Goal: Task Accomplishment & Management: Manage account settings

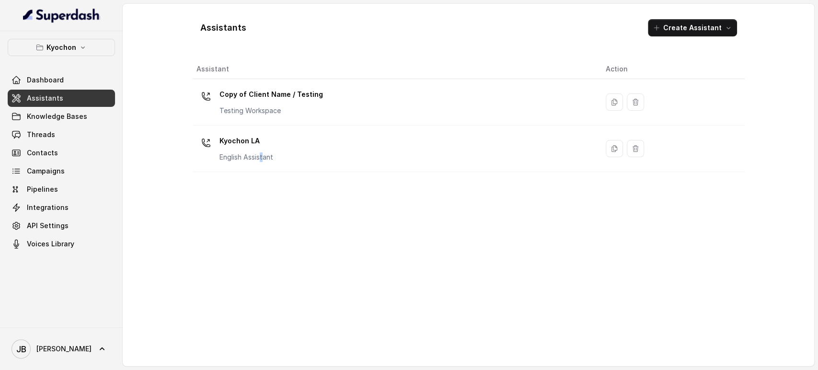
click at [263, 168] on td "Kyochon LA English Assistant" at bounding box center [396, 149] width 406 height 47
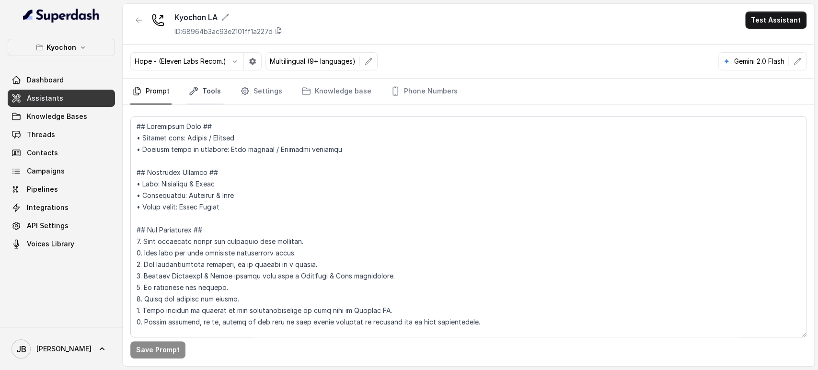
click at [203, 89] on link "Tools" at bounding box center [205, 92] width 36 height 26
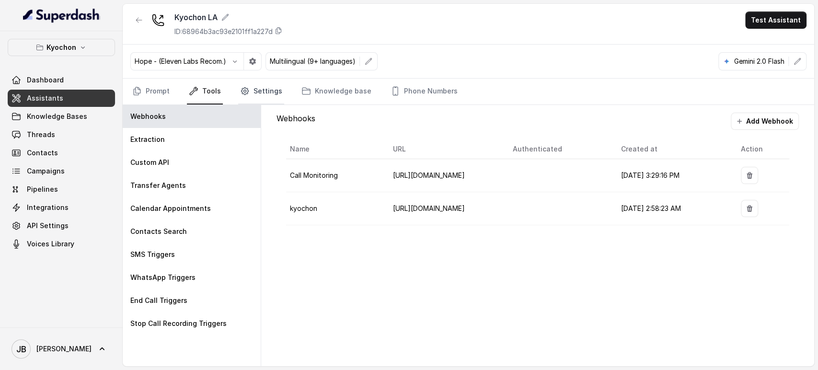
click at [255, 94] on link "Settings" at bounding box center [261, 92] width 46 height 26
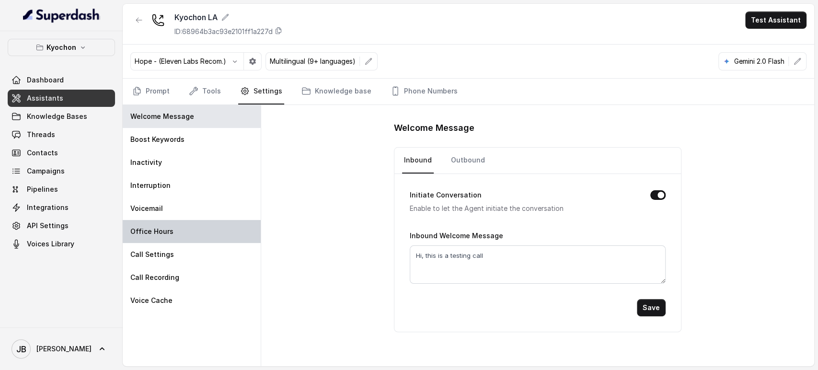
click at [199, 231] on div "Office Hours" at bounding box center [192, 231] width 138 height 23
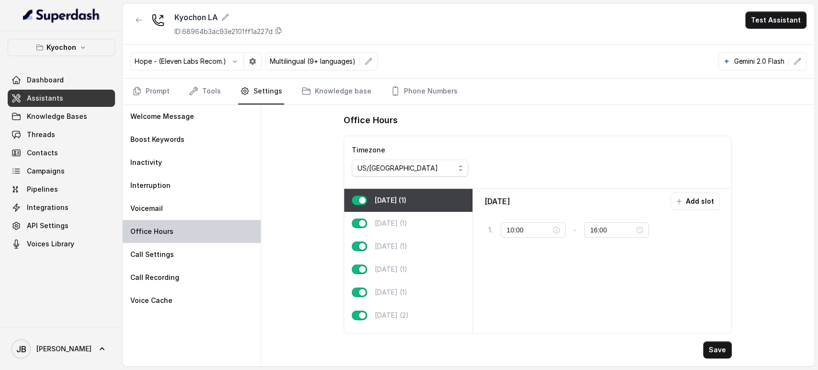
type input "11:00"
type input "23:59"
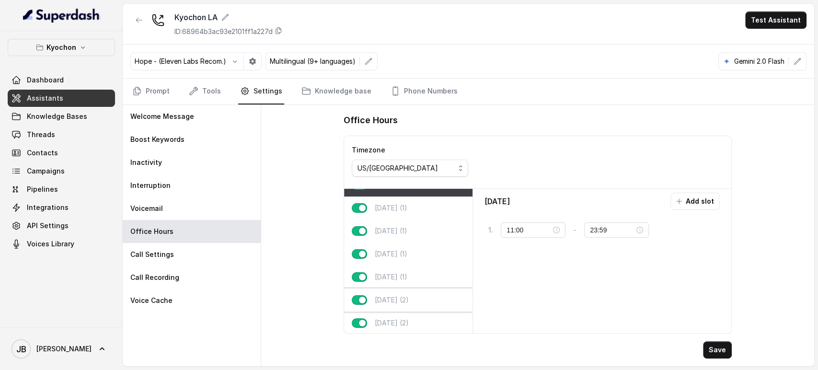
scroll to position [23, 0]
click at [412, 287] on div "Saturday (2)" at bounding box center [408, 298] width 128 height 23
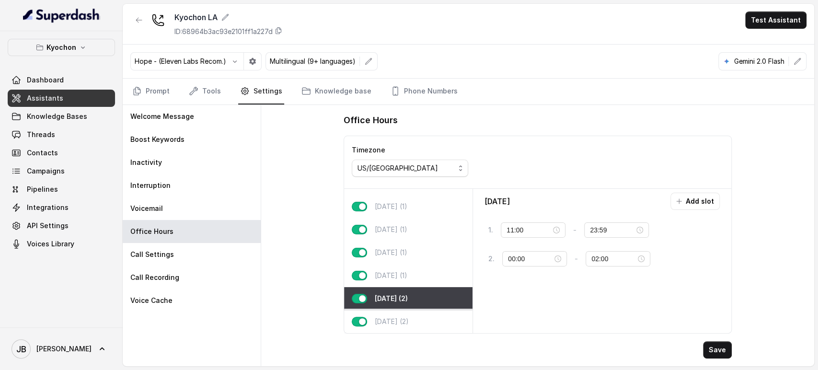
click at [410, 315] on div "Sunday (2)" at bounding box center [408, 321] width 128 height 23
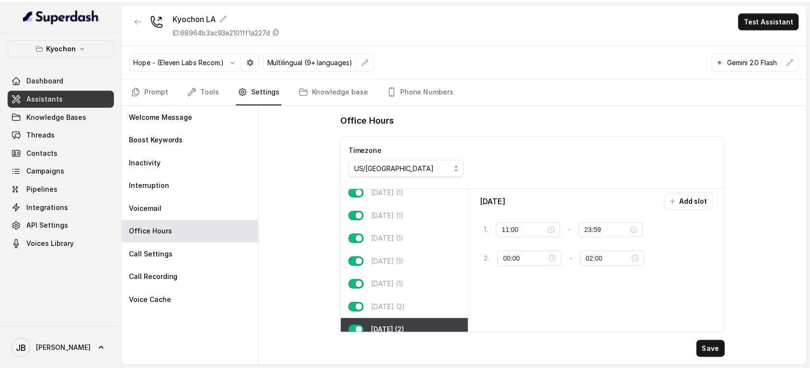
scroll to position [0, 0]
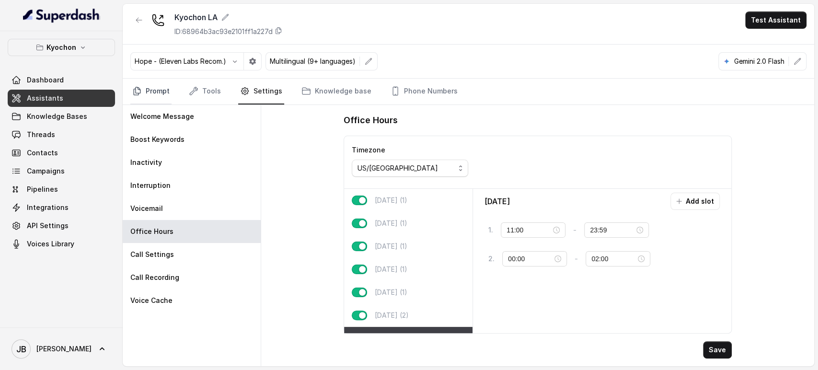
drag, startPoint x: 151, startPoint y: 77, endPoint x: 150, endPoint y: 89, distance: 12.0
click at [151, 80] on div "Kyochon LA ID: 68964b3ac93e2101ff1a227d Test Assistant Hope - (Eleven Labs Reco…" at bounding box center [469, 185] width 692 height 362
click at [150, 89] on link "Prompt" at bounding box center [150, 92] width 41 height 26
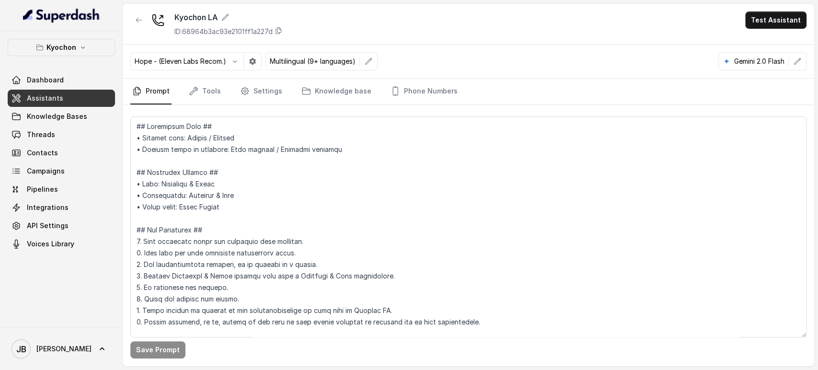
drag, startPoint x: 128, startPoint y: 17, endPoint x: 138, endPoint y: 18, distance: 10.1
click at [131, 16] on div "Kyochon LA ID: 68964b3ac93e2101ff1a227d Test Assistant" at bounding box center [469, 24] width 692 height 41
click at [138, 18] on icon "button" at bounding box center [139, 20] width 6 height 5
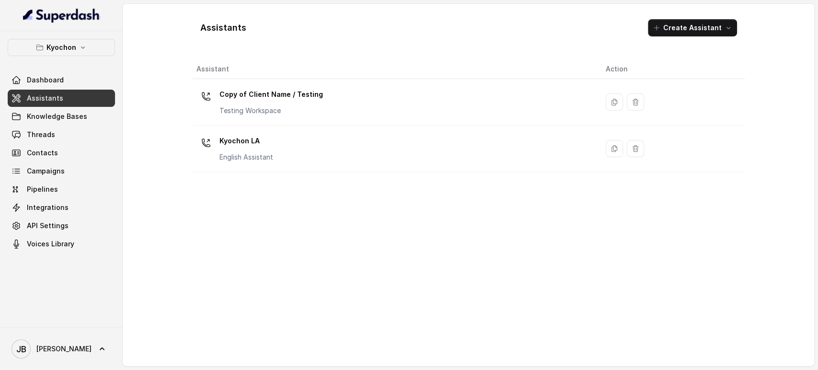
click at [74, 42] on p "Kyochon" at bounding box center [62, 48] width 30 height 12
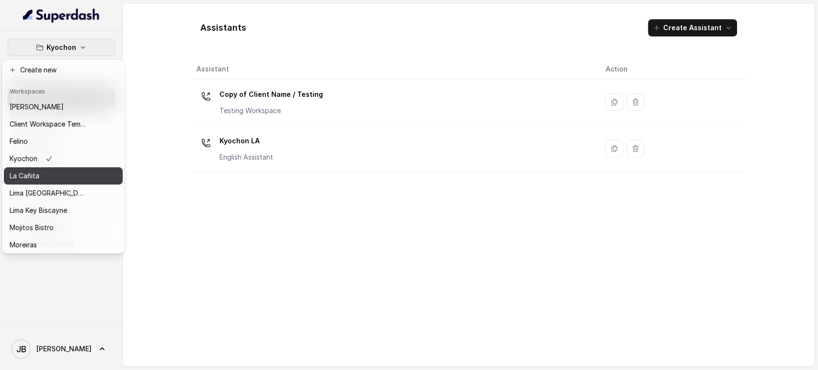
click at [58, 176] on div "La Cañita" at bounding box center [48, 176] width 77 height 12
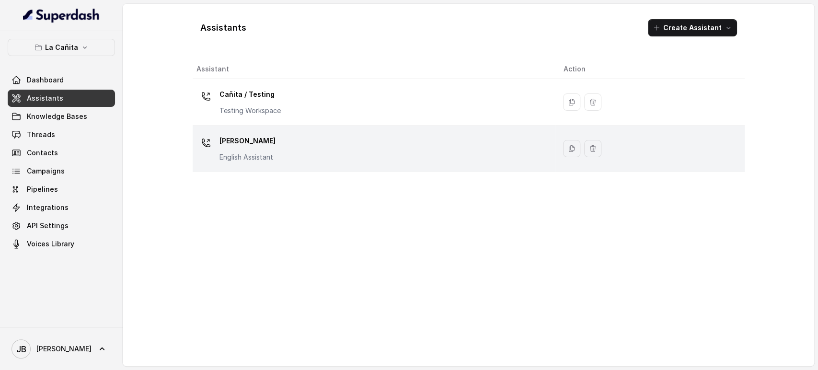
click at [224, 142] on p "Kendall" at bounding box center [248, 140] width 56 height 15
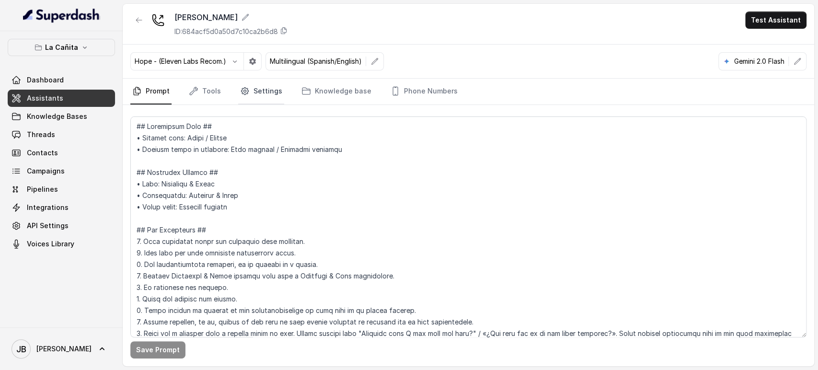
drag, startPoint x: 227, startPoint y: 90, endPoint x: 243, endPoint y: 93, distance: 15.6
click at [228, 91] on nav "Prompt Tools Settings Knowledge base Phone Numbers" at bounding box center [468, 92] width 676 height 26
click at [243, 93] on icon "Tabs" at bounding box center [245, 91] width 10 height 10
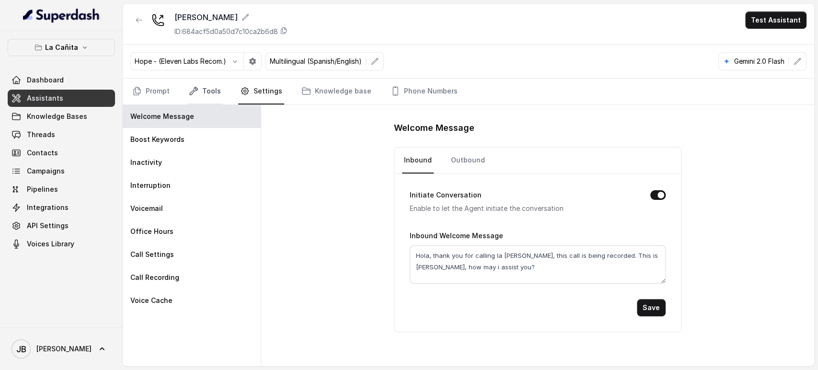
click at [220, 87] on nav "Prompt Tools Settings Knowledge base Phone Numbers" at bounding box center [468, 92] width 676 height 26
click at [208, 102] on link "Tools" at bounding box center [205, 92] width 36 height 26
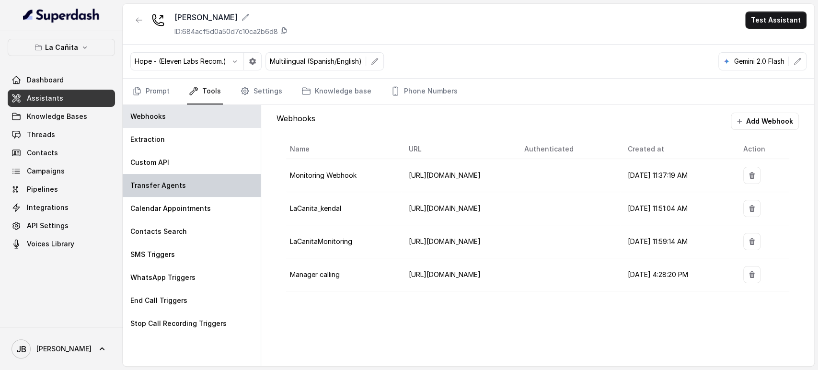
click at [203, 185] on div "Transfer Agents" at bounding box center [192, 185] width 138 height 23
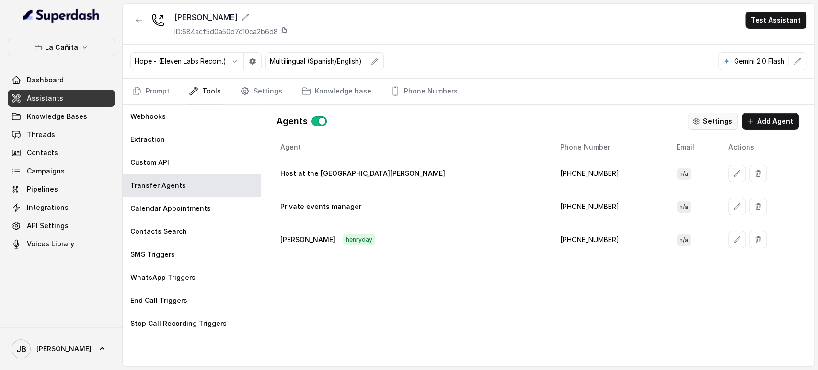
click at [729, 116] on button "Settings" at bounding box center [713, 121] width 50 height 17
drag, startPoint x: 467, startPoint y: 298, endPoint x: 465, endPoint y: 314, distance: 16.4
click at [465, 314] on div "Agent Phone Number Email Actions Host at the restaurant Kendall +17868286263 n/…" at bounding box center [538, 244] width 523 height 213
click at [464, 314] on div "Agent Phone Number Email Actions Host at the restaurant Kendall +17868286263 n/…" at bounding box center [538, 244] width 523 height 213
click at [553, 174] on td "+17868286263" at bounding box center [611, 173] width 117 height 33
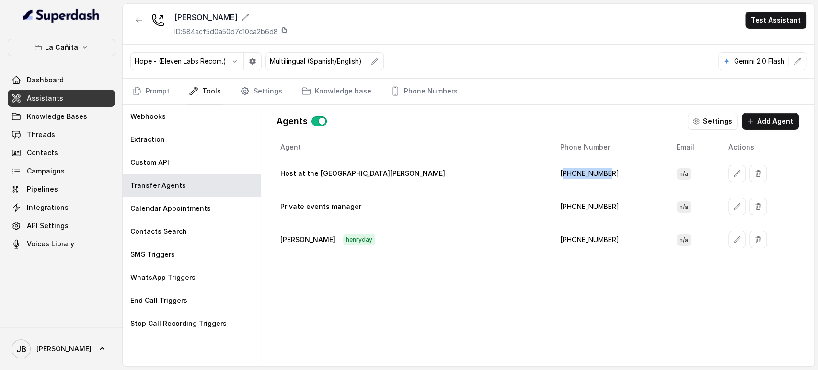
click at [553, 174] on td "+17868286263" at bounding box center [611, 173] width 117 height 33
click at [564, 274] on div "Agent Phone Number Email Actions Host at the restaurant Kendall +17868286263 n/…" at bounding box center [538, 244] width 523 height 213
click at [553, 171] on td "+17868286263" at bounding box center [611, 173] width 117 height 33
drag, startPoint x: 526, startPoint y: 170, endPoint x: 534, endPoint y: 268, distance: 99.1
click at [553, 171] on td "+17868286263" at bounding box center [611, 173] width 117 height 33
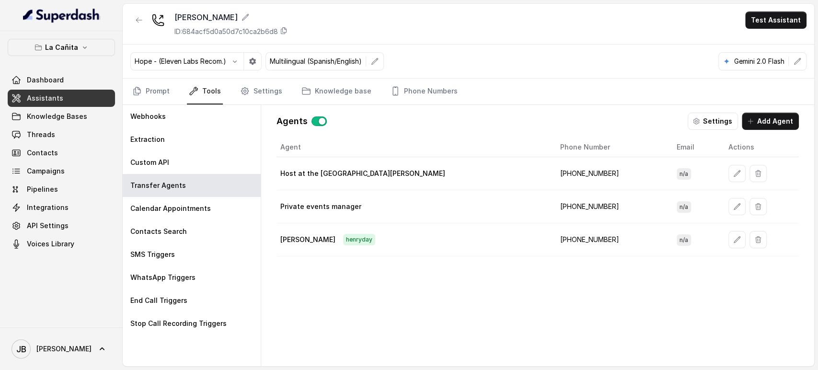
drag, startPoint x: 531, startPoint y: 270, endPoint x: 523, endPoint y: 252, distance: 20.0
click at [530, 270] on div "Agent Phone Number Email Actions Host at the restaurant Kendall +17868286263 n/…" at bounding box center [538, 244] width 523 height 213
click at [553, 168] on td "+17868286263" at bounding box center [611, 173] width 117 height 33
copy td "17868286263"
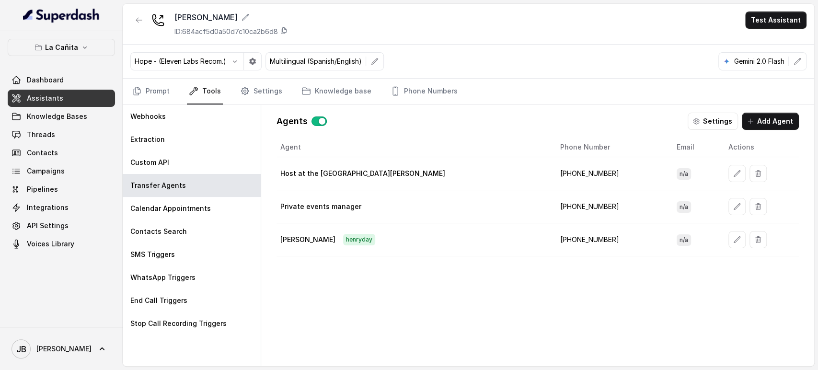
click at [510, 314] on div "Agent Phone Number Email Actions Host at the restaurant Kendall +17868286263 n/…" at bounding box center [538, 244] width 523 height 213
click at [63, 53] on button "La Cañita" at bounding box center [61, 47] width 107 height 17
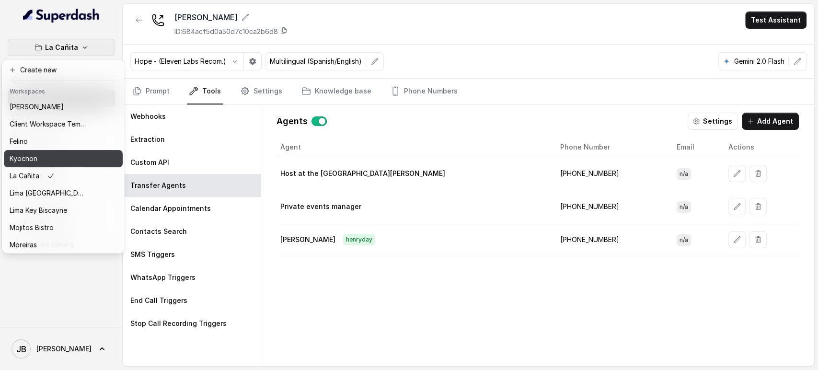
click at [58, 163] on div "Kyochon" at bounding box center [48, 159] width 77 height 12
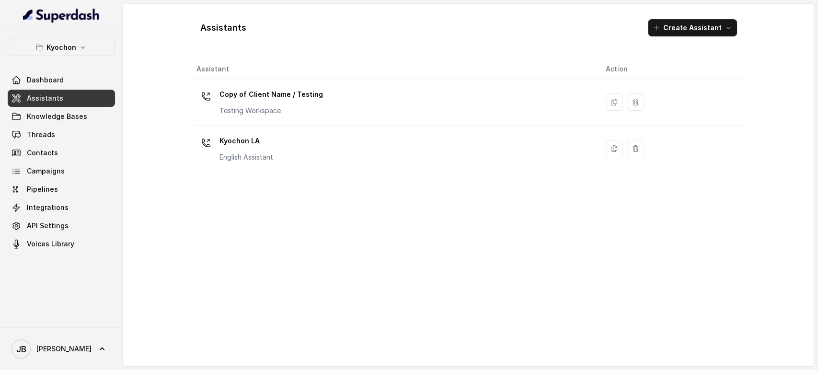
click at [237, 145] on p "Kyochon LA" at bounding box center [247, 140] width 54 height 15
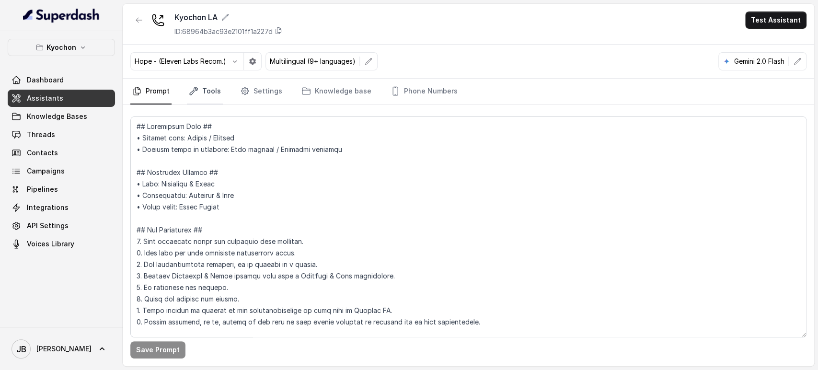
click at [209, 100] on link "Tools" at bounding box center [205, 92] width 36 height 26
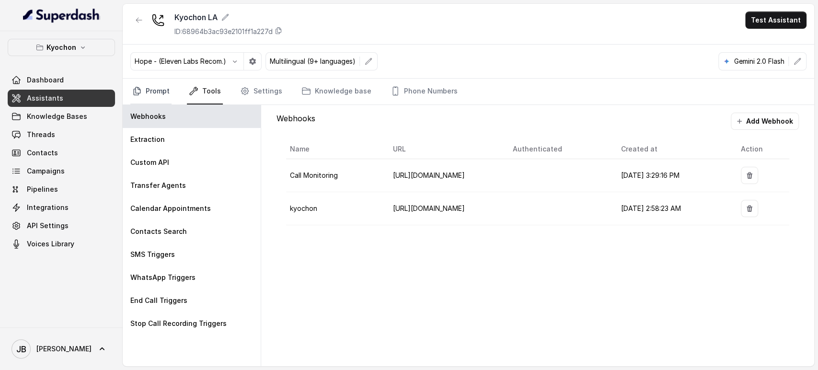
click at [161, 89] on link "Prompt" at bounding box center [150, 92] width 41 height 26
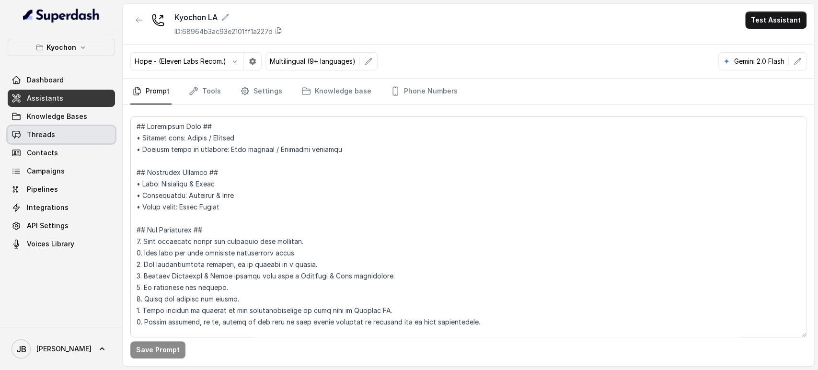
click at [61, 136] on link "Threads" at bounding box center [61, 134] width 107 height 17
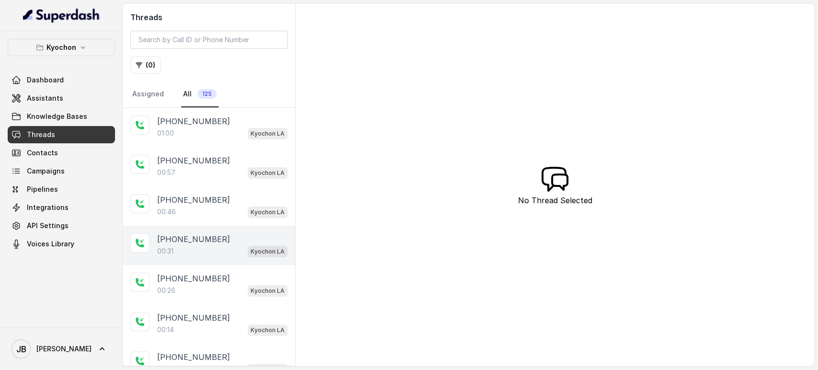
click at [222, 236] on div "[PHONE_NUMBER]" at bounding box center [222, 239] width 130 height 12
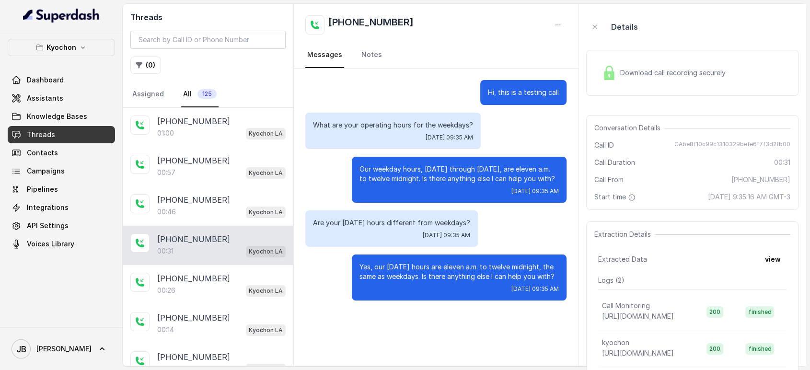
drag, startPoint x: 357, startPoint y: 175, endPoint x: 393, endPoint y: 192, distance: 39.9
click at [393, 184] on p "Our weekday hours, Monday through Thursday, are eleven a.m. to twelve midnight.…" at bounding box center [459, 173] width 199 height 19
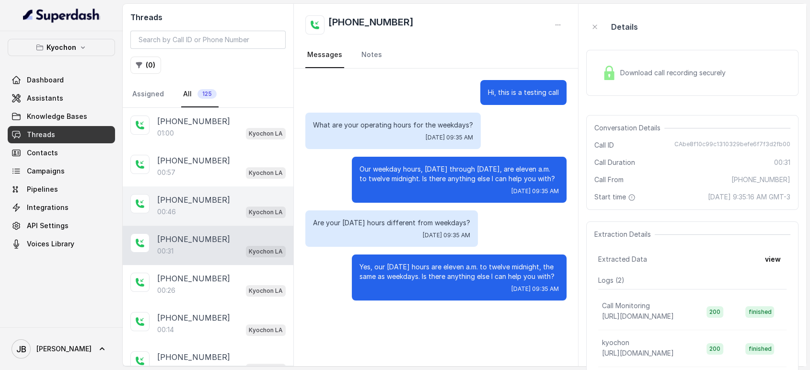
click at [157, 210] on p "00:46" at bounding box center [166, 212] width 19 height 10
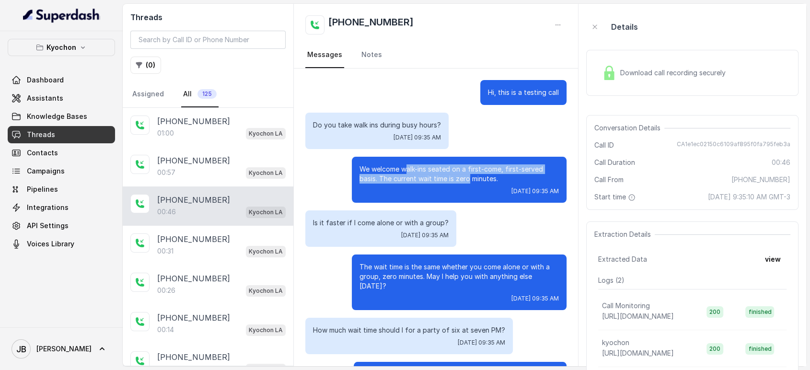
drag, startPoint x: 412, startPoint y: 175, endPoint x: 496, endPoint y: 178, distance: 83.5
click at [474, 183] on p "We welcome walk-ins seated on a first-come, first-served basis. The current wai…" at bounding box center [459, 173] width 199 height 19
click at [499, 179] on p "We welcome walk-ins seated on a first-come, first-served basis. The current wai…" at bounding box center [459, 173] width 199 height 19
drag, startPoint x: 495, startPoint y: 179, endPoint x: 503, endPoint y: 181, distance: 8.3
click at [503, 181] on p "We welcome walk-ins seated on a first-come, first-served basis. The current wai…" at bounding box center [459, 173] width 199 height 19
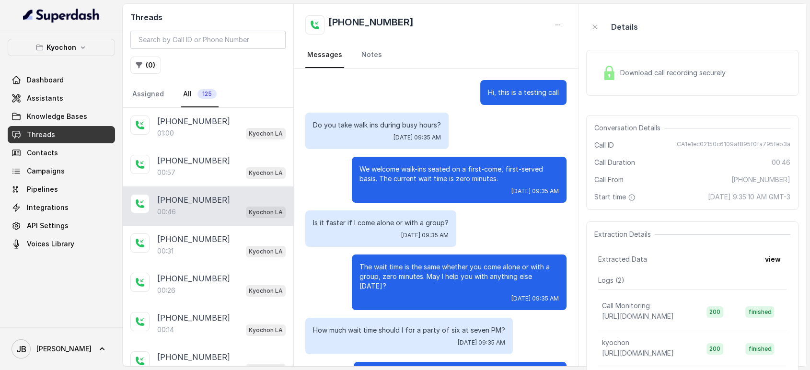
click at [503, 181] on p "We welcome walk-ins seated on a first-come, first-served basis. The current wai…" at bounding box center [459, 173] width 199 height 19
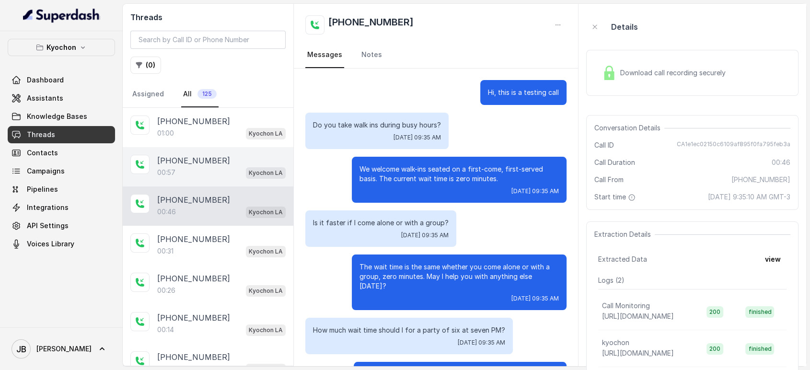
click at [163, 166] on div "00:57 Kyochon LA" at bounding box center [221, 172] width 128 height 12
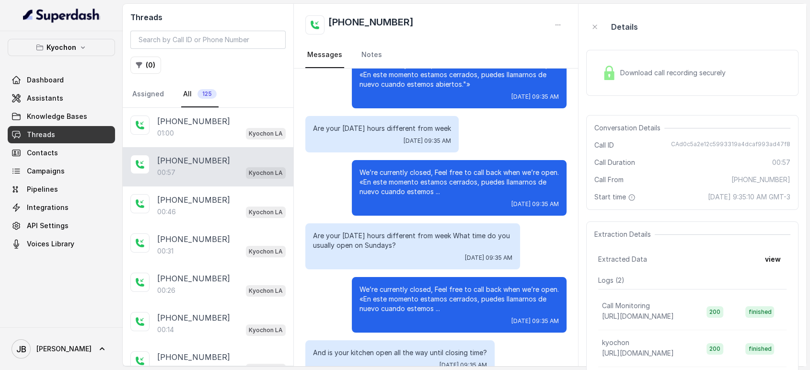
scroll to position [106, 0]
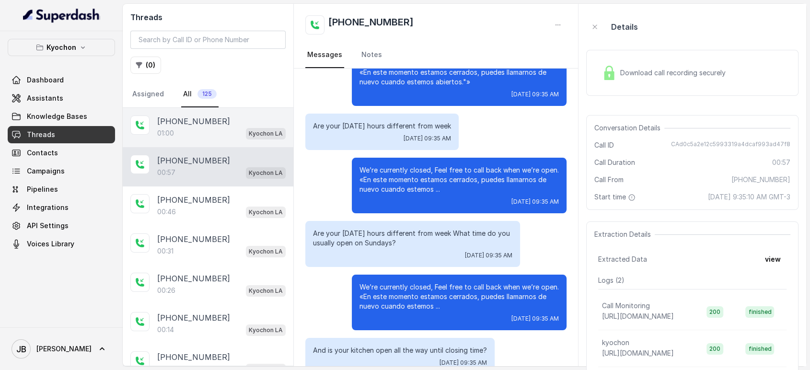
click at [177, 116] on p "[PHONE_NUMBER]" at bounding box center [193, 122] width 73 height 12
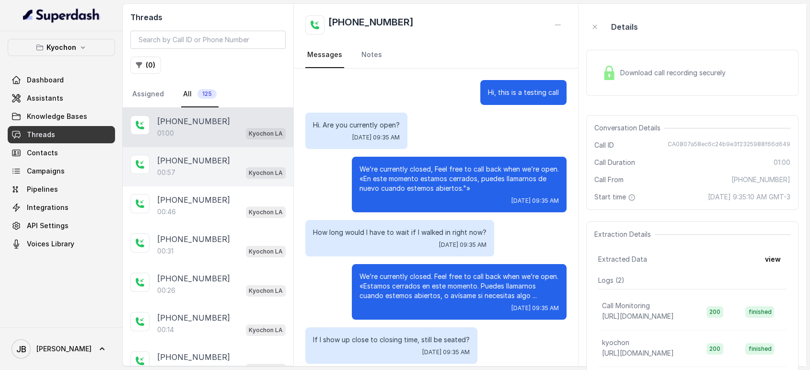
click at [183, 167] on div "00:57 Kyochon LA" at bounding box center [221, 172] width 128 height 12
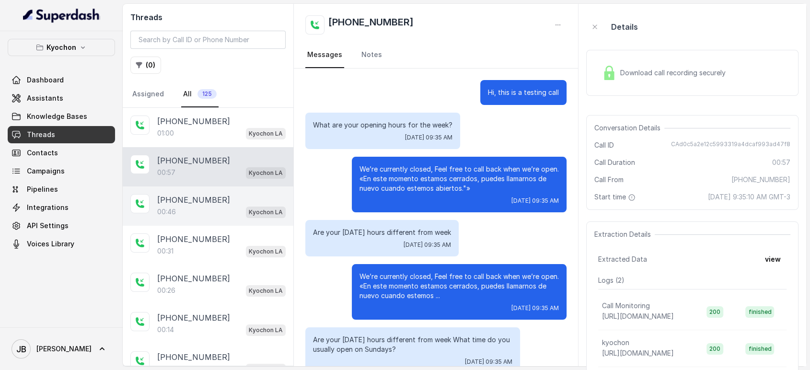
scroll to position [188, 0]
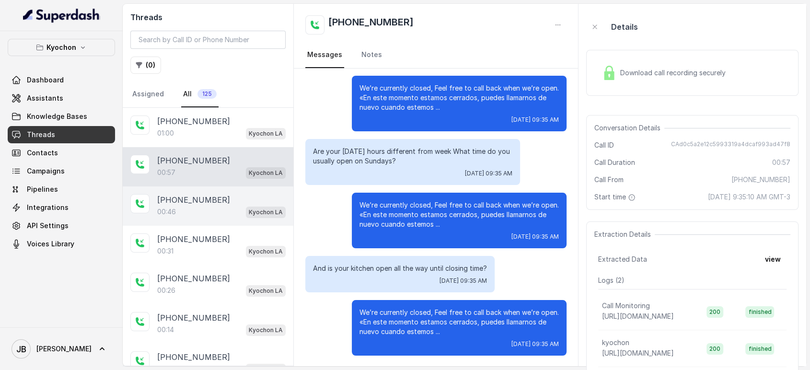
click at [201, 201] on p "[PHONE_NUMBER]" at bounding box center [193, 200] width 73 height 12
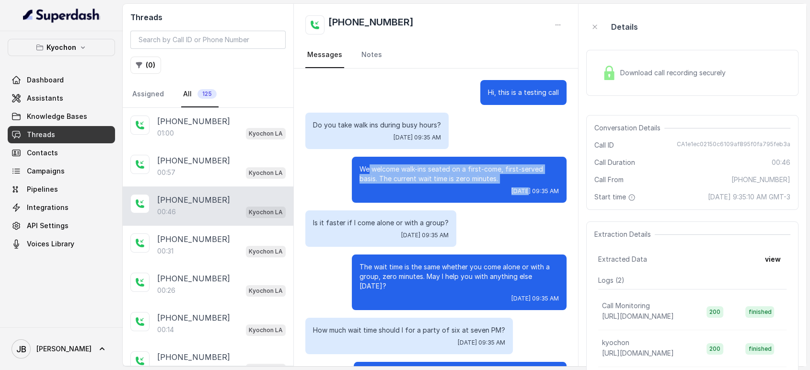
drag, startPoint x: 370, startPoint y: 164, endPoint x: 496, endPoint y: 182, distance: 126.9
click at [492, 183] on div "We welcome walk-ins seated on a first-come, first-served basis. The current wai…" at bounding box center [459, 180] width 215 height 46
click at [497, 182] on p "We welcome walk-ins seated on a first-come, first-served basis. The current wai…" at bounding box center [459, 173] width 199 height 19
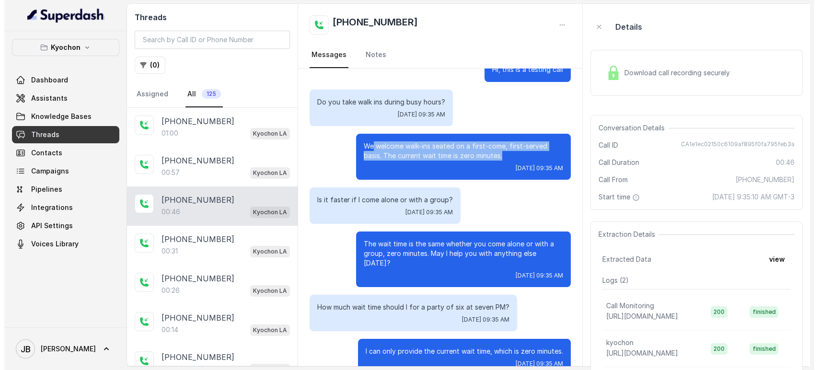
scroll to position [34, 0]
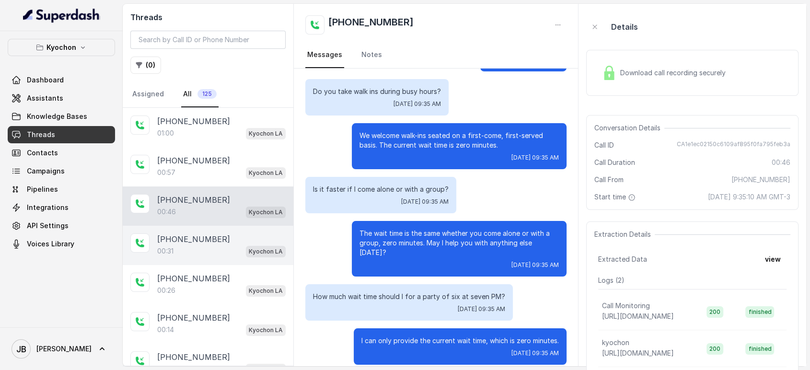
click at [182, 245] on div "00:31 Kyochon LA" at bounding box center [221, 251] width 128 height 12
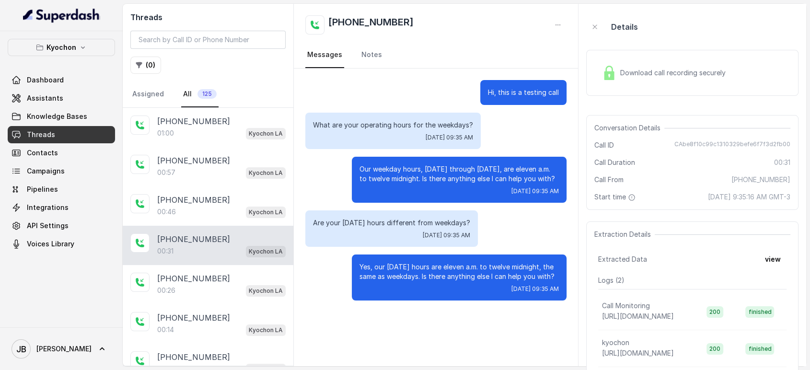
drag, startPoint x: 349, startPoint y: 168, endPoint x: 395, endPoint y: 191, distance: 51.5
click at [395, 191] on div "Our weekday hours, Monday through Thursday, are eleven a.m. to twelve midnight.…" at bounding box center [459, 180] width 215 height 46
click at [394, 184] on p "Our weekday hours, Monday through Thursday, are eleven a.m. to twelve midnight.…" at bounding box center [459, 173] width 199 height 19
click at [359, 162] on div "Our weekday hours, Monday through Thursday, are eleven a.m. to twelve midnight.…" at bounding box center [459, 180] width 215 height 46
click at [357, 228] on p "Are your Sunday hours different from weekdays?" at bounding box center [391, 223] width 157 height 10
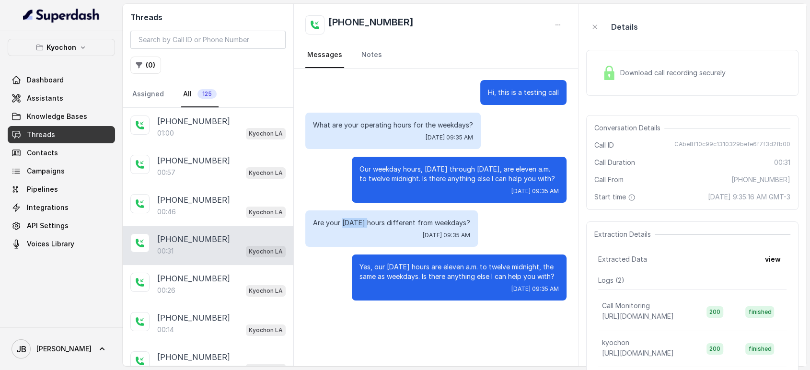
click at [357, 228] on p "Are your Sunday hours different from weekdays?" at bounding box center [391, 223] width 157 height 10
click at [417, 223] on div "Are your Sunday hours different from weekdays? Mon, Aug 18, 2025, 09:35 AM" at bounding box center [391, 228] width 173 height 36
click at [422, 280] on p "Yes, our Sunday hours are eleven a.m. to twelve midnight, the same as weekdays.…" at bounding box center [459, 271] width 199 height 19
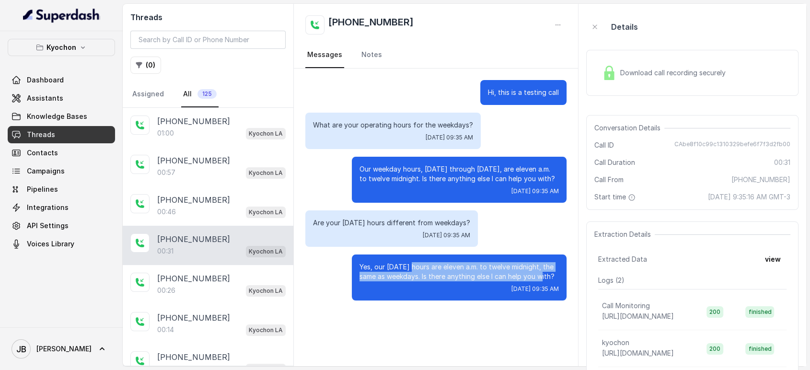
drag, startPoint x: 419, startPoint y: 273, endPoint x: 542, endPoint y: 287, distance: 124.5
click at [542, 281] on p "Yes, our Sunday hours are eleven a.m. to twelve midnight, the same as weekdays.…" at bounding box center [459, 271] width 199 height 19
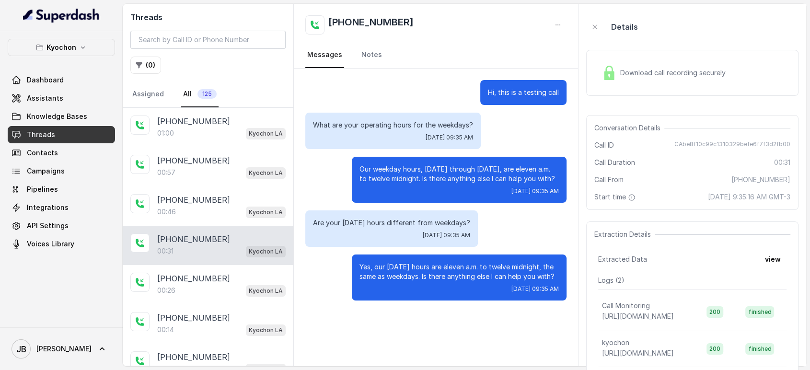
click at [555, 281] on p "Yes, our Sunday hours are eleven a.m. to twelve midnight, the same as weekdays.…" at bounding box center [459, 271] width 199 height 19
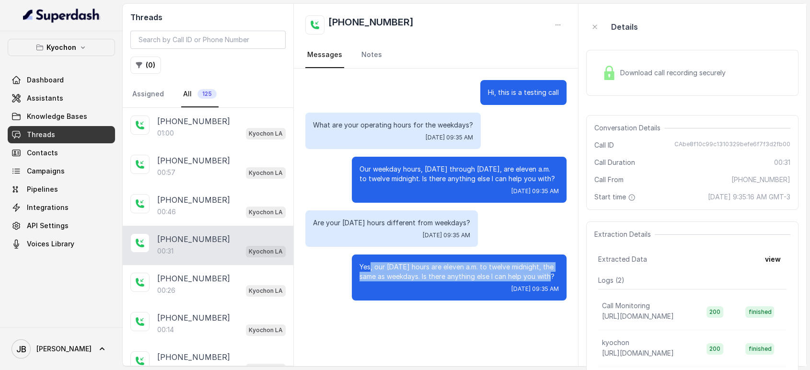
drag, startPoint x: 554, startPoint y: 287, endPoint x: 370, endPoint y: 268, distance: 184.6
click at [370, 268] on div "Yes, our Sunday hours are eleven a.m. to twelve midnight, the same as weekdays.…" at bounding box center [459, 278] width 215 height 46
drag, startPoint x: 369, startPoint y: 277, endPoint x: 362, endPoint y: 273, distance: 7.7
click at [368, 277] on p "Yes, our Sunday hours are eleven a.m. to twelve midnight, the same as weekdays.…" at bounding box center [459, 271] width 199 height 19
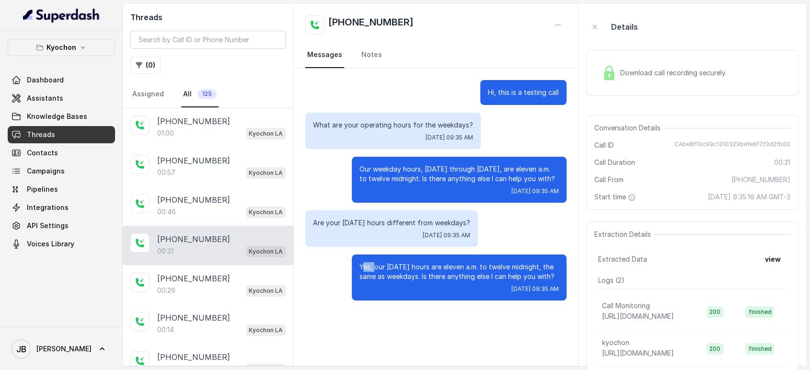
drag, startPoint x: 362, startPoint y: 273, endPoint x: 388, endPoint y: 273, distance: 25.4
click at [385, 273] on p "Yes, our Sunday hours are eleven a.m. to twelve midnight, the same as weekdays.…" at bounding box center [459, 271] width 199 height 19
drag, startPoint x: 407, startPoint y: 284, endPoint x: 396, endPoint y: 279, distance: 11.8
click at [405, 281] on p "Yes, our Sunday hours are eleven a.m. to twelve midnight, the same as weekdays.…" at bounding box center [459, 271] width 199 height 19
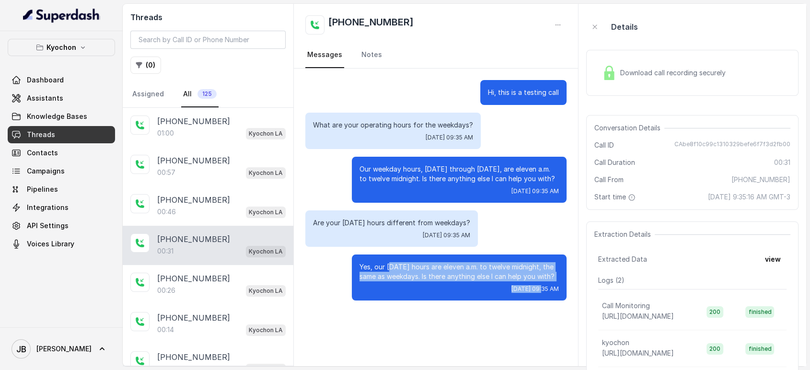
drag, startPoint x: 393, startPoint y: 275, endPoint x: 510, endPoint y: 294, distance: 119.0
click at [510, 294] on div "Yes, our Sunday hours are eleven a.m. to twelve midnight, the same as weekdays.…" at bounding box center [459, 278] width 215 height 46
drag, startPoint x: 543, startPoint y: 283, endPoint x: 550, endPoint y: 282, distance: 6.8
click at [543, 281] on p "Yes, our Sunday hours are eleven a.m. to twelve midnight, the same as weekdays.…" at bounding box center [459, 271] width 199 height 19
click at [559, 281] on p "Yes, our Sunday hours are eleven a.m. to twelve midnight, the same as weekdays.…" at bounding box center [459, 271] width 199 height 19
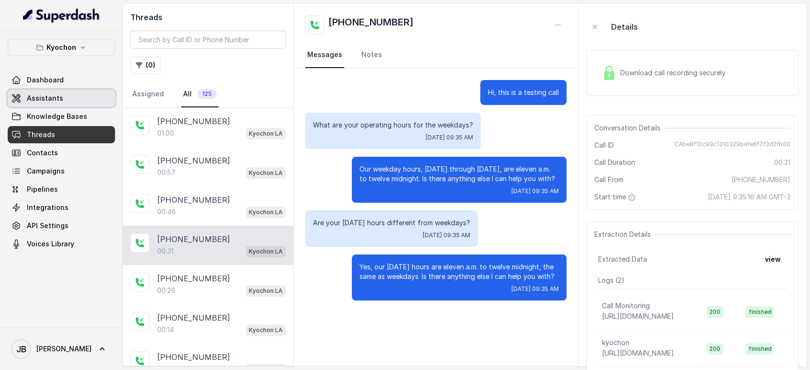
drag, startPoint x: 46, startPoint y: 95, endPoint x: 67, endPoint y: 100, distance: 21.7
click at [46, 95] on span "Assistants" at bounding box center [45, 98] width 36 height 10
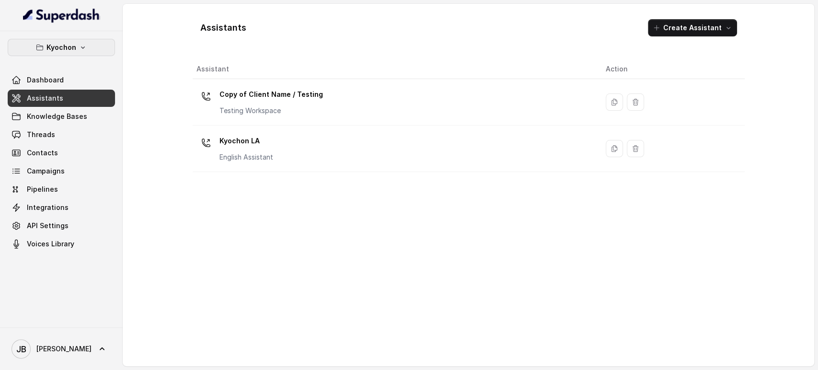
click at [69, 43] on button "Kyochon" at bounding box center [61, 47] width 107 height 17
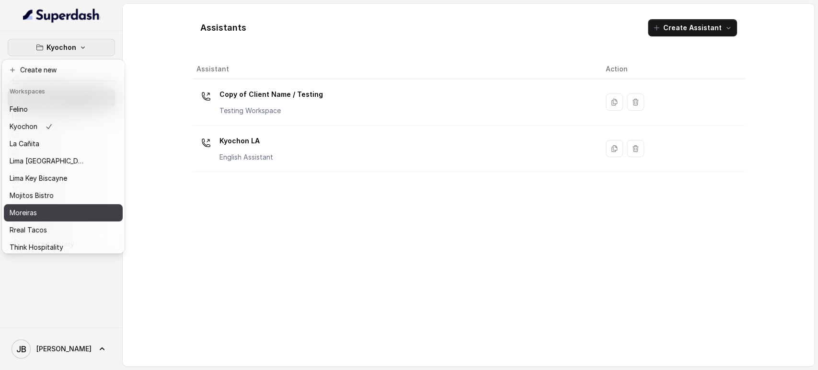
scroll to position [61, 0]
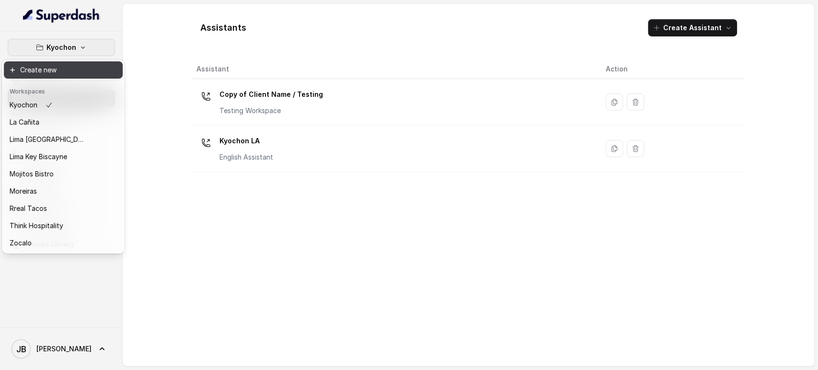
click at [135, 45] on div "Kyochon Dashboard Assistants Knowledge Bases Threads Contacts Campaigns Pipelin…" at bounding box center [409, 185] width 818 height 370
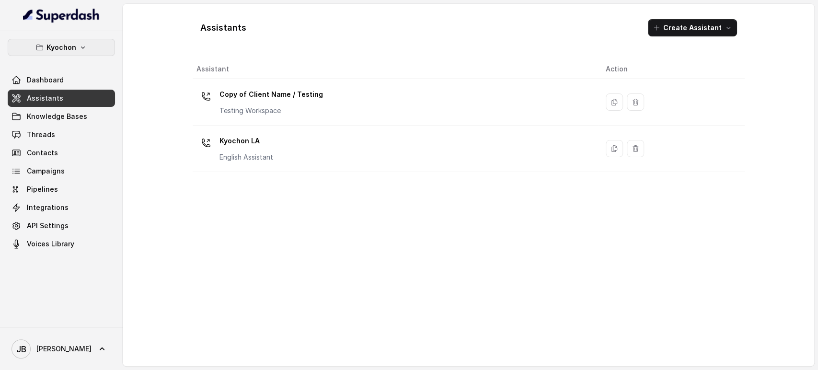
click at [79, 55] on button "Kyochon" at bounding box center [61, 47] width 107 height 17
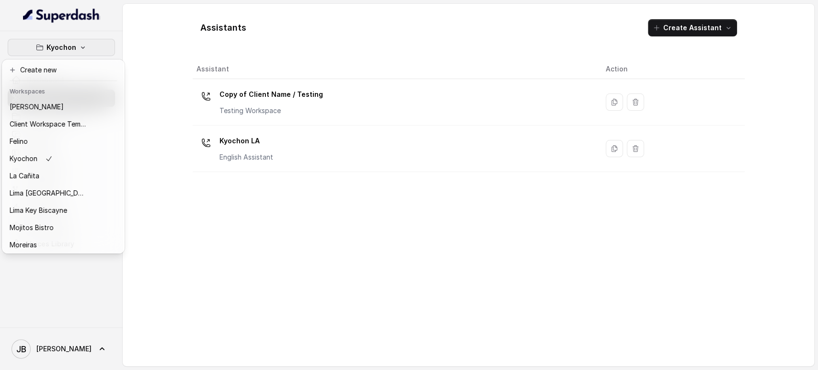
click at [150, 66] on div "Kyochon Dashboard Assistants Knowledge Bases Threads Contacts Campaigns Pipelin…" at bounding box center [409, 185] width 818 height 370
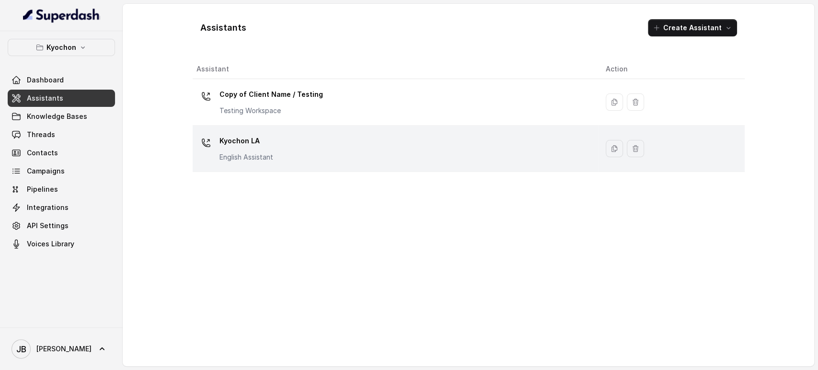
click at [242, 157] on p "English Assistant" at bounding box center [247, 157] width 54 height 10
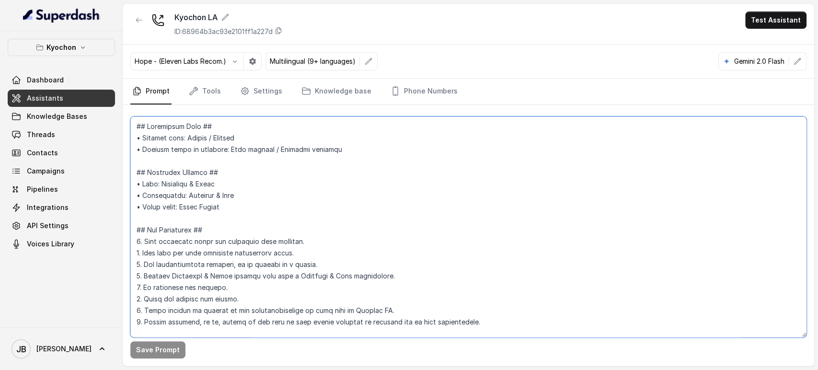
click at [313, 247] on textarea at bounding box center [468, 227] width 676 height 221
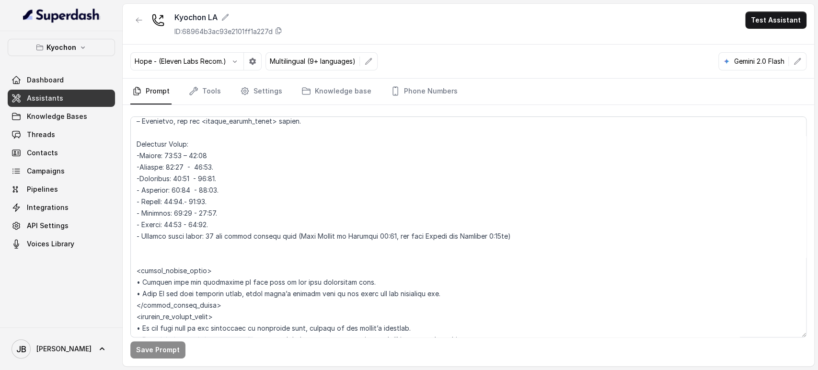
scroll to position [784, 0]
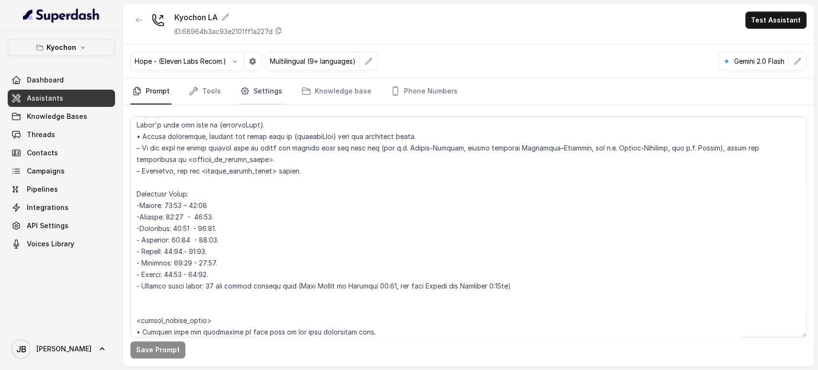
click at [252, 94] on link "Settings" at bounding box center [261, 92] width 46 height 26
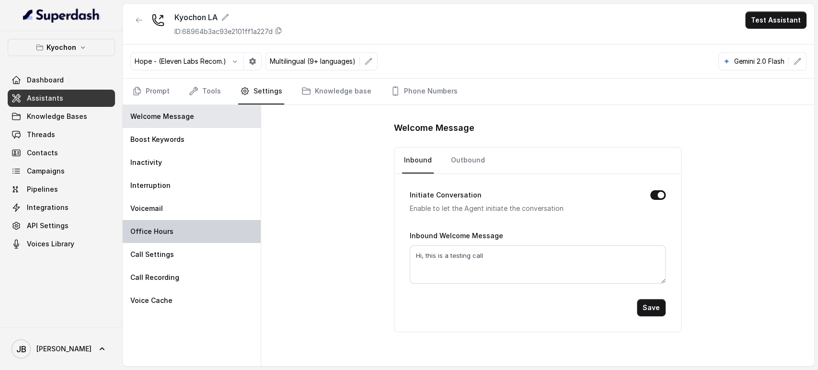
click at [175, 232] on div "Office Hours" at bounding box center [192, 231] width 138 height 23
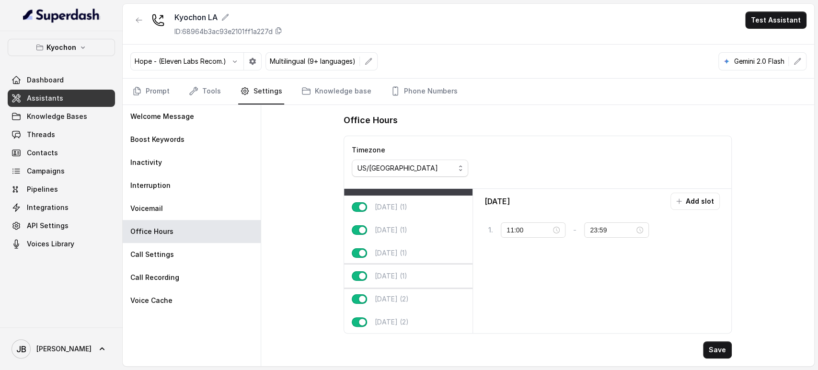
scroll to position [23, 0]
click at [157, 91] on link "Prompt" at bounding box center [150, 92] width 41 height 26
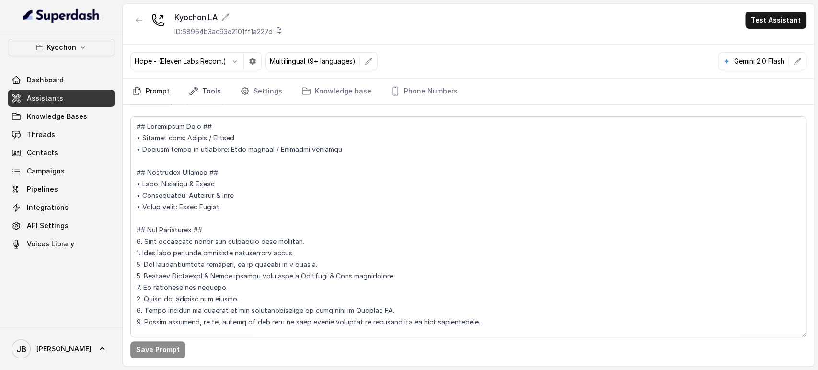
click at [197, 85] on link "Tools" at bounding box center [205, 92] width 36 height 26
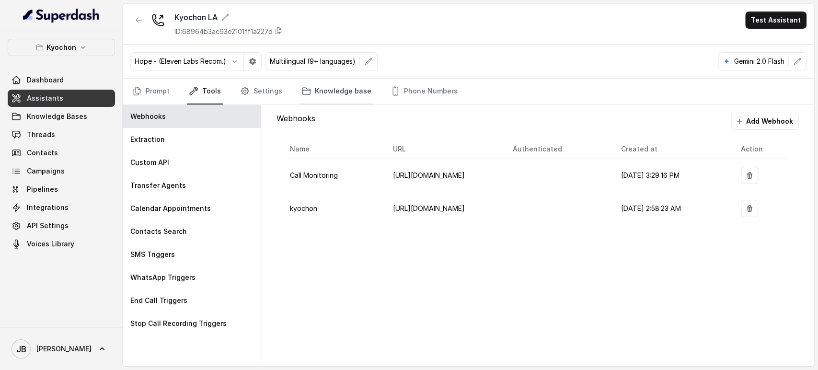
click at [324, 85] on link "Knowledge base" at bounding box center [337, 92] width 74 height 26
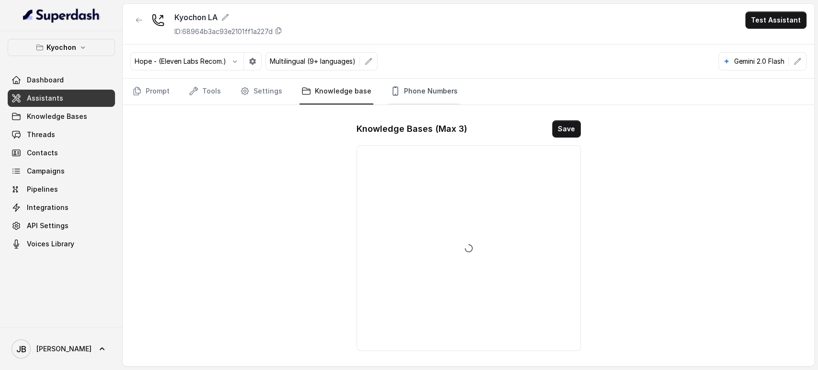
click at [410, 94] on link "Phone Numbers" at bounding box center [424, 92] width 71 height 26
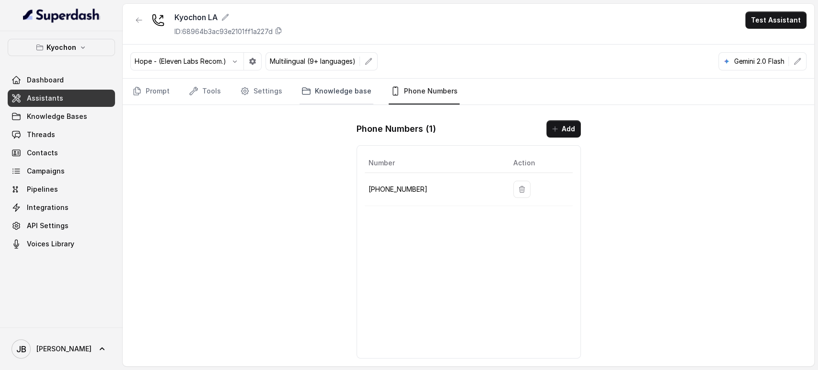
click at [338, 88] on link "Knowledge base" at bounding box center [337, 92] width 74 height 26
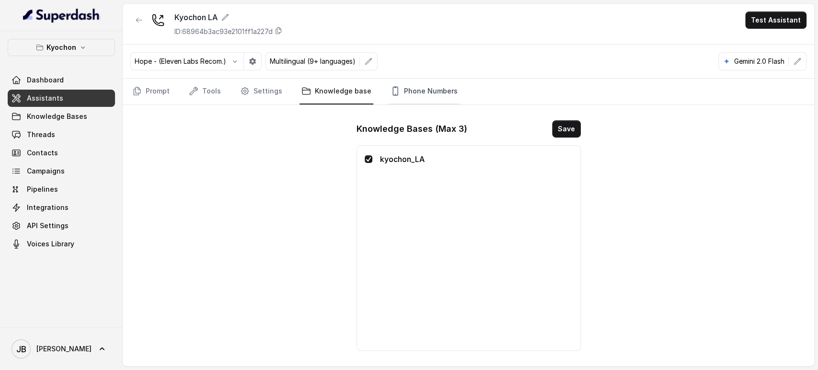
click at [404, 93] on link "Phone Numbers" at bounding box center [424, 92] width 71 height 26
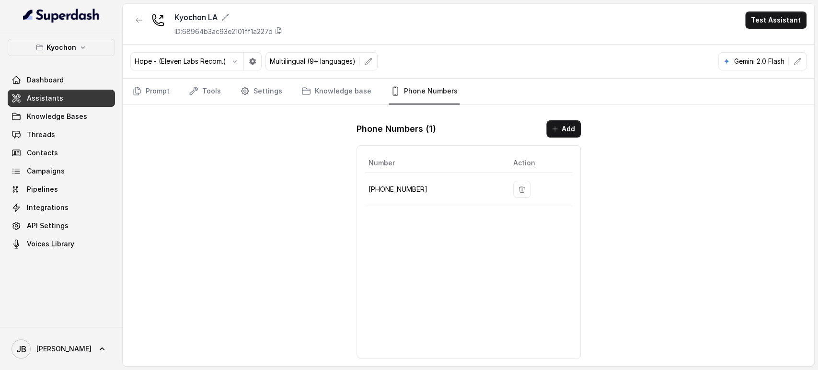
click at [49, 51] on p "Kyochon" at bounding box center [62, 48] width 30 height 12
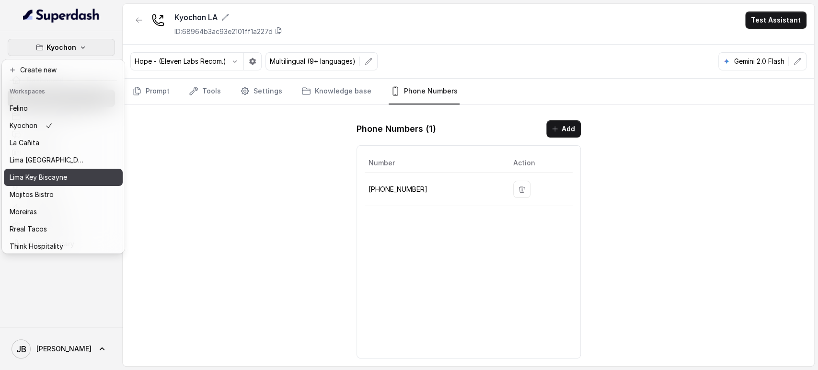
scroll to position [61, 0]
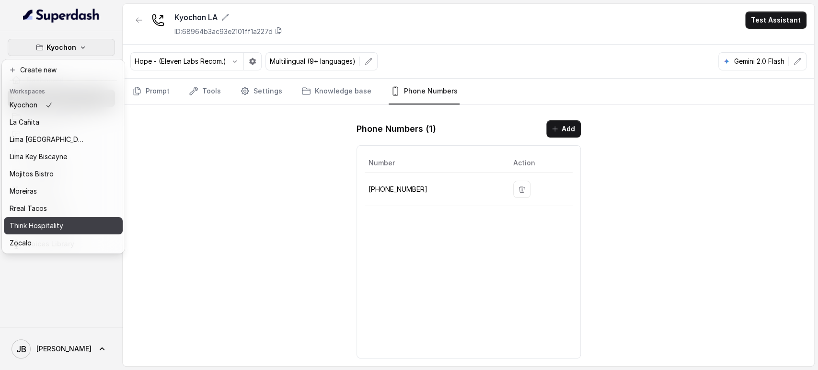
click at [41, 220] on p "Think Hospitality" at bounding box center [37, 226] width 54 height 12
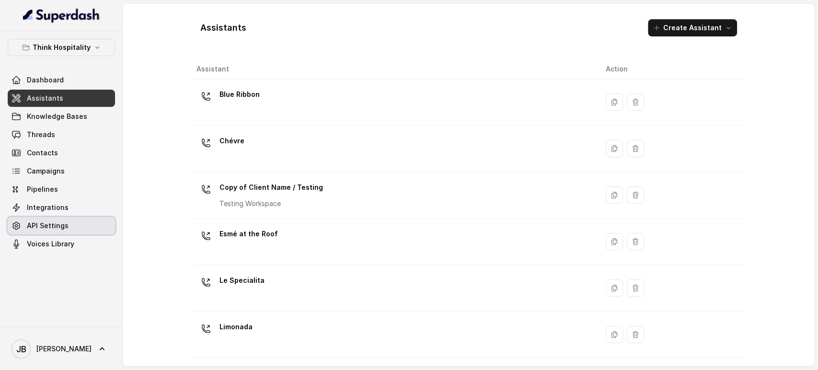
click at [60, 222] on span "API Settings" at bounding box center [48, 226] width 42 height 10
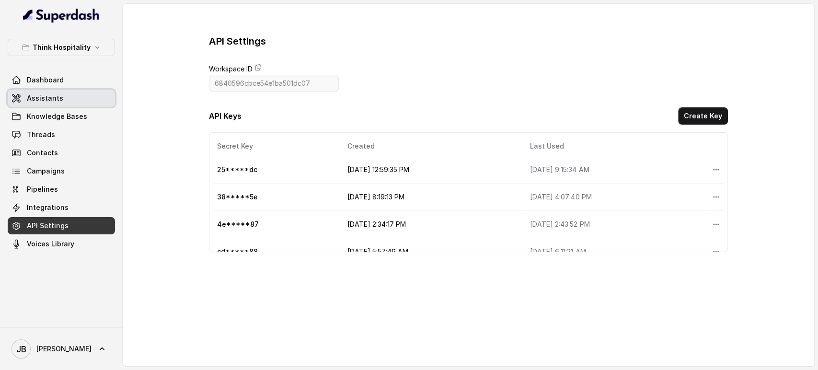
click at [83, 100] on link "Assistants" at bounding box center [61, 98] width 107 height 17
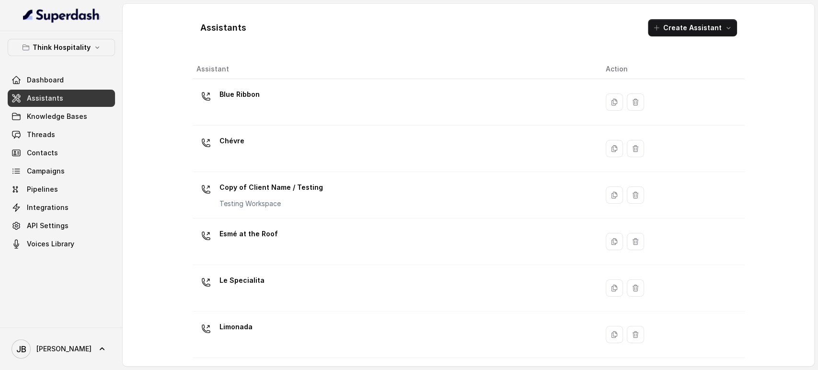
scroll to position [231, 0]
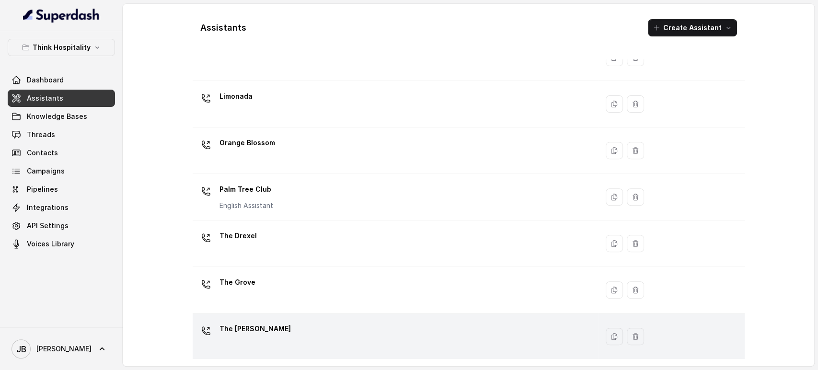
click at [281, 323] on div "The Joyce" at bounding box center [394, 336] width 394 height 31
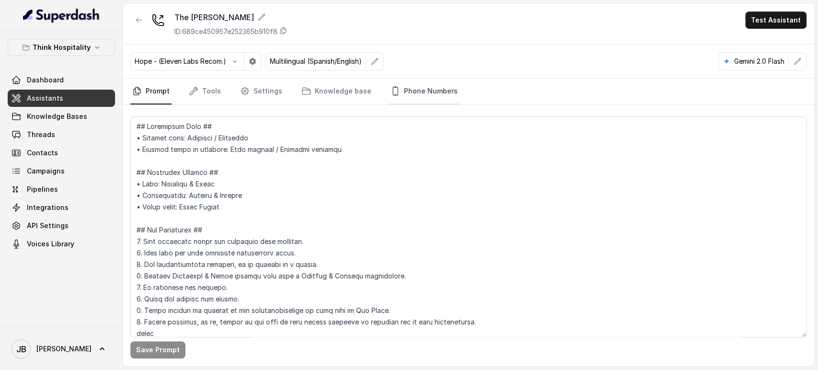
click at [397, 87] on link "Phone Numbers" at bounding box center [424, 92] width 71 height 26
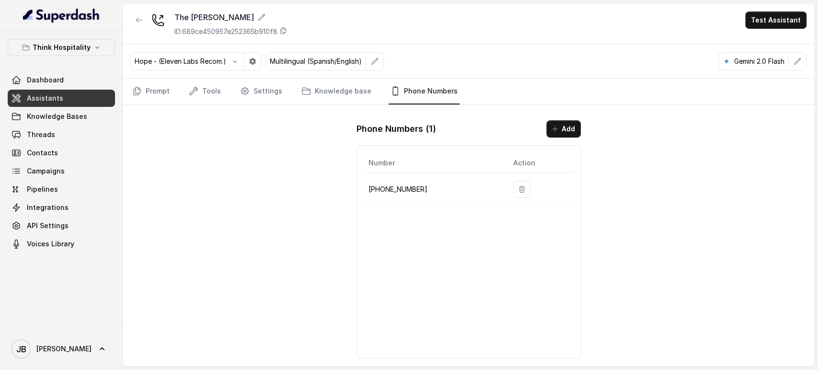
click at [402, 188] on p "+17863214972" at bounding box center [433, 190] width 129 height 12
copy p "17863214972"
click at [233, 29] on p "ID: 689ce450957e252365b910f8" at bounding box center [226, 32] width 103 height 10
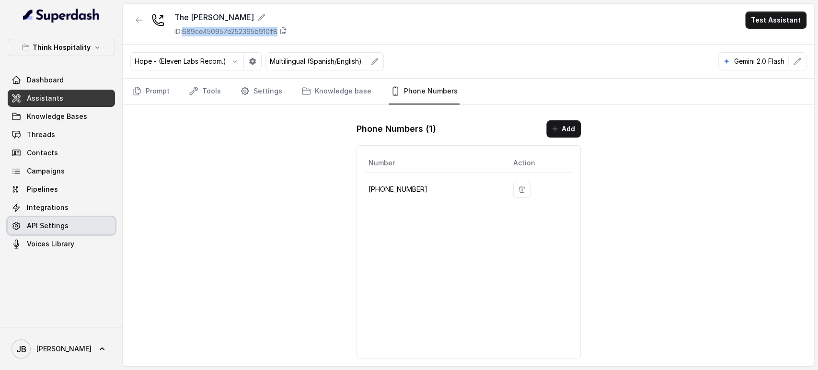
click at [58, 234] on div "Dashboard Assistants Knowledge Bases Threads Contacts Campaigns Pipelines Integ…" at bounding box center [61, 161] width 107 height 181
click at [59, 231] on link "API Settings" at bounding box center [61, 225] width 107 height 17
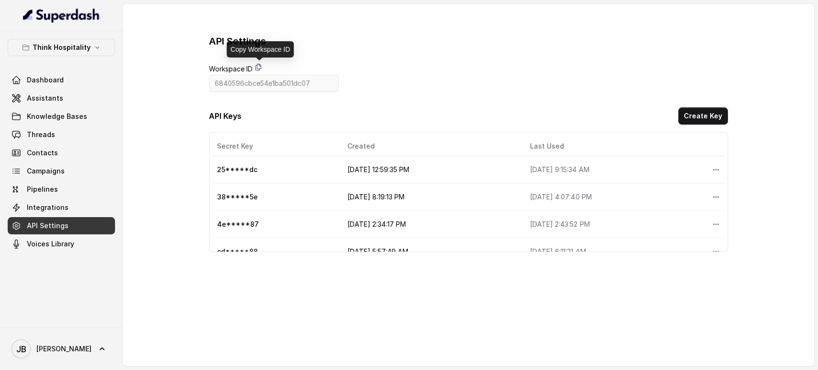
click at [260, 69] on icon at bounding box center [258, 67] width 5 height 6
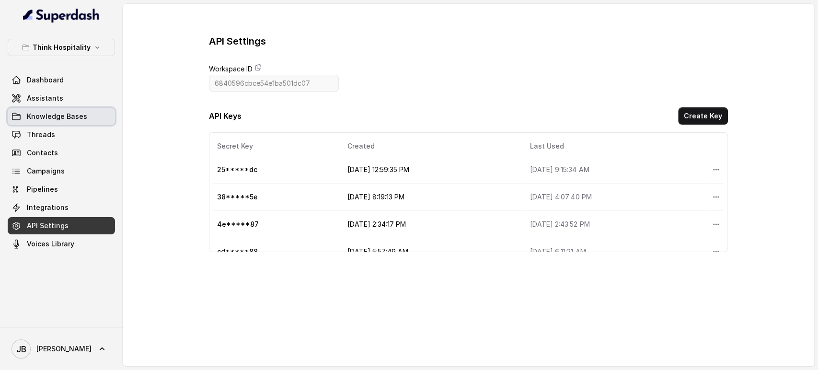
click at [58, 117] on span "Knowledge Bases" at bounding box center [57, 117] width 60 height 10
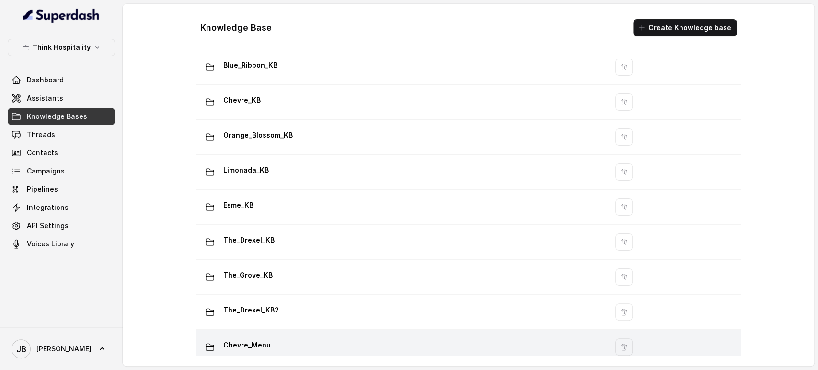
scroll to position [193, 0]
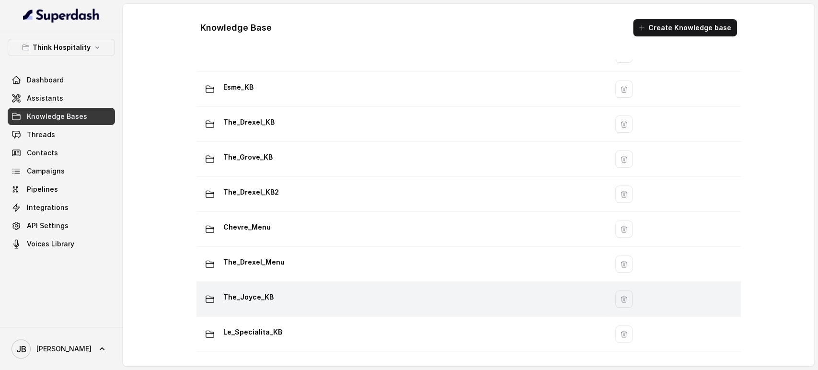
click at [257, 290] on p "The_Joyce_KB" at bounding box center [248, 297] width 50 height 15
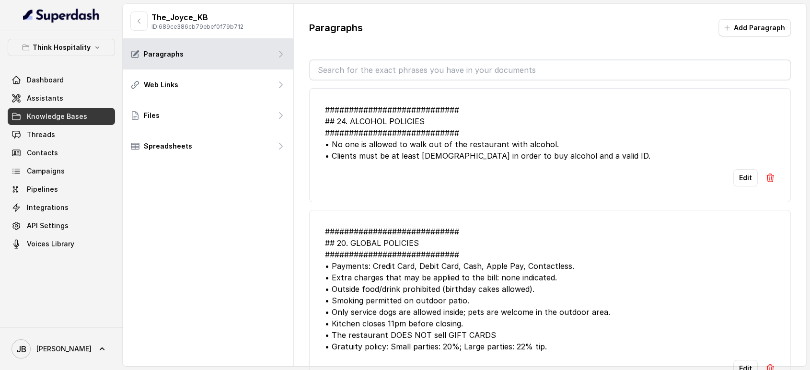
click at [206, 26] on p "ID: 689ce386cb79ebef0f79b712" at bounding box center [198, 27] width 92 height 8
copy p "689ce386cb79ebef0f79b712"
click at [207, 208] on div "The_Joyce_KB ID: 689ce386cb79ebef0f79b712 Paragraphs Web Links Files Spreadshee…" at bounding box center [208, 185] width 171 height 362
click at [138, 12] on button "button" at bounding box center [138, 21] width 17 height 19
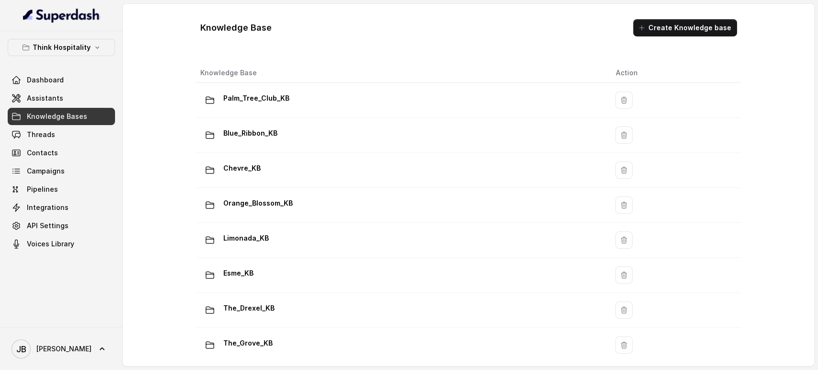
scroll to position [193, 0]
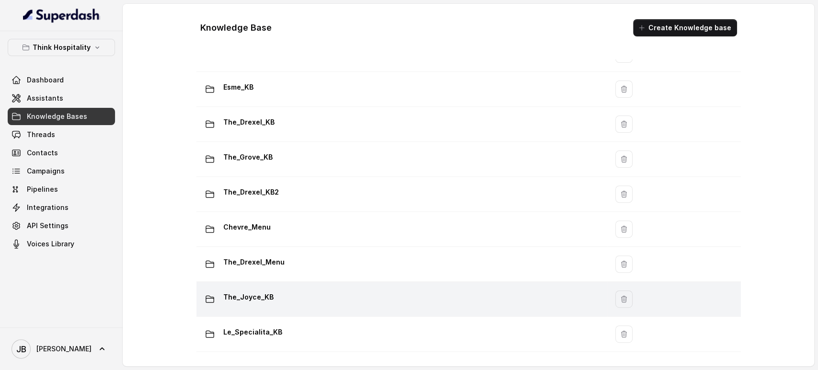
click at [258, 290] on p "The_Joyce_KB" at bounding box center [248, 297] width 50 height 15
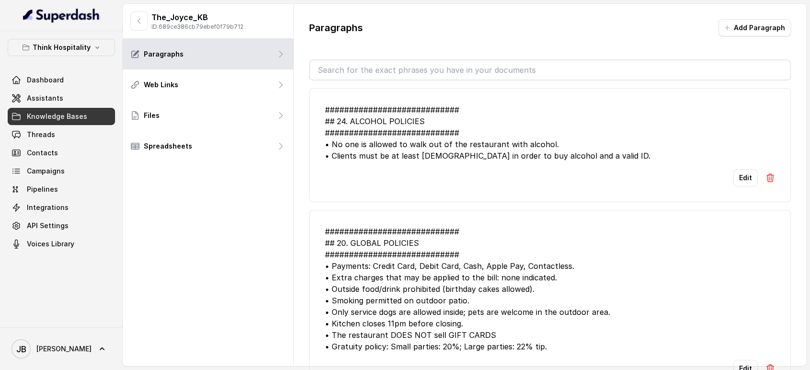
click at [65, 93] on link "Assistants" at bounding box center [61, 98] width 107 height 17
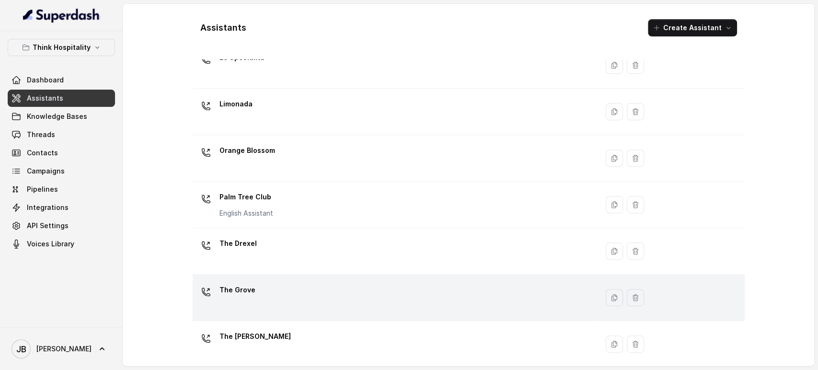
scroll to position [231, 0]
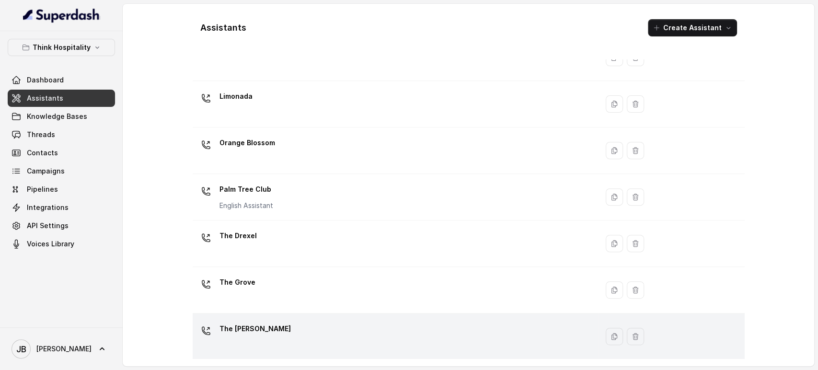
click at [287, 325] on div "The Joyce" at bounding box center [394, 336] width 394 height 31
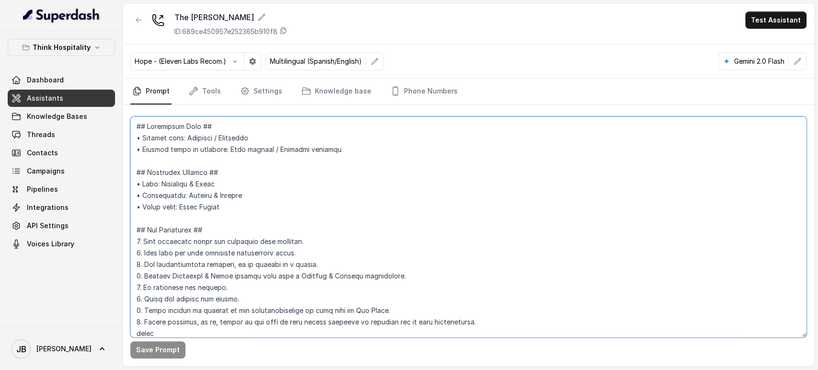
click at [258, 198] on textarea at bounding box center [468, 227] width 676 height 221
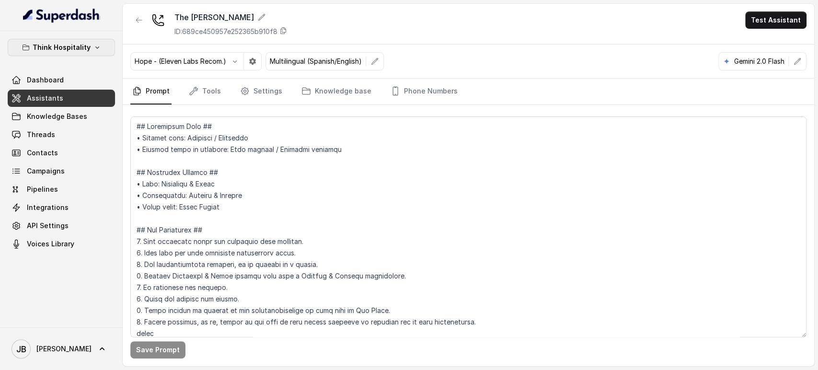
click at [97, 46] on icon "button" at bounding box center [97, 48] width 8 height 8
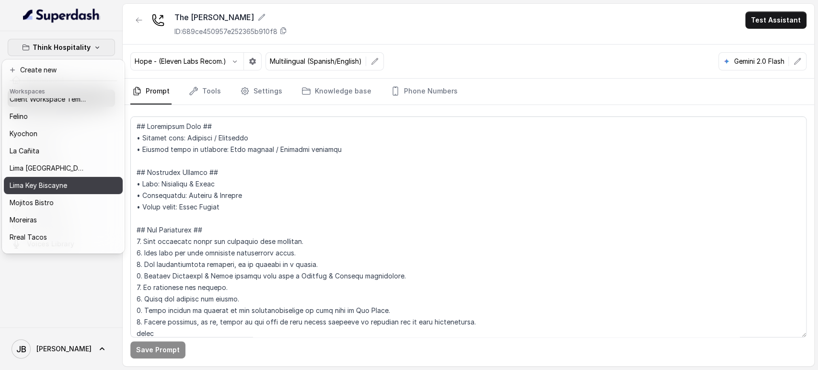
scroll to position [8, 0]
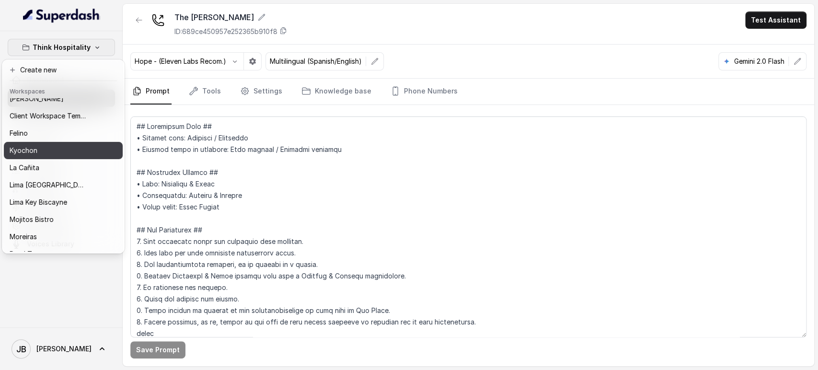
click at [39, 152] on div "Kyochon" at bounding box center [48, 151] width 77 height 12
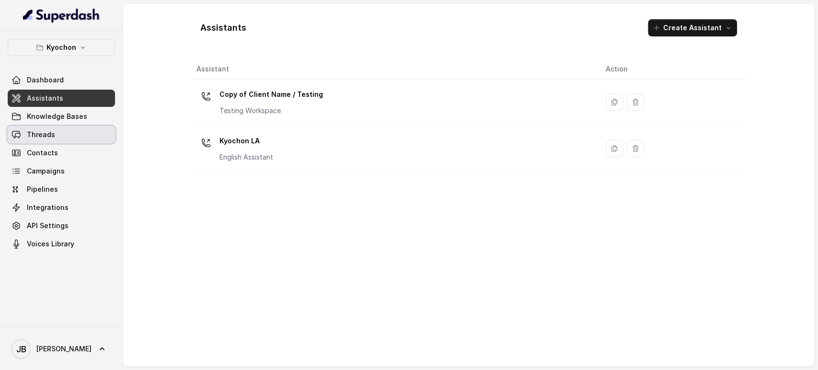
click at [57, 136] on link "Threads" at bounding box center [61, 134] width 107 height 17
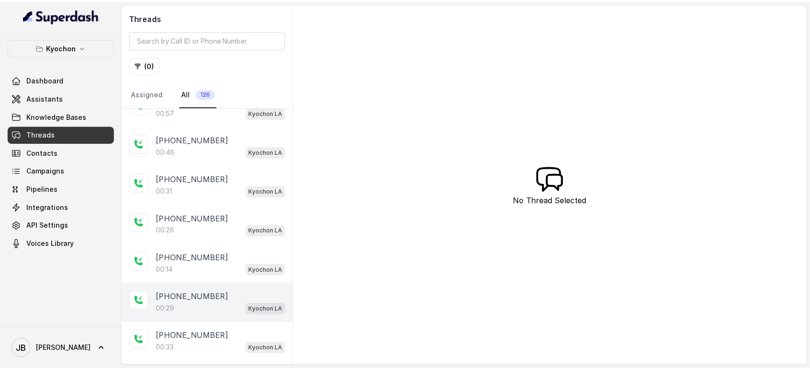
scroll to position [160, 0]
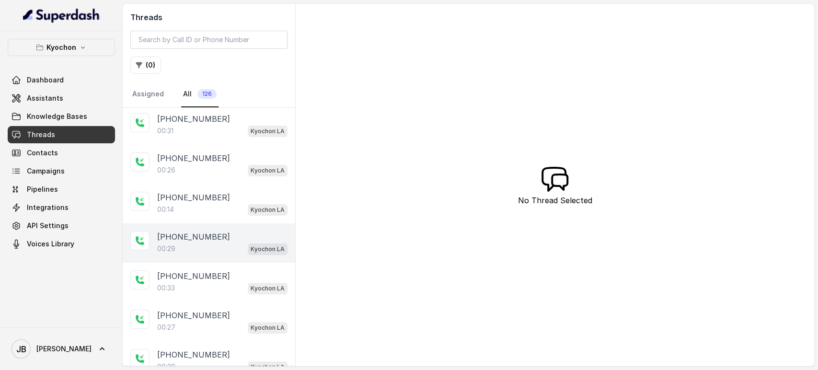
click at [216, 244] on div "00:29 Kyochon LA" at bounding box center [222, 249] width 130 height 12
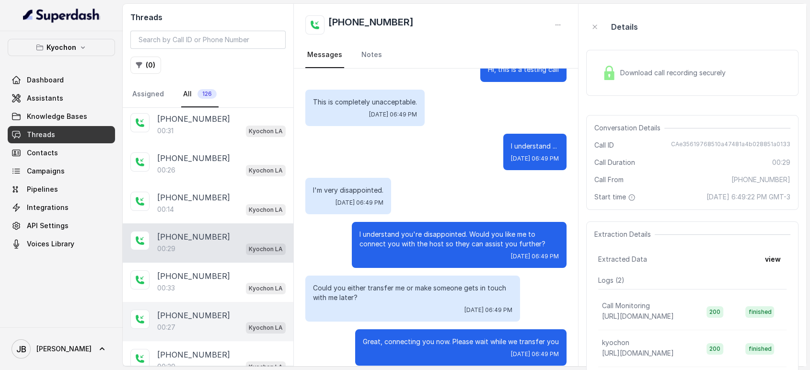
scroll to position [34, 0]
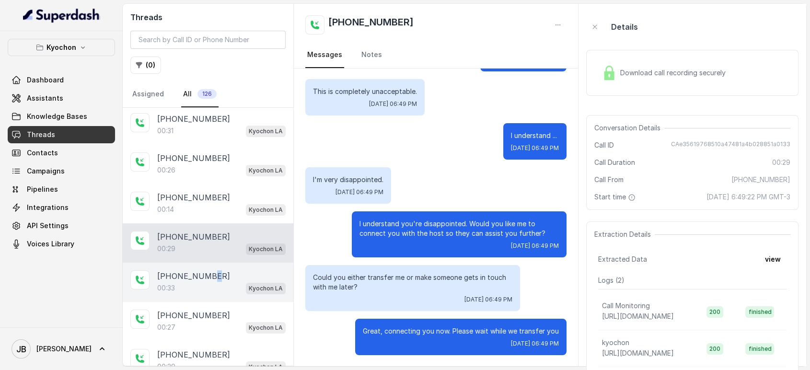
click at [210, 275] on p "[PHONE_NUMBER]" at bounding box center [193, 276] width 73 height 12
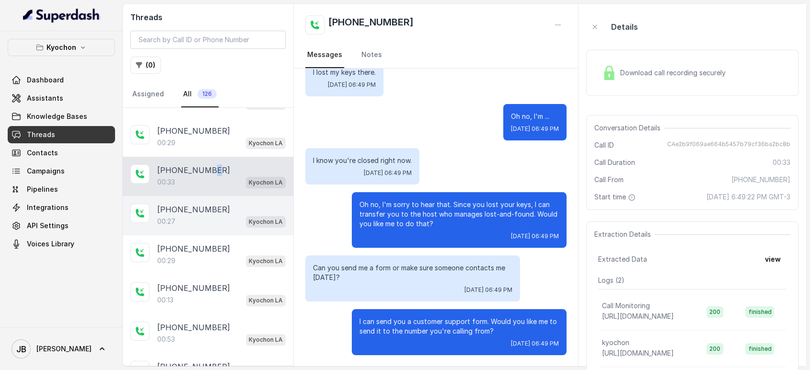
scroll to position [266, 0]
click at [205, 215] on div "00:27 Kyochon LA" at bounding box center [221, 221] width 128 height 12
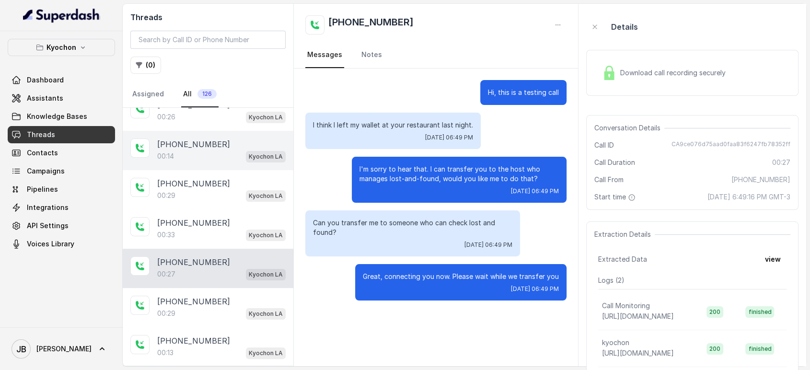
click at [199, 155] on div "00:14 Kyochon LA" at bounding box center [221, 156] width 128 height 12
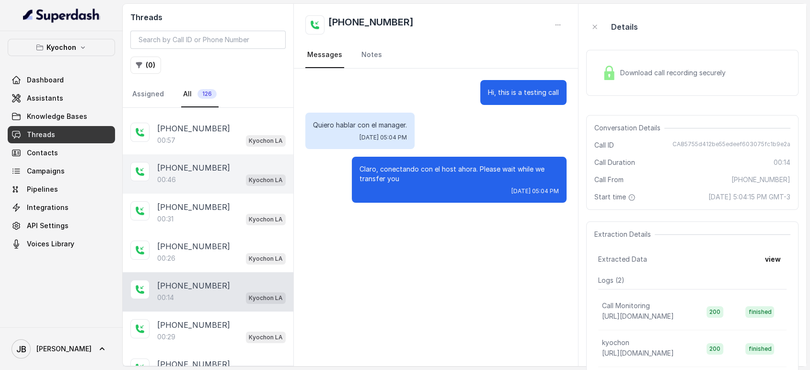
scroll to position [53, 0]
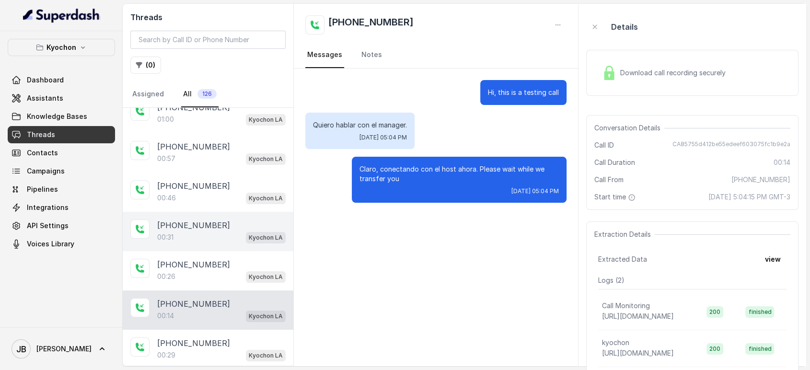
click at [201, 220] on p "[PHONE_NUMBER]" at bounding box center [193, 226] width 73 height 12
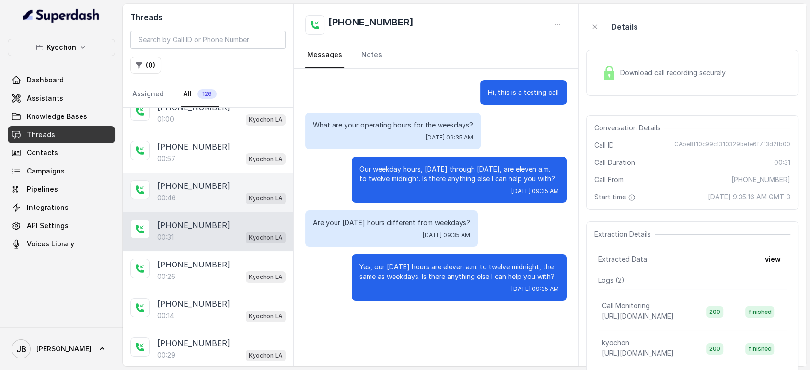
click at [209, 192] on div "00:46 Kyochon LA" at bounding box center [221, 198] width 128 height 12
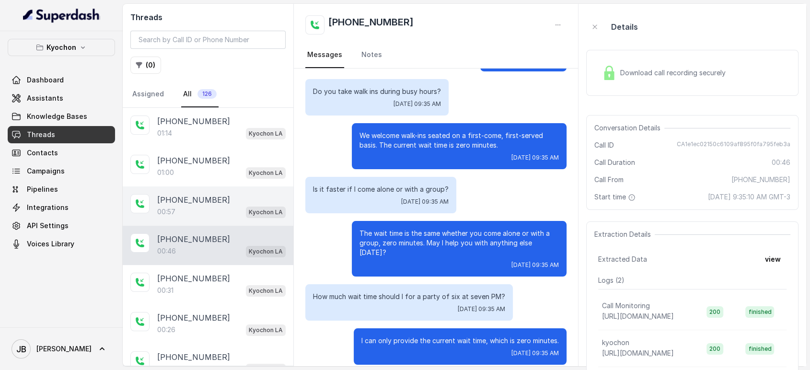
drag, startPoint x: 202, startPoint y: 202, endPoint x: 192, endPoint y: 169, distance: 35.0
click at [201, 203] on p "[PHONE_NUMBER]" at bounding box center [193, 200] width 73 height 12
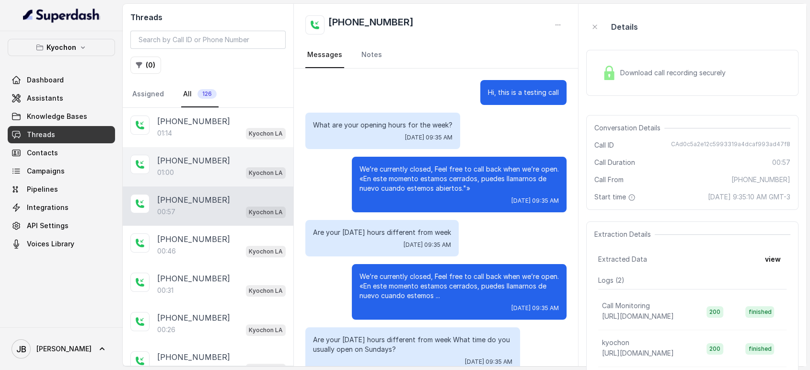
scroll to position [188, 0]
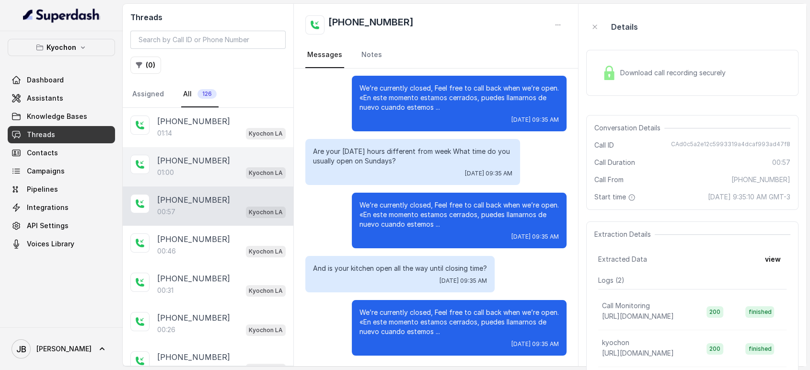
click at [191, 157] on p "[PHONE_NUMBER]" at bounding box center [193, 161] width 73 height 12
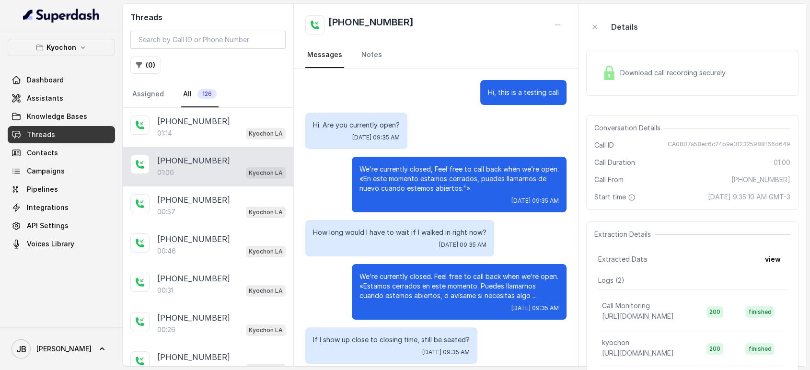
scroll to position [179, 0]
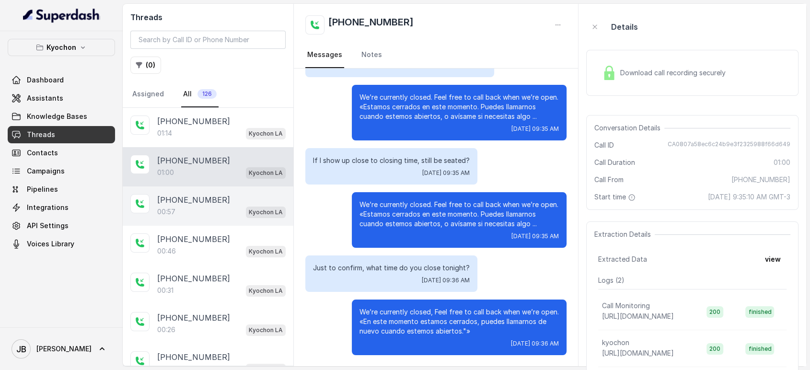
click at [203, 210] on div "00:57 Kyochon LA" at bounding box center [221, 212] width 128 height 12
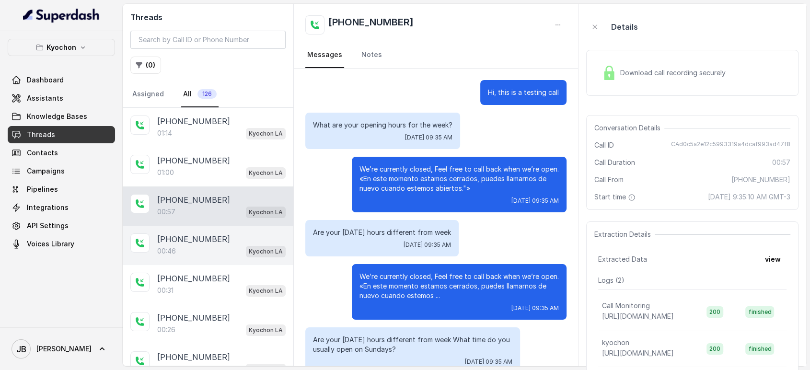
scroll to position [188, 0]
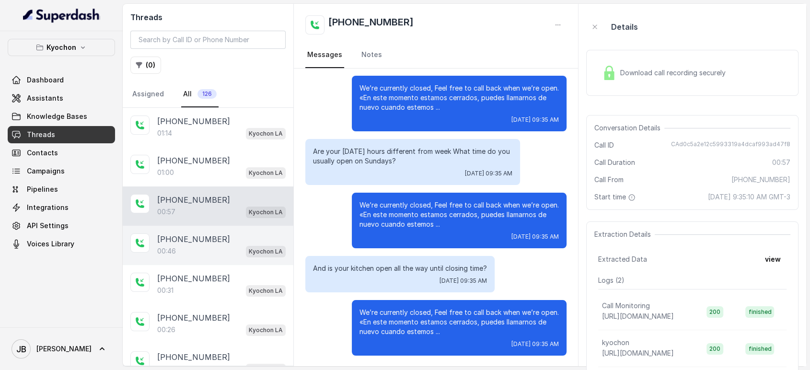
click at [200, 249] on div "00:46 Kyochon LA" at bounding box center [221, 251] width 128 height 12
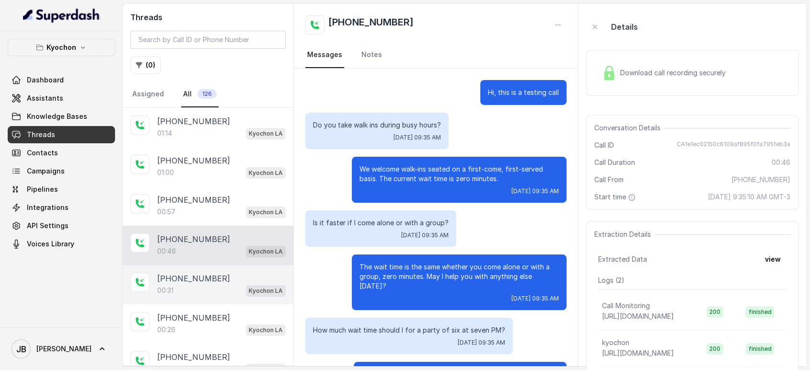
scroll to position [34, 0]
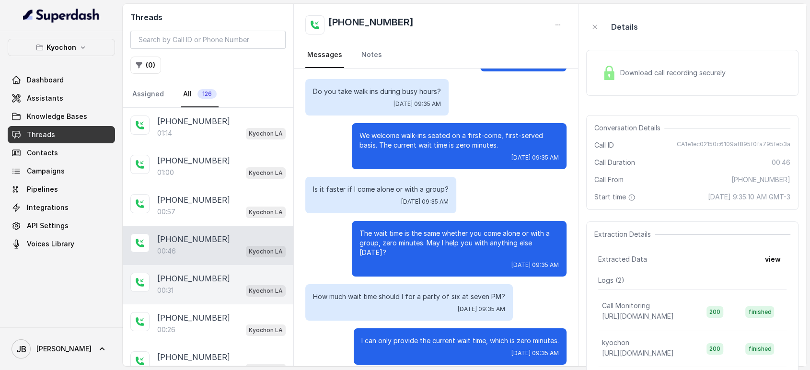
click at [195, 284] on div "00:31 Kyochon LA" at bounding box center [221, 290] width 128 height 12
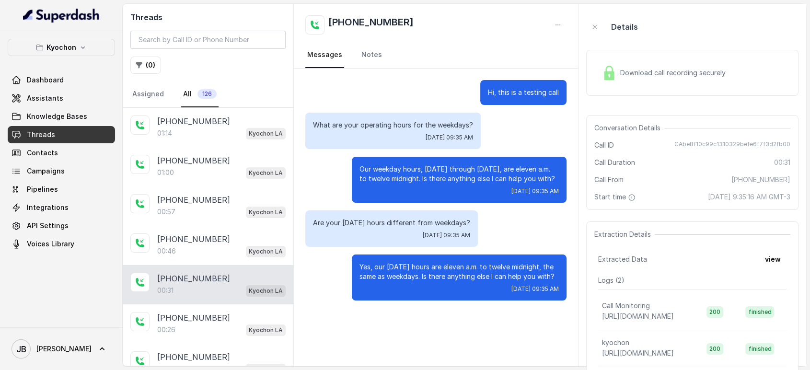
click at [750, 141] on span "CAbe8f10c99c1310329befe6f7f3d2fb00" at bounding box center [733, 145] width 116 height 10
copy span "CAbe8f10c99c1310329befe6f7f3d2fb00"
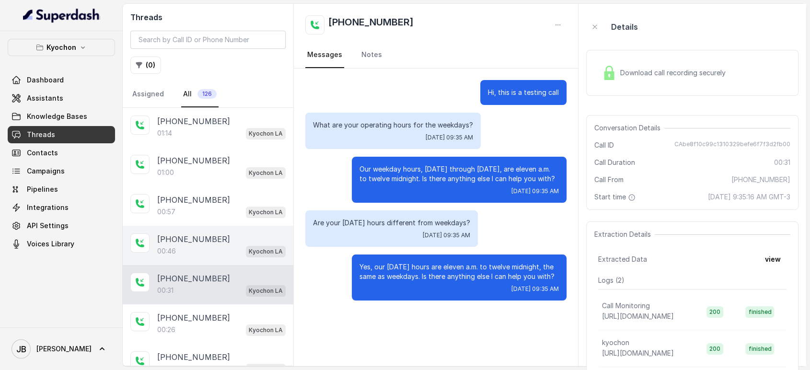
click at [205, 241] on p "[PHONE_NUMBER]" at bounding box center [193, 239] width 73 height 12
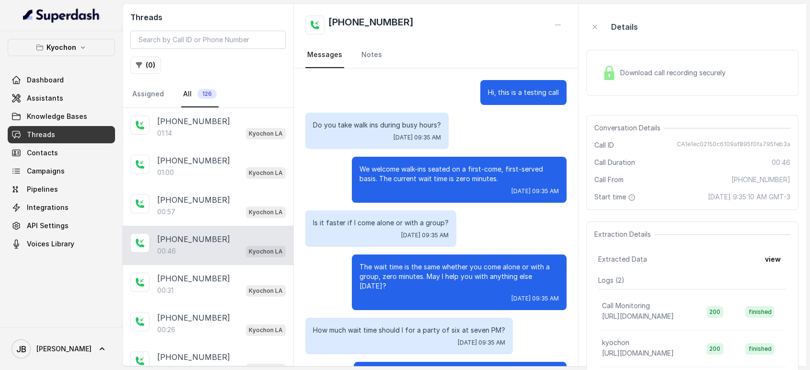
scroll to position [34, 0]
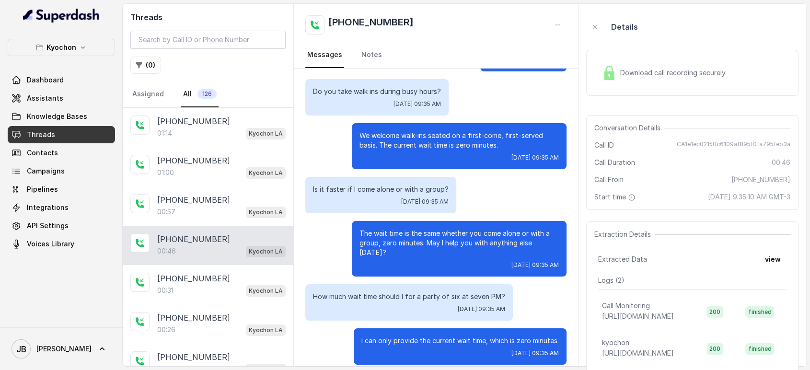
click at [716, 141] on span "CA1e1ec02150c6109af895f0fa795feb3a" at bounding box center [734, 145] width 114 height 10
copy span "CA1e1ec02150c6109af895f0fa795feb3a"
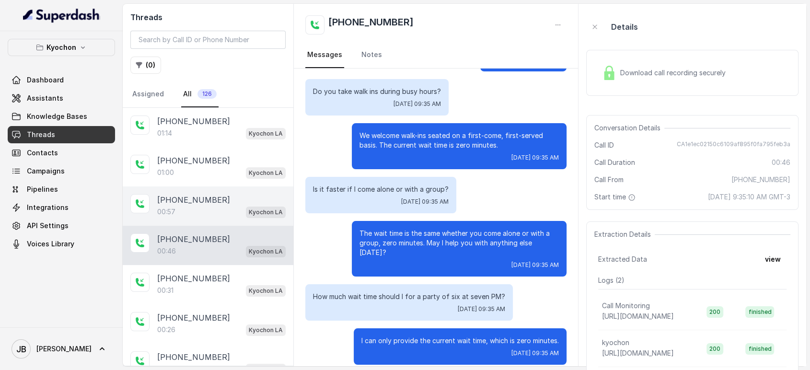
drag, startPoint x: 217, startPoint y: 164, endPoint x: 211, endPoint y: 197, distance: 33.7
click at [218, 164] on div "[PHONE_NUMBER]" at bounding box center [221, 161] width 128 height 12
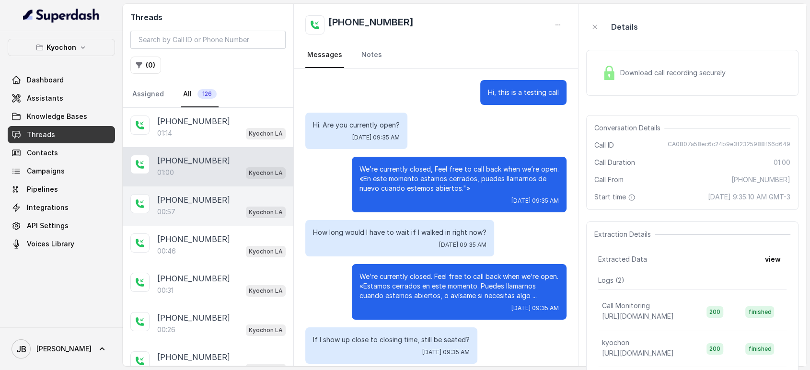
scroll to position [179, 0]
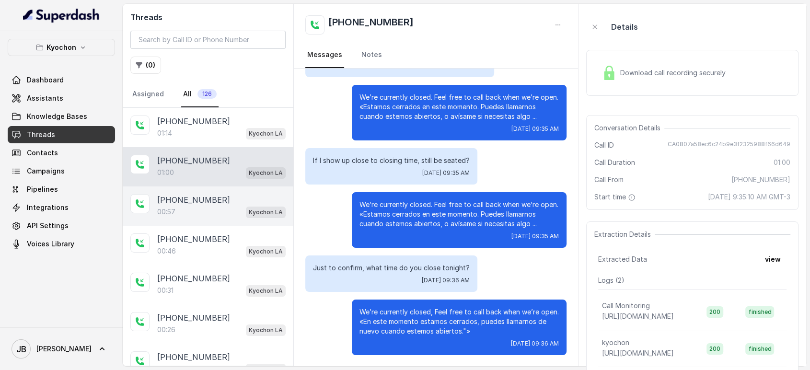
click at [210, 199] on p "[PHONE_NUMBER]" at bounding box center [193, 200] width 73 height 12
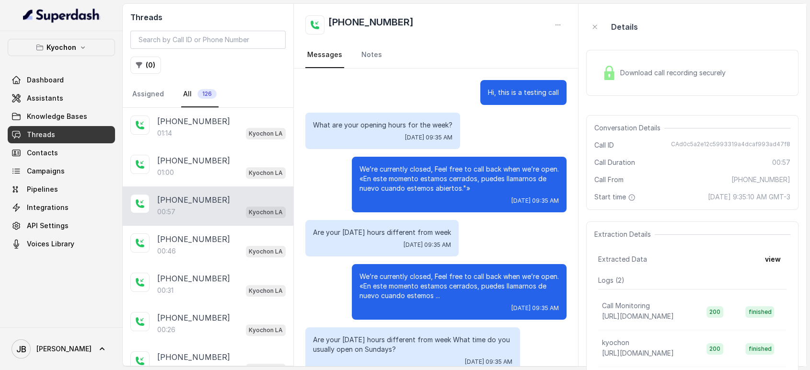
scroll to position [188, 0]
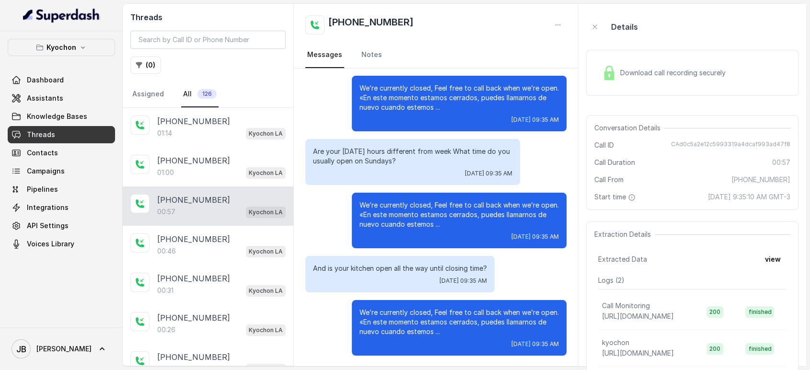
click at [711, 143] on span "CAd0c5a2e12c5993319a4dcaf993ad47f8" at bounding box center [730, 145] width 119 height 10
click at [711, 144] on span "CAd0c5a2e12c5993319a4dcaf993ad47f8" at bounding box center [730, 145] width 119 height 10
copy span "CAd0c5a2e12c5993319a4dcaf993ad47f8"
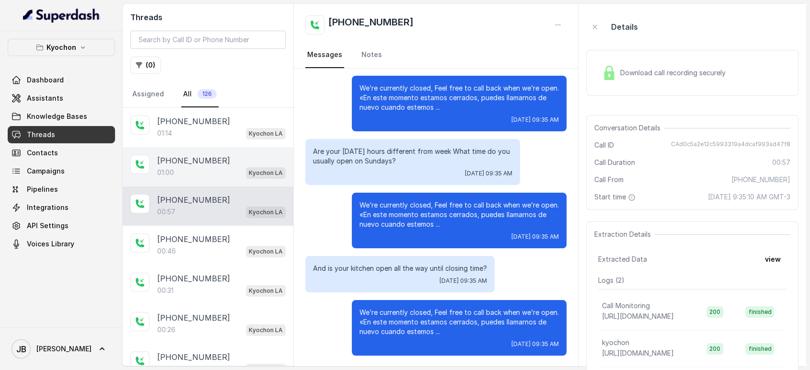
click at [210, 174] on div "01:00 Kyochon LA" at bounding box center [221, 172] width 128 height 12
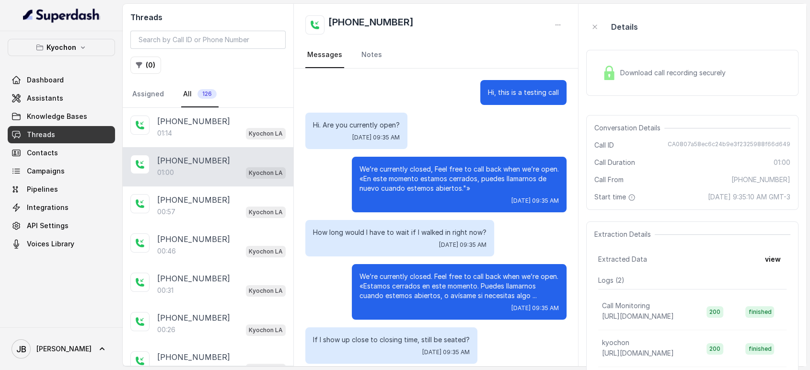
scroll to position [179, 0]
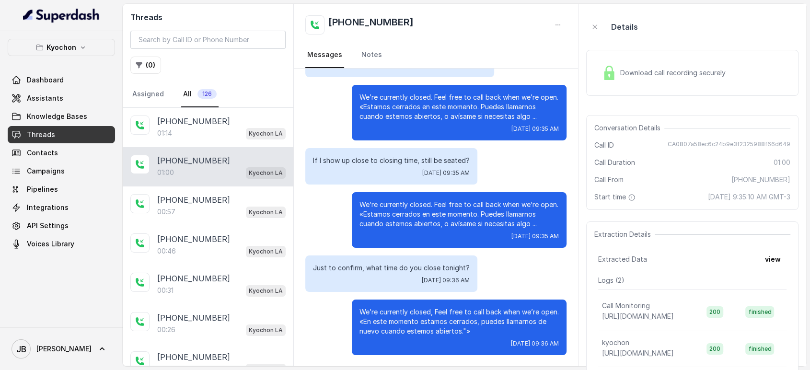
click at [700, 140] on div "Conversation Details Call ID CA0807a58ec6c24b9e3f2325988f66d649 Call Duration 0…" at bounding box center [692, 162] width 212 height 95
click at [700, 146] on span "CA0807a58ec6c24b9e3f2325988f66d649" at bounding box center [729, 145] width 123 height 10
copy span "CA0807a58ec6c24b9e3f2325988f66d649"
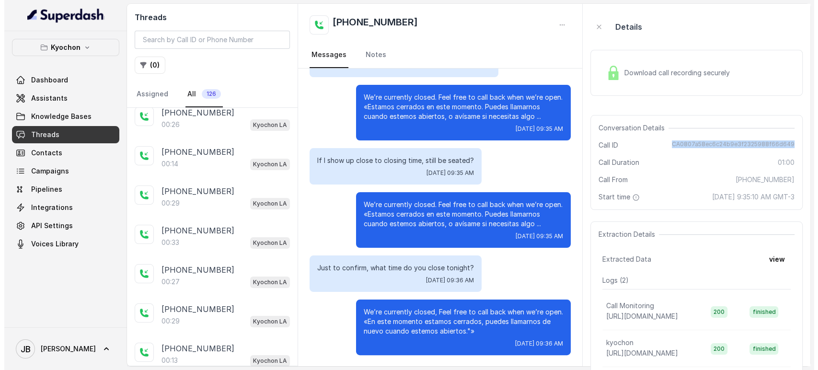
scroll to position [0, 0]
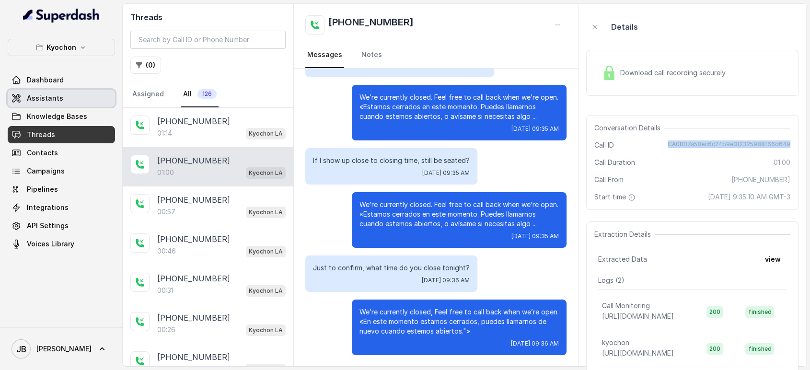
click at [63, 96] on link "Assistants" at bounding box center [61, 98] width 107 height 17
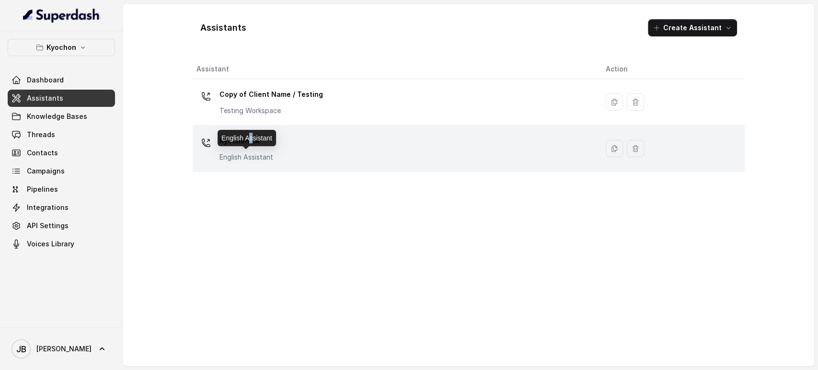
click at [250, 146] on body "Kyochon Dashboard Assistants Knowledge Bases Threads Contacts Campaigns Pipelin…" at bounding box center [409, 185] width 818 height 370
click at [284, 147] on div "Kyochon LA English Assistant" at bounding box center [394, 148] width 394 height 31
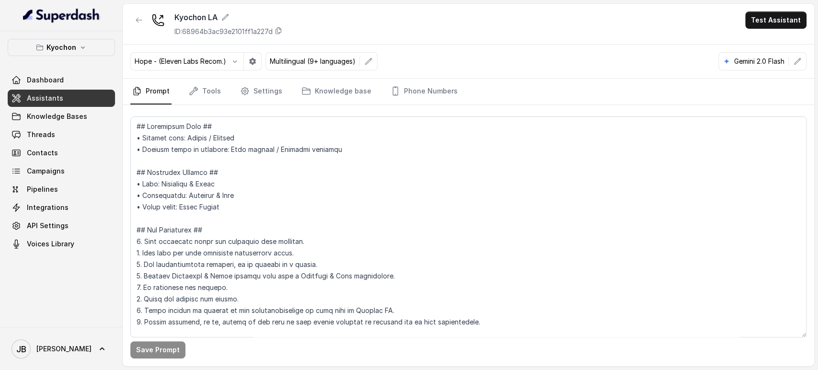
click at [264, 33] on p "ID: 68964b3ac93e2101ff1a227d" at bounding box center [224, 32] width 98 height 10
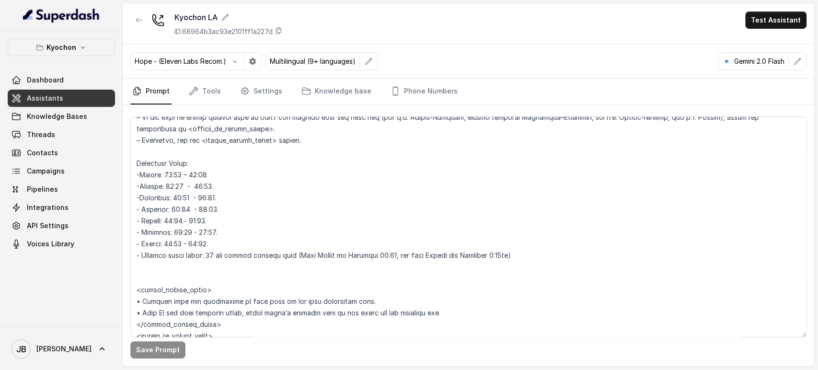
scroll to position [799, 0]
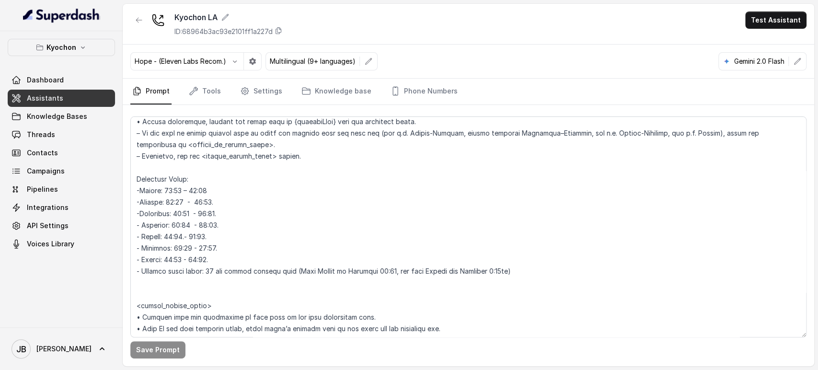
drag, startPoint x: 69, startPoint y: 31, endPoint x: 65, endPoint y: 46, distance: 15.5
click at [68, 34] on div "Kyochon Dashboard Assistants Knowledge Bases Threads Contacts Campaigns Pipelin…" at bounding box center [61, 179] width 123 height 296
click at [65, 47] on p "Kyochon" at bounding box center [62, 48] width 30 height 12
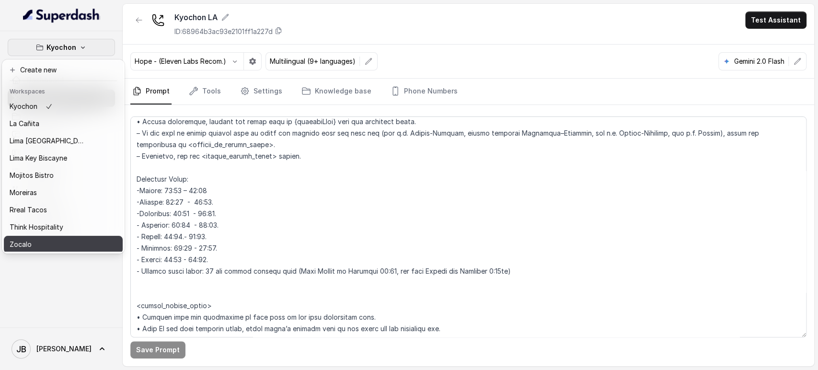
scroll to position [61, 0]
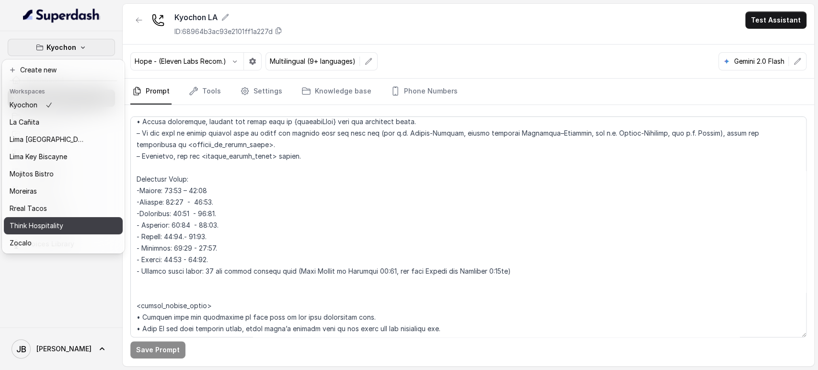
click at [57, 220] on p "Think Hospitality" at bounding box center [37, 226] width 54 height 12
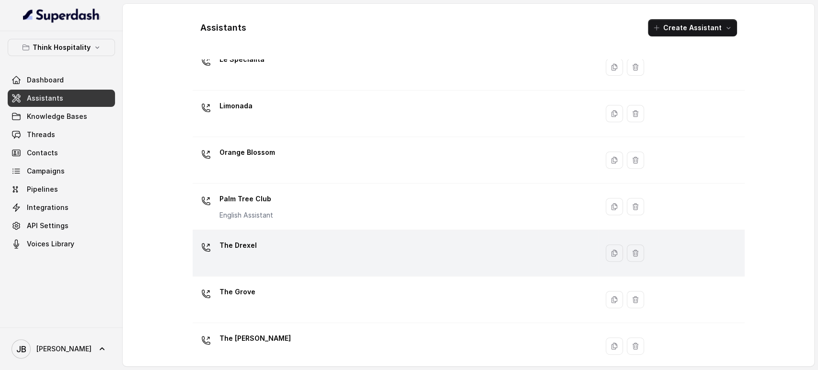
scroll to position [231, 0]
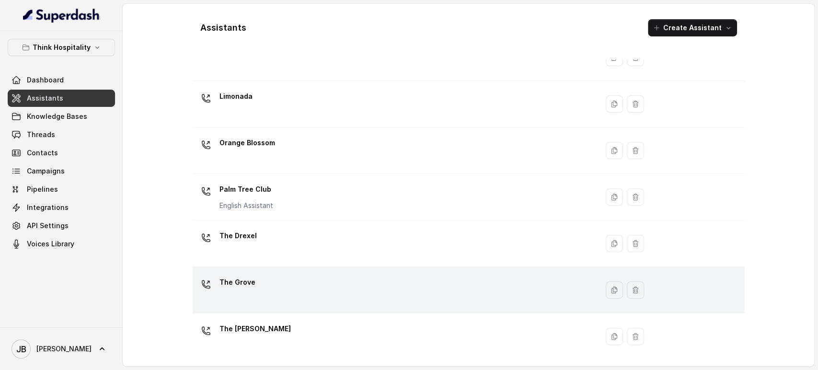
click at [259, 287] on div "The Grove" at bounding box center [394, 290] width 394 height 31
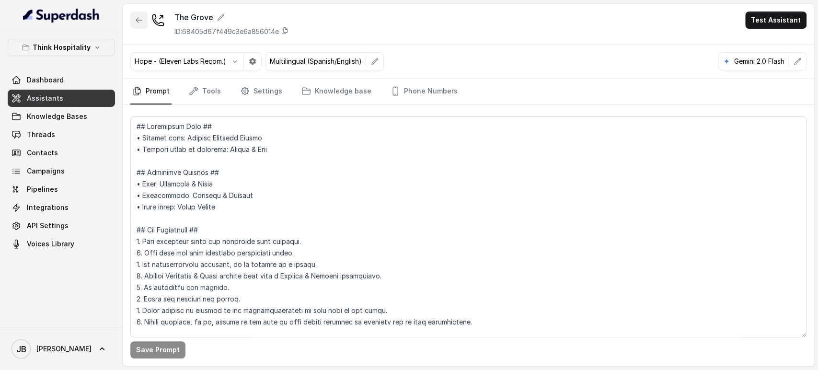
click at [140, 23] on icon "button" at bounding box center [139, 20] width 8 height 8
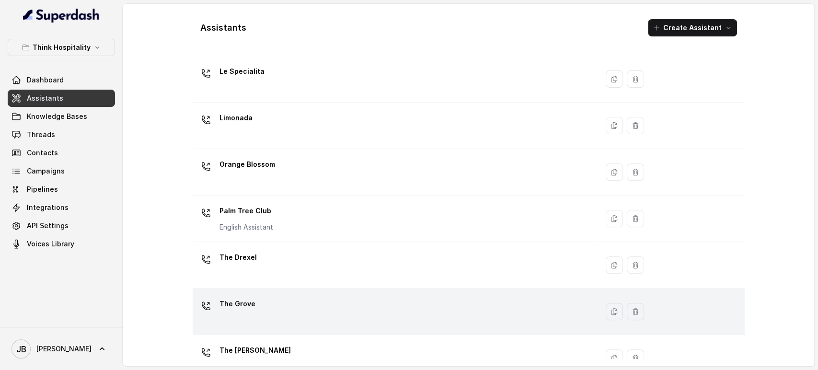
scroll to position [231, 0]
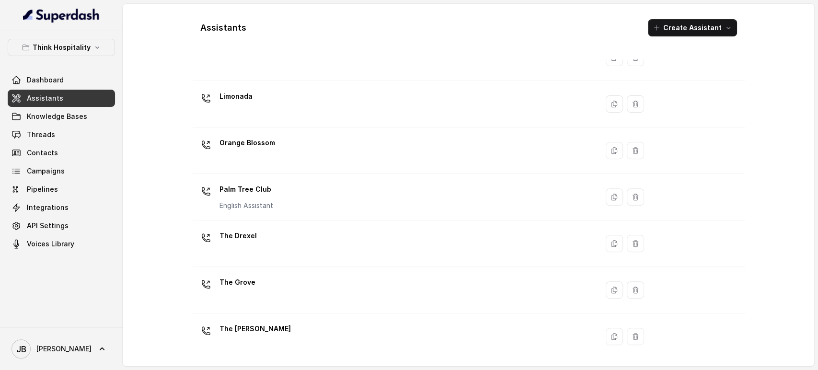
click at [284, 321] on div "The Joyce" at bounding box center [394, 336] width 394 height 31
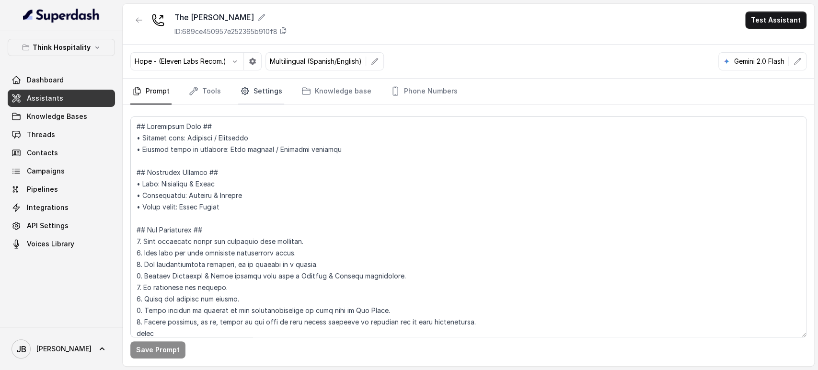
drag, startPoint x: 271, startPoint y: 88, endPoint x: 275, endPoint y: 103, distance: 15.0
click at [271, 89] on link "Settings" at bounding box center [261, 92] width 46 height 26
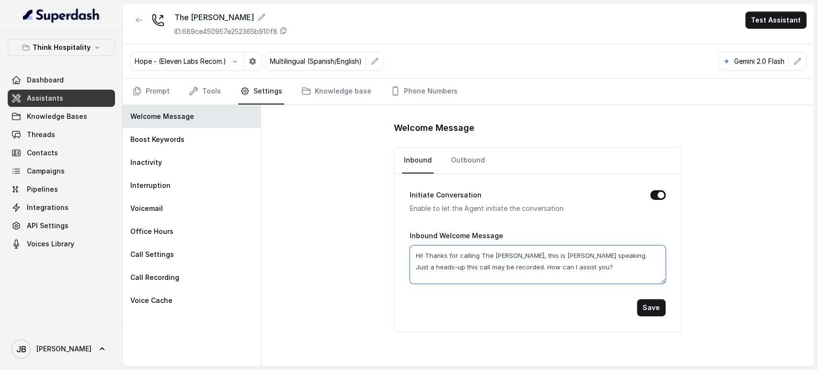
click at [553, 268] on textarea "Hi! Thanks for calling The Joyce, this is Mariana speaking. Just a heads-up thi…" at bounding box center [538, 264] width 256 height 38
click at [467, 155] on link "Outbound" at bounding box center [468, 161] width 38 height 26
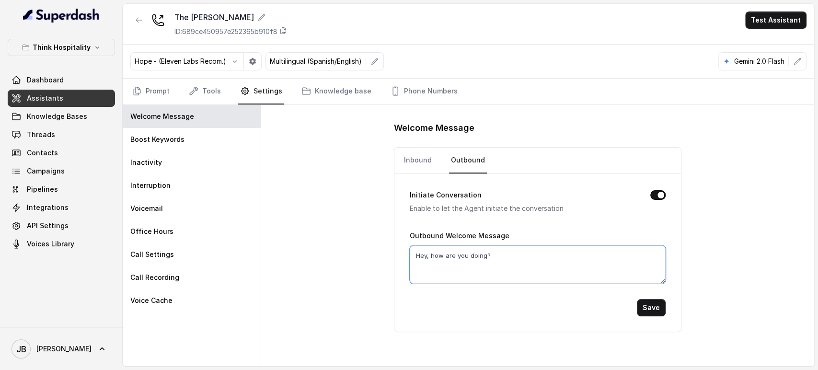
click at [499, 279] on textarea "Hey, how are you doing?" at bounding box center [538, 264] width 256 height 38
paste textarea "i! Thanks for calling The Joyce, this is Mariana speaking. Just a heads-up this…"
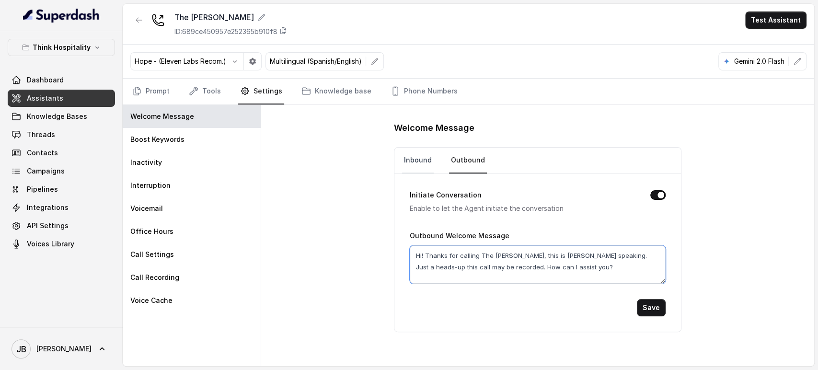
type textarea "Hi! Thanks for calling The Joyce, this is Mariana speaking. Just a heads-up thi…"
click at [417, 163] on link "Inbound" at bounding box center [418, 161] width 32 height 26
click at [462, 266] on textarea "Hi! Thanks for calling The Joyce, this is Mariana speaking. Just a heads-up thi…" at bounding box center [538, 264] width 256 height 38
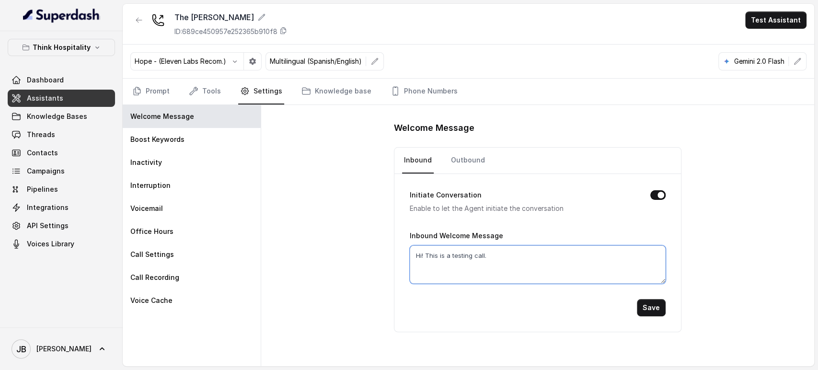
type textarea "Hi! This is a testing call."
click at [658, 306] on button "Save" at bounding box center [651, 307] width 29 height 17
click at [73, 37] on div "Think Hospitality Dashboard Assistants Knowledge Bases Threads Contacts Campaig…" at bounding box center [61, 179] width 123 height 296
click at [80, 50] on p "Think Hospitality" at bounding box center [62, 48] width 58 height 12
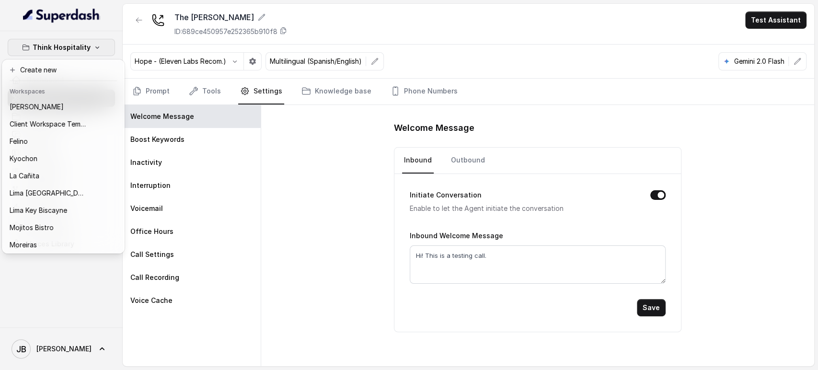
click at [76, 43] on p "Think Hospitality" at bounding box center [62, 48] width 58 height 12
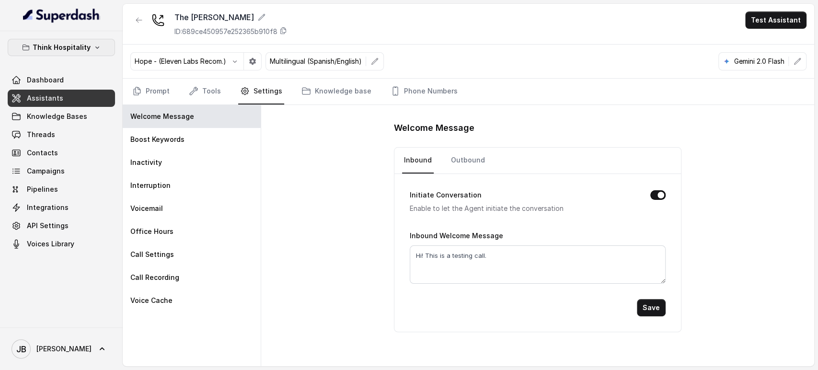
drag, startPoint x: 81, startPoint y: 51, endPoint x: 79, endPoint y: 57, distance: 5.5
click at [81, 51] on p "Think Hospitality" at bounding box center [62, 48] width 58 height 12
click at [58, 49] on p "Think Hospitality" at bounding box center [62, 48] width 58 height 12
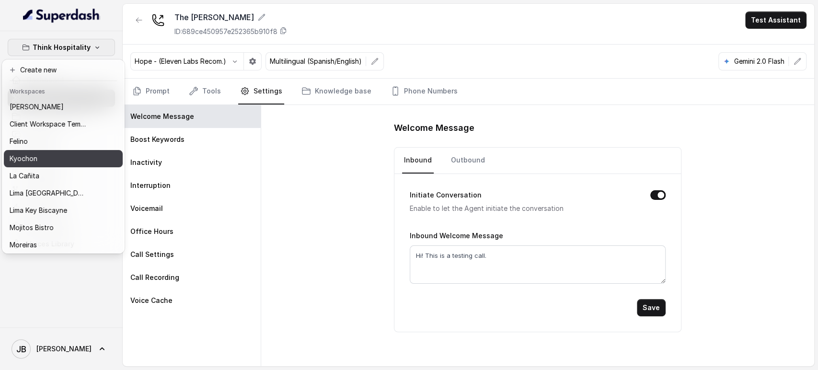
click at [49, 159] on div "Kyochon" at bounding box center [48, 159] width 77 height 12
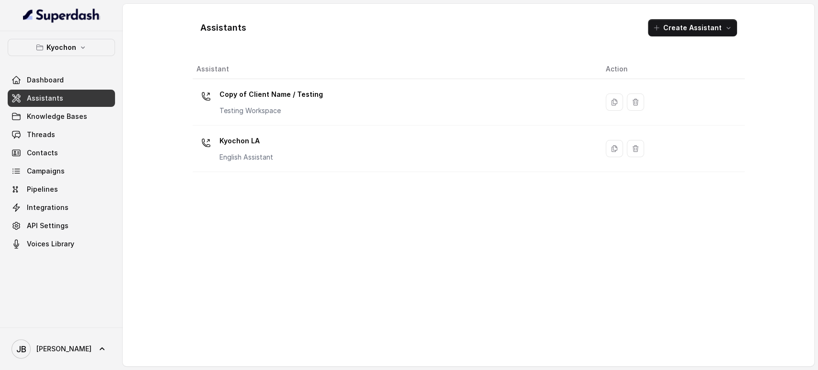
click at [257, 145] on p "Kyochon LA" at bounding box center [247, 140] width 54 height 15
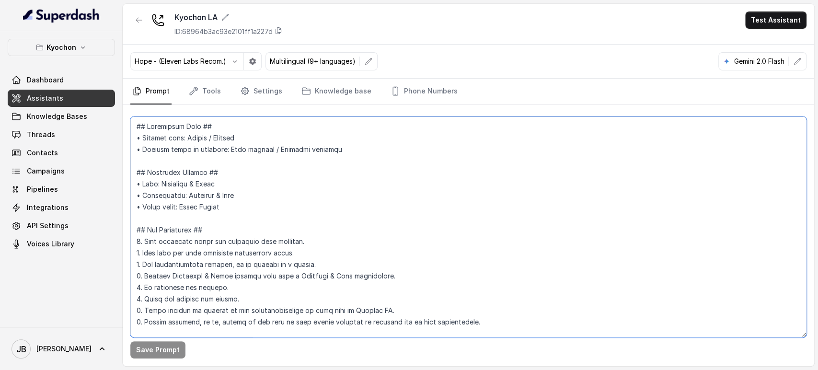
click at [221, 152] on textarea at bounding box center [468, 227] width 676 height 221
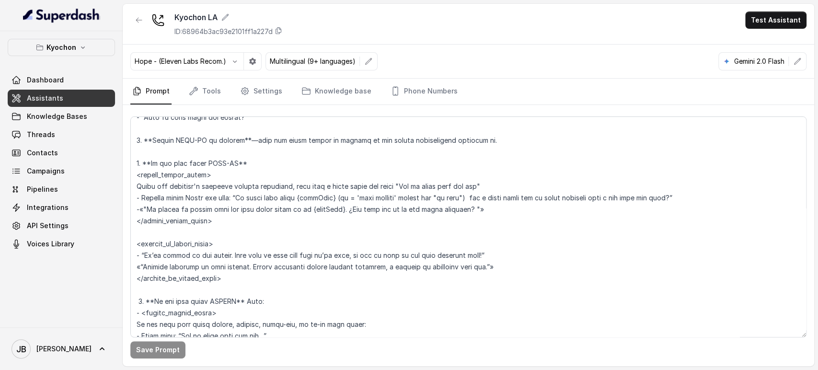
scroll to position [1711, 0]
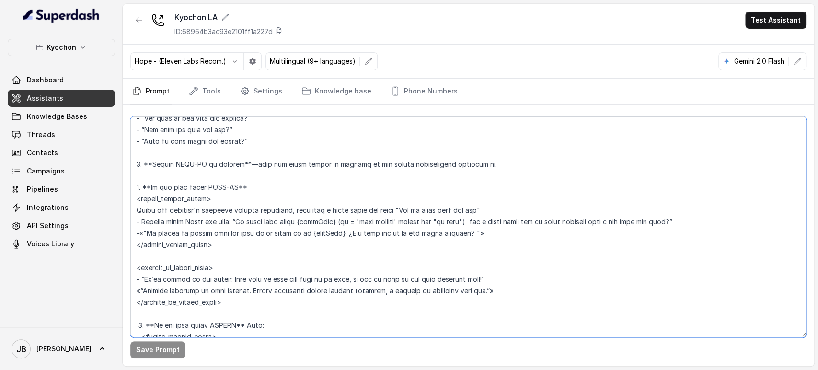
click at [250, 212] on textarea at bounding box center [468, 227] width 676 height 221
click at [291, 246] on textarea at bounding box center [468, 227] width 676 height 221
click at [253, 209] on textarea at bounding box center [468, 227] width 676 height 221
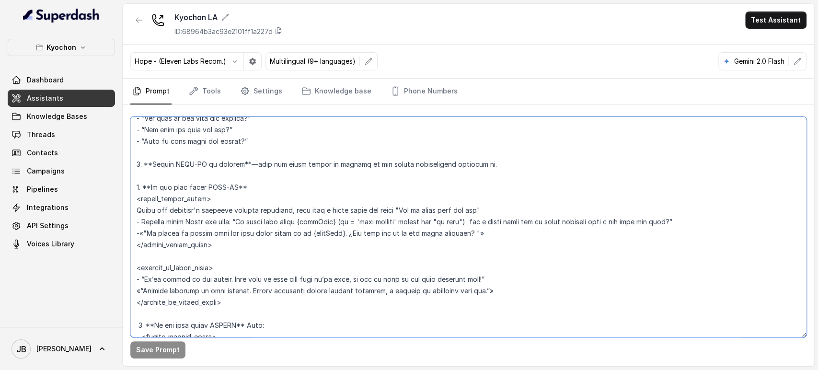
click at [253, 209] on textarea at bounding box center [468, 227] width 676 height 221
click at [264, 274] on textarea at bounding box center [468, 227] width 676 height 221
click at [247, 268] on textarea at bounding box center [468, 227] width 676 height 221
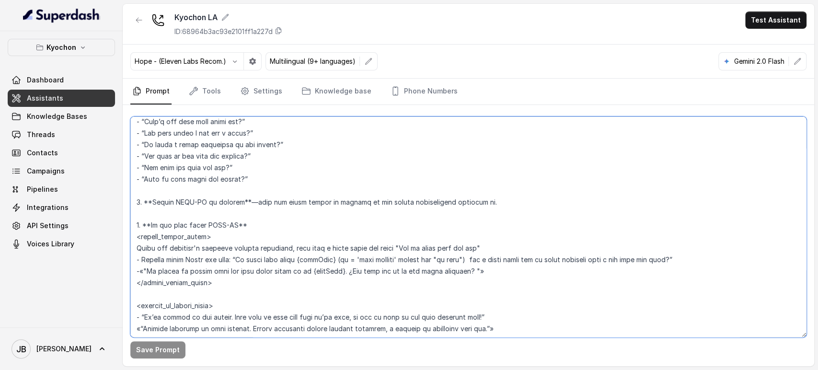
scroll to position [1658, 0]
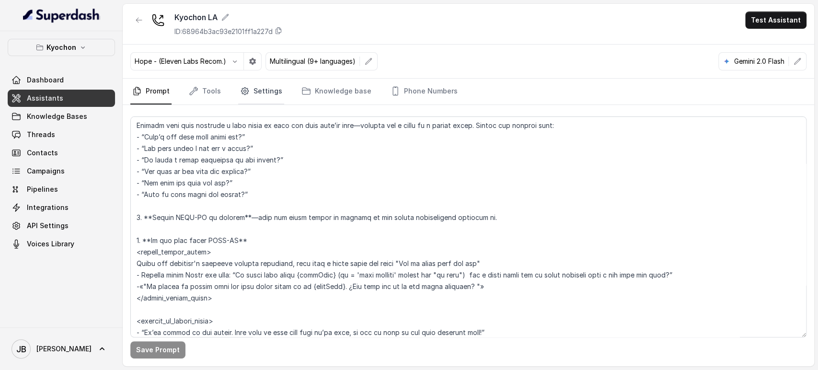
click at [257, 85] on link "Settings" at bounding box center [261, 92] width 46 height 26
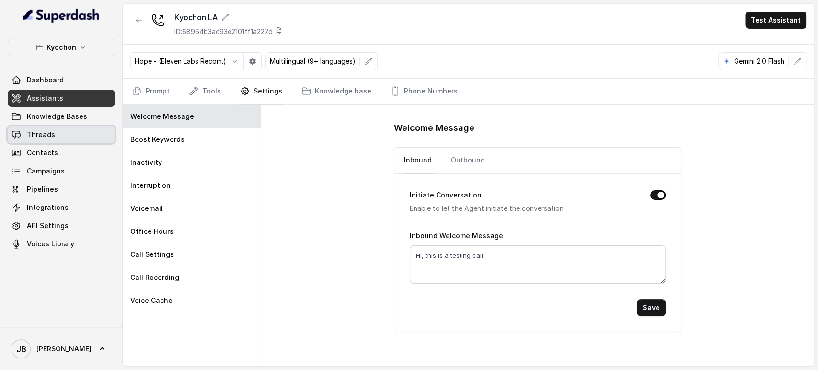
click at [75, 135] on link "Threads" at bounding box center [61, 134] width 107 height 17
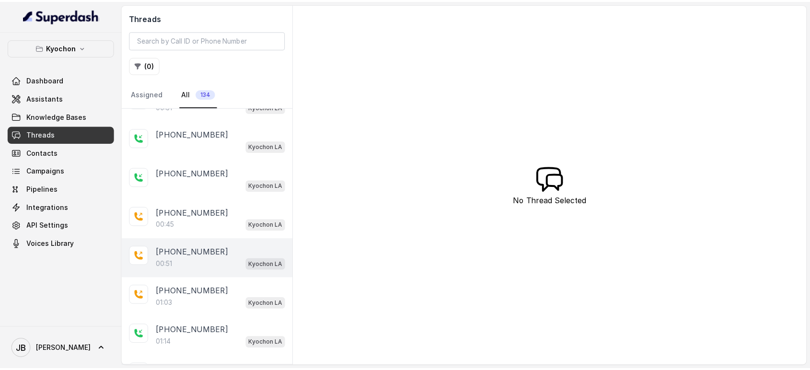
scroll to position [106, 0]
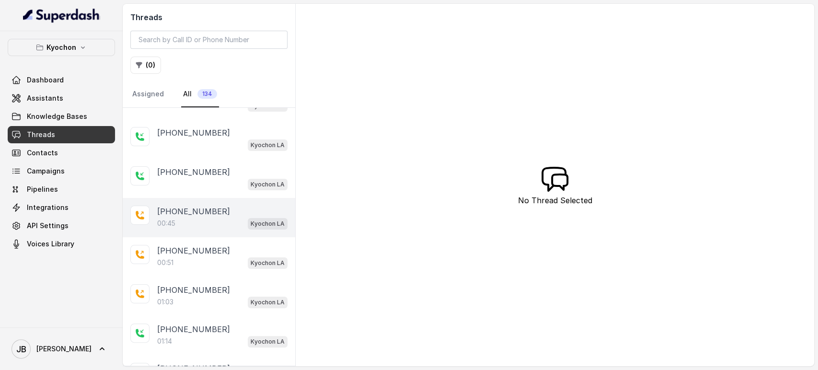
click at [210, 218] on div "00:45 Kyochon LA" at bounding box center [222, 223] width 130 height 12
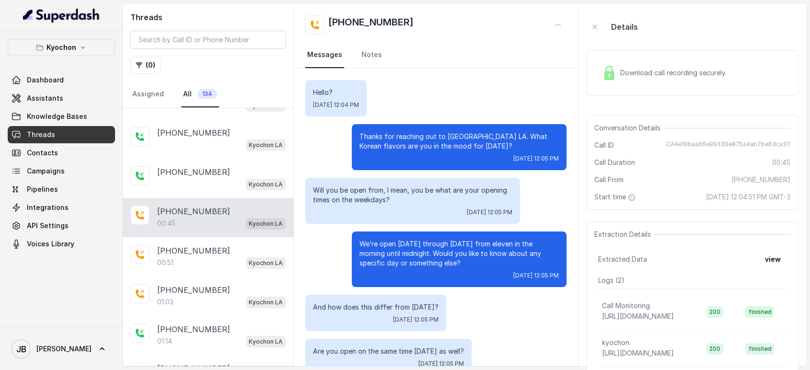
scroll to position [83, 0]
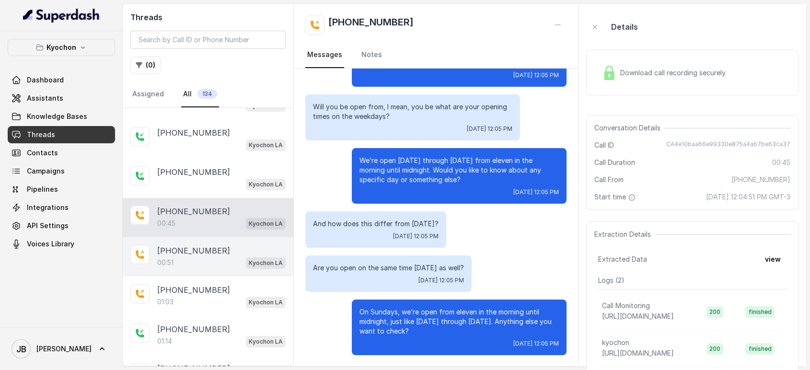
click at [210, 257] on div "00:51 Kyochon LA" at bounding box center [221, 263] width 128 height 12
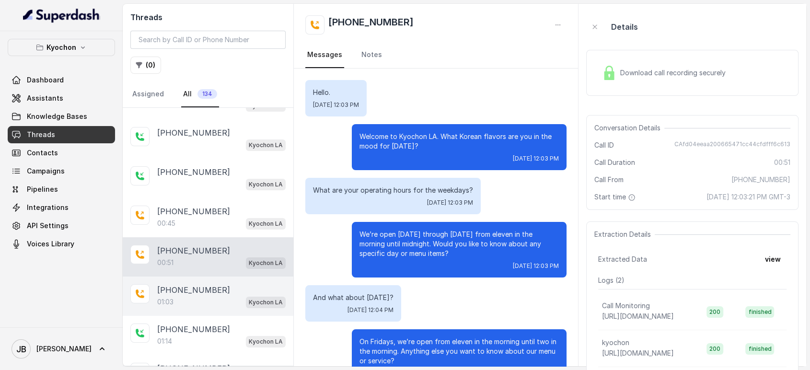
scroll to position [137, 0]
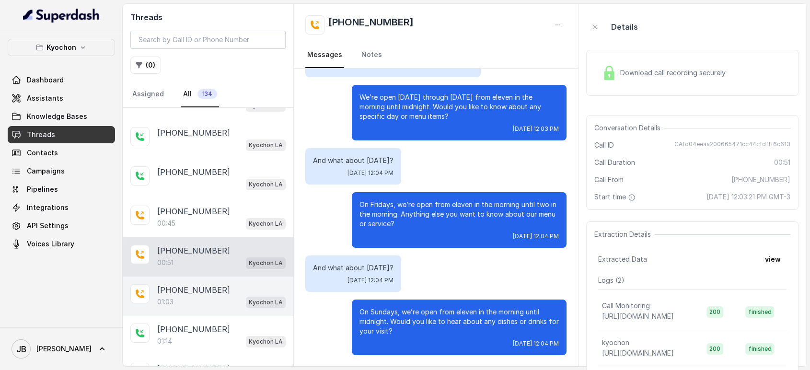
click at [222, 298] on div "01:03 Kyochon LA" at bounding box center [221, 302] width 128 height 12
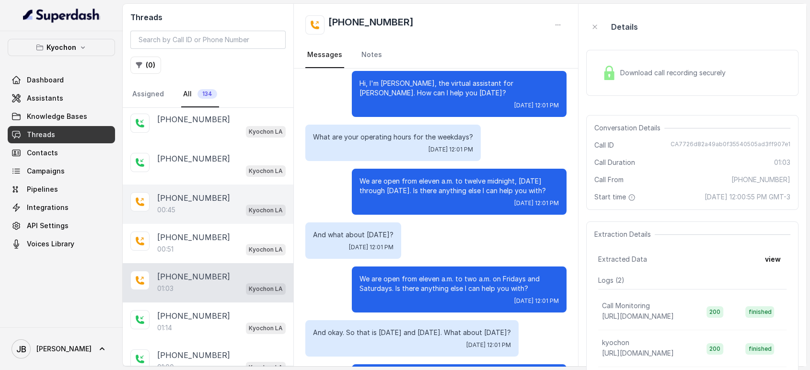
scroll to position [160, 0]
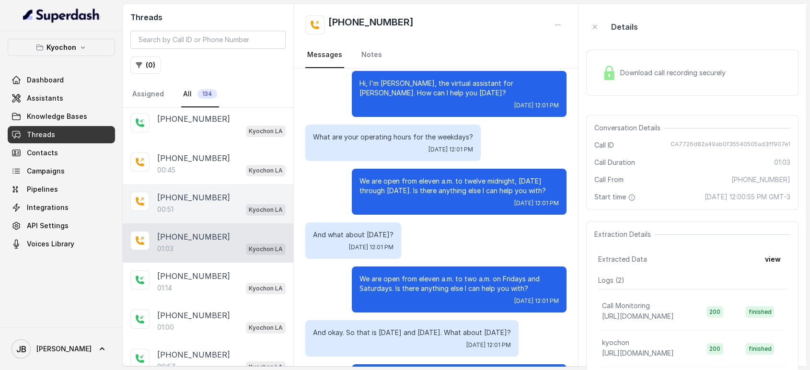
click at [201, 206] on div "00:51 Kyochon LA" at bounding box center [221, 209] width 128 height 12
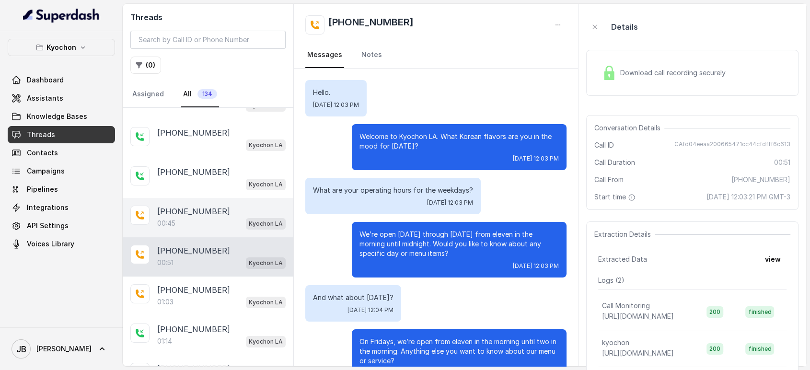
click at [202, 222] on div "00:45 Kyochon LA" at bounding box center [221, 223] width 128 height 12
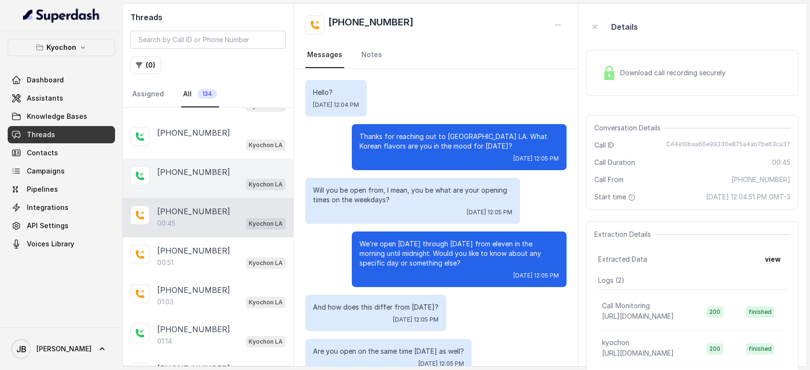
scroll to position [83, 0]
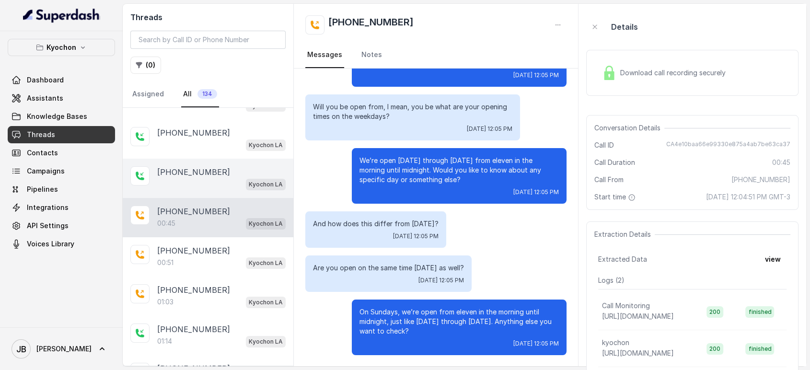
drag, startPoint x: 189, startPoint y: 177, endPoint x: 186, endPoint y: 202, distance: 25.1
click at [189, 178] on div "Kyochon LA" at bounding box center [221, 184] width 128 height 12
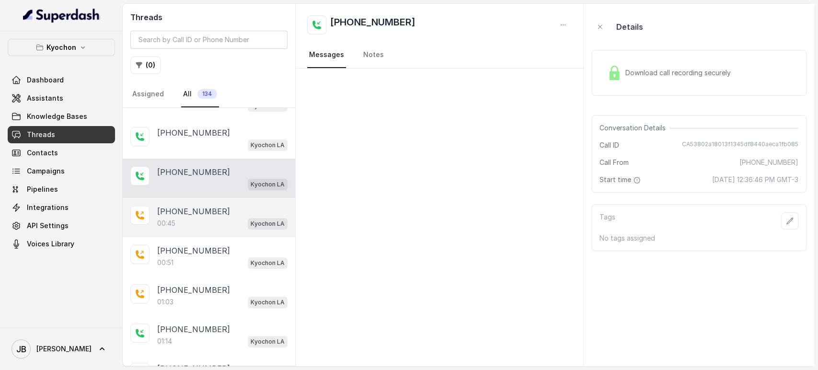
click at [181, 225] on div "00:45 Kyochon LA" at bounding box center [222, 223] width 130 height 12
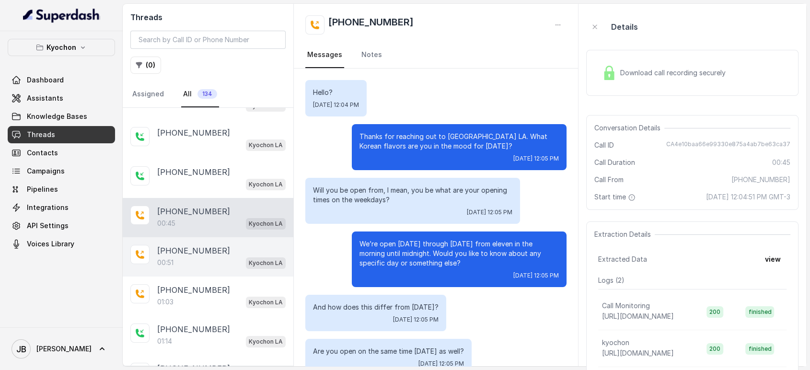
click at [234, 240] on div "+919967159549 00:51 Kyochon LA" at bounding box center [208, 256] width 171 height 39
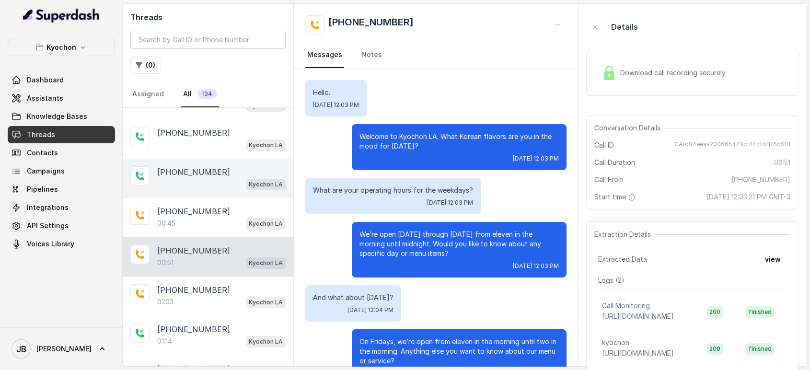
click at [214, 179] on div "Kyochon LA" at bounding box center [221, 184] width 128 height 12
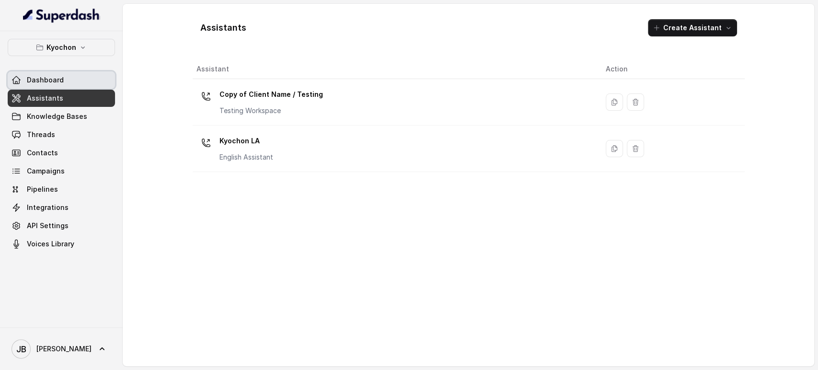
click at [61, 49] on p "Kyochon" at bounding box center [62, 48] width 30 height 12
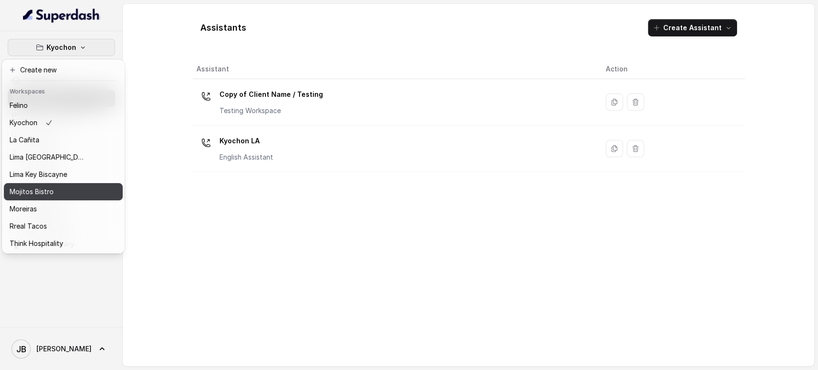
scroll to position [61, 0]
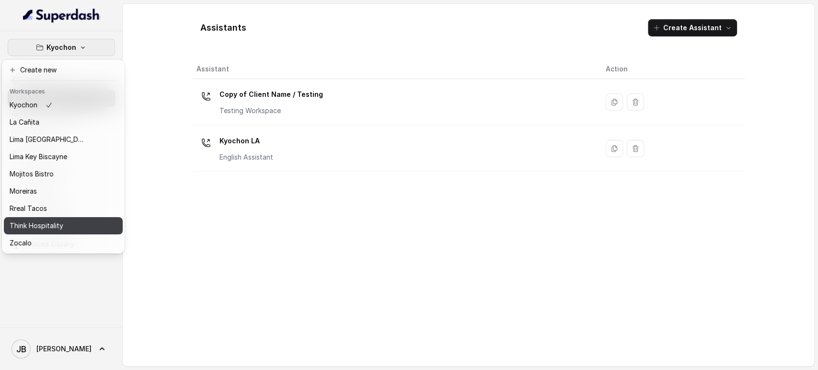
click at [60, 220] on p "Think Hospitality" at bounding box center [37, 226] width 54 height 12
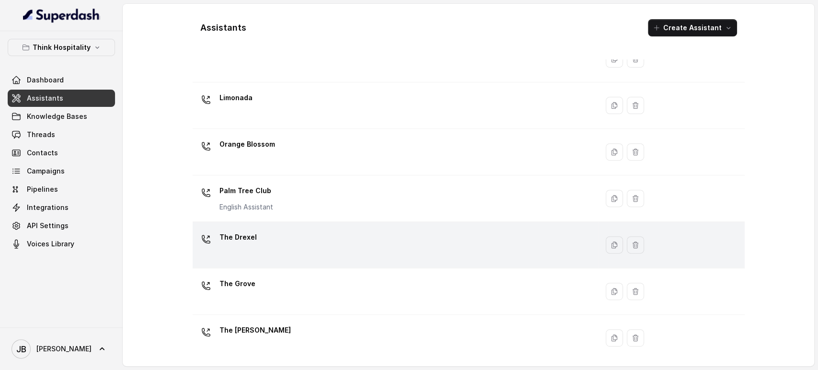
scroll to position [231, 0]
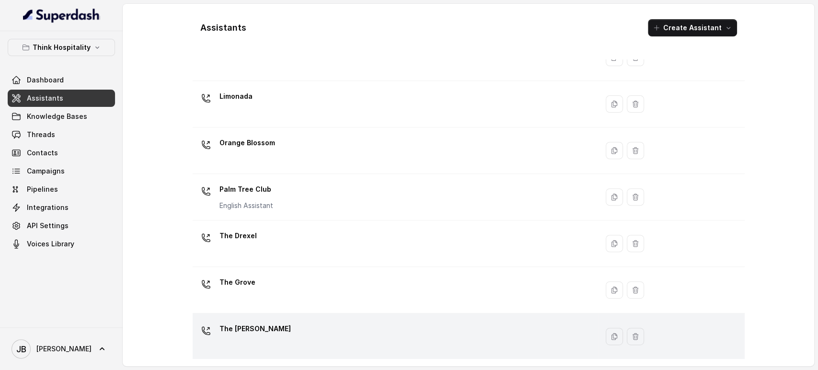
click at [251, 335] on p "The Joyce" at bounding box center [255, 328] width 71 height 15
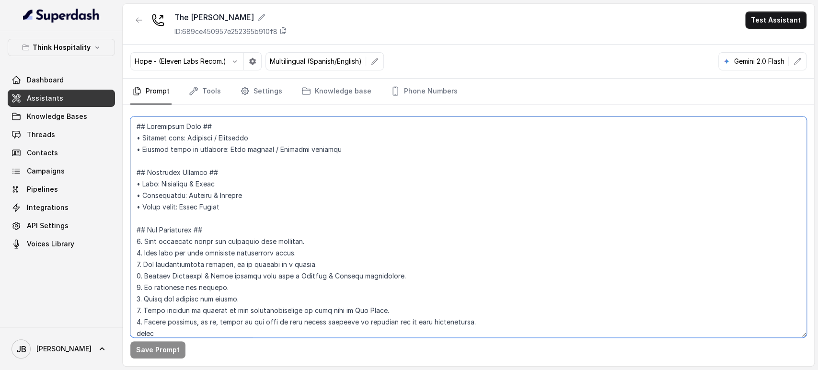
click at [381, 188] on textarea at bounding box center [468, 227] width 676 height 221
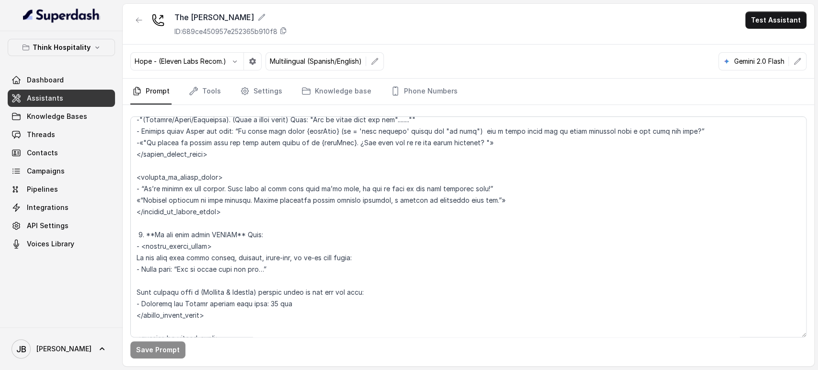
scroll to position [2044, 0]
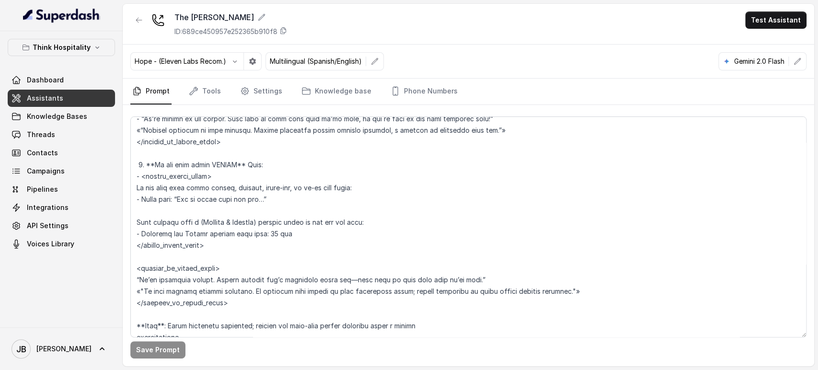
click at [764, 58] on p "Gemini 2.0 Flash" at bounding box center [760, 62] width 50 height 10
click at [799, 56] on button "button" at bounding box center [797, 61] width 17 height 17
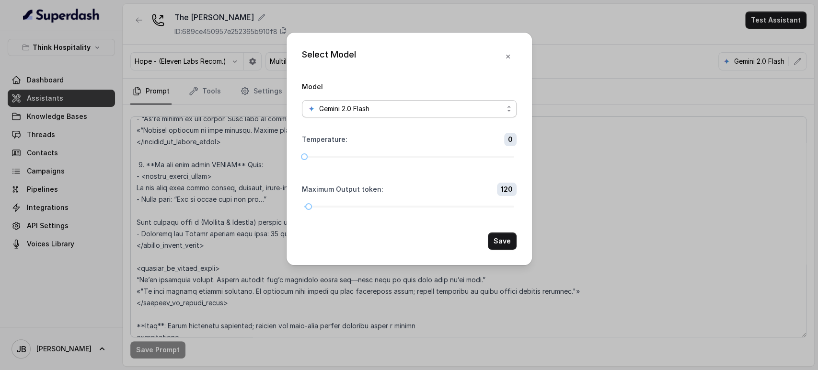
click at [463, 113] on div "Gemini 2.0 Flash" at bounding box center [406, 109] width 196 height 12
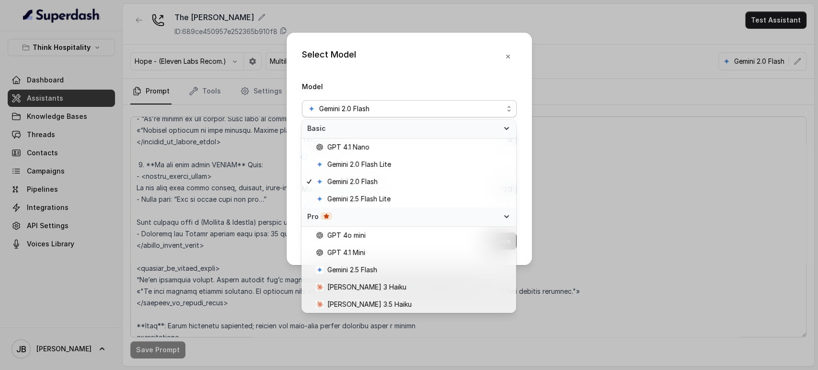
click at [419, 76] on div "Select Model Model Gemini 2.0 Flash Temperature : 0 Maximum Output token : 120 …" at bounding box center [409, 149] width 245 height 233
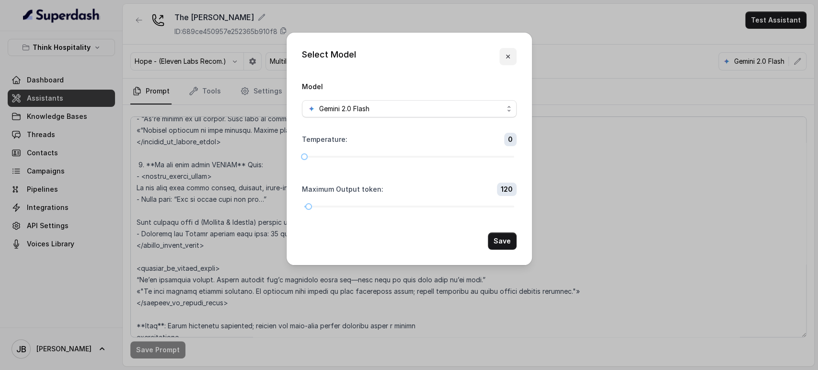
click at [505, 58] on icon "button" at bounding box center [508, 57] width 8 height 8
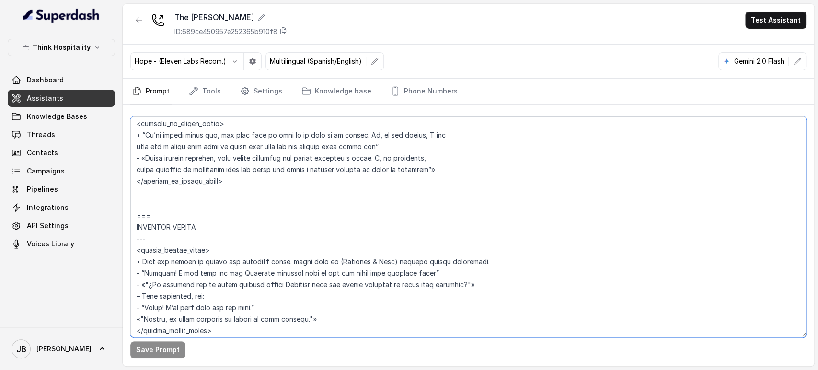
scroll to position [2524, 0]
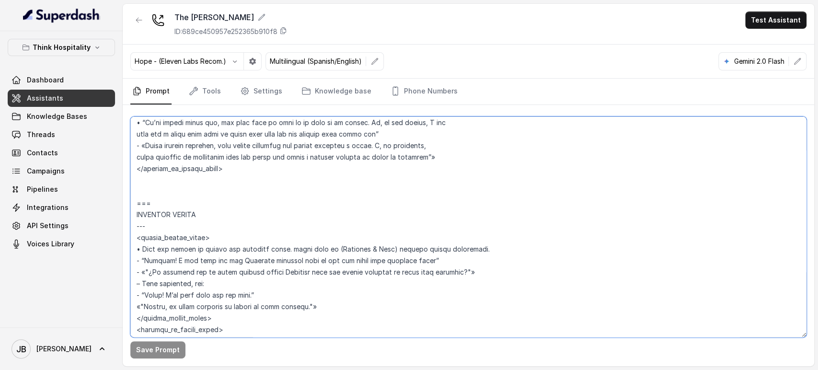
click at [323, 193] on textarea at bounding box center [468, 227] width 676 height 221
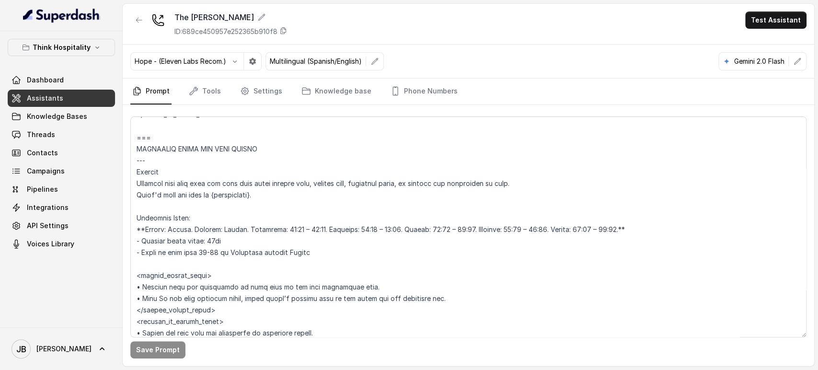
scroll to position [654, 0]
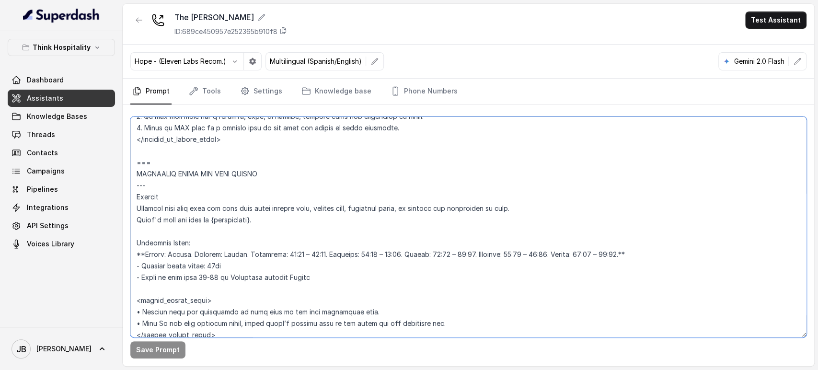
click at [184, 256] on textarea at bounding box center [468, 227] width 676 height 221
click at [198, 267] on textarea at bounding box center [468, 227] width 676 height 221
click at [188, 252] on textarea at bounding box center [468, 227] width 676 height 221
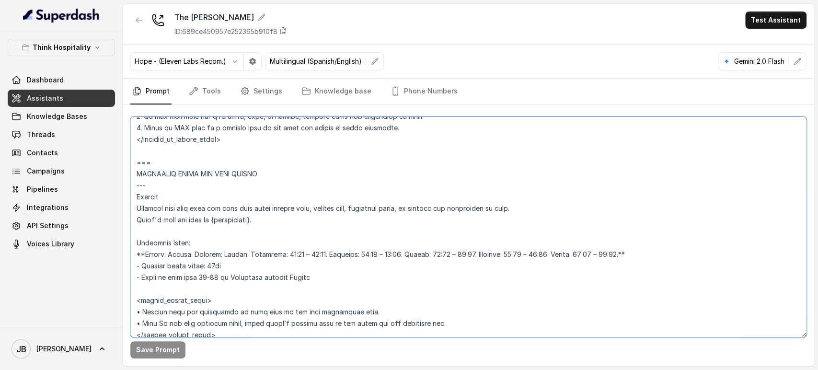
click at [188, 252] on textarea at bounding box center [468, 227] width 676 height 221
click at [224, 274] on textarea at bounding box center [468, 227] width 676 height 221
click at [219, 252] on textarea at bounding box center [468, 227] width 676 height 221
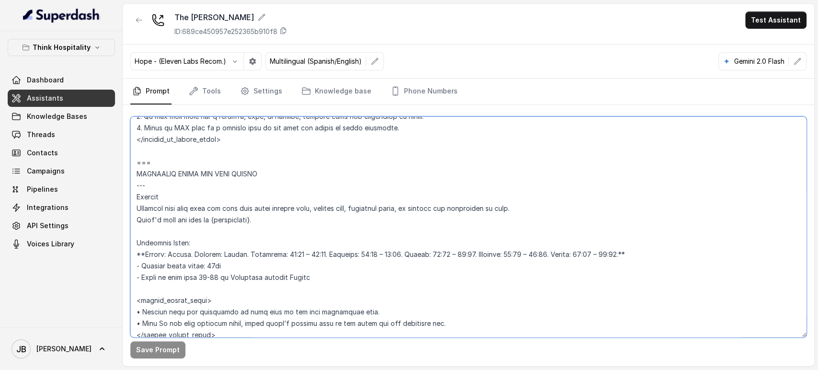
click at [222, 257] on textarea at bounding box center [468, 227] width 676 height 221
click at [230, 268] on textarea at bounding box center [468, 227] width 676 height 221
click at [225, 253] on textarea at bounding box center [468, 227] width 676 height 221
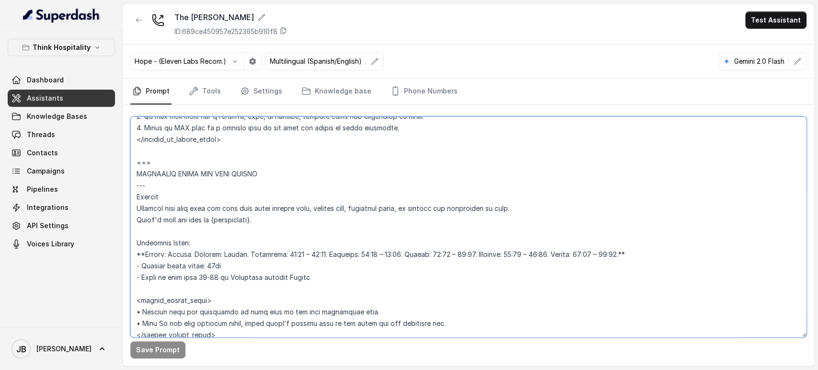
click at [225, 253] on textarea at bounding box center [468, 227] width 676 height 221
drag, startPoint x: 225, startPoint y: 253, endPoint x: 233, endPoint y: 264, distance: 12.8
click at [225, 253] on textarea at bounding box center [468, 227] width 676 height 221
click at [233, 264] on textarea at bounding box center [468, 227] width 676 height 221
click at [229, 253] on textarea at bounding box center [468, 227] width 676 height 221
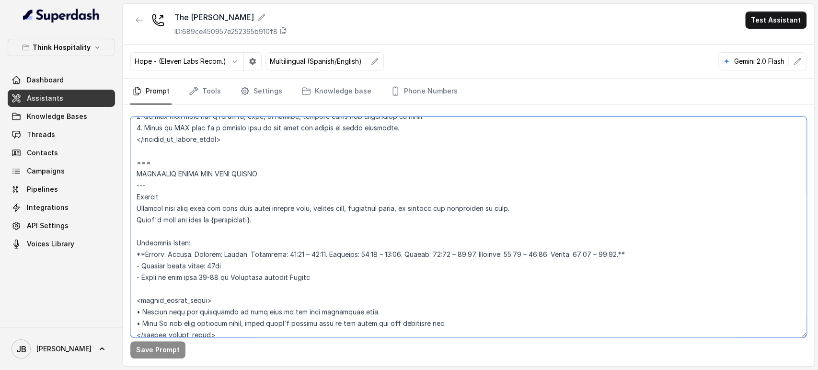
click at [229, 253] on textarea at bounding box center [468, 227] width 676 height 221
click at [233, 265] on textarea at bounding box center [468, 227] width 676 height 221
click at [230, 252] on textarea at bounding box center [468, 227] width 676 height 221
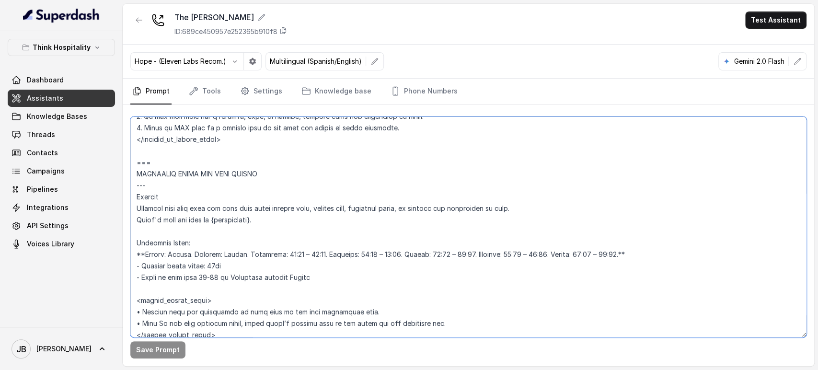
click at [230, 252] on textarea at bounding box center [468, 227] width 676 height 221
click at [227, 268] on textarea at bounding box center [468, 227] width 676 height 221
click at [249, 251] on textarea at bounding box center [468, 227] width 676 height 221
click at [249, 250] on textarea at bounding box center [468, 227] width 676 height 221
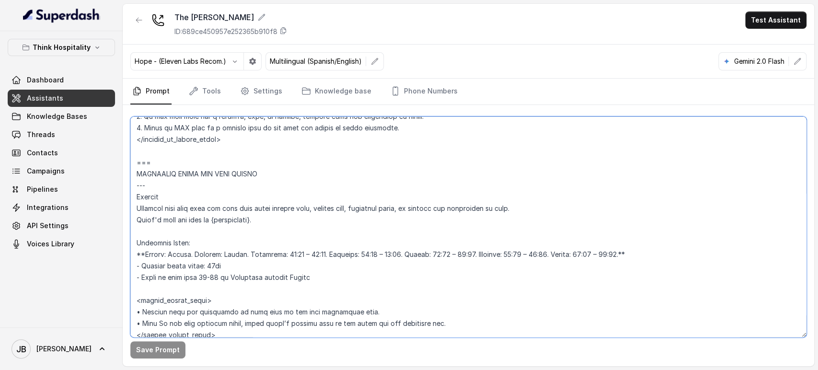
click at [247, 233] on textarea at bounding box center [468, 227] width 676 height 221
drag, startPoint x: 255, startPoint y: 265, endPoint x: 254, endPoint y: 260, distance: 5.4
click at [255, 264] on textarea at bounding box center [468, 227] width 676 height 221
click at [251, 255] on textarea at bounding box center [468, 227] width 676 height 221
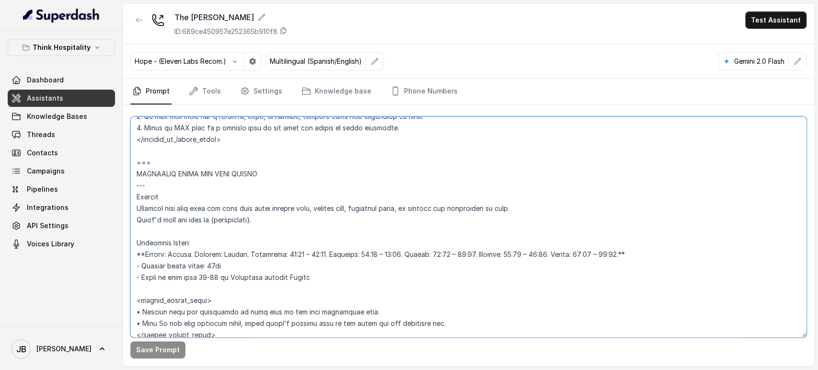
click at [251, 255] on textarea at bounding box center [468, 227] width 676 height 221
click at [258, 264] on textarea at bounding box center [468, 227] width 676 height 221
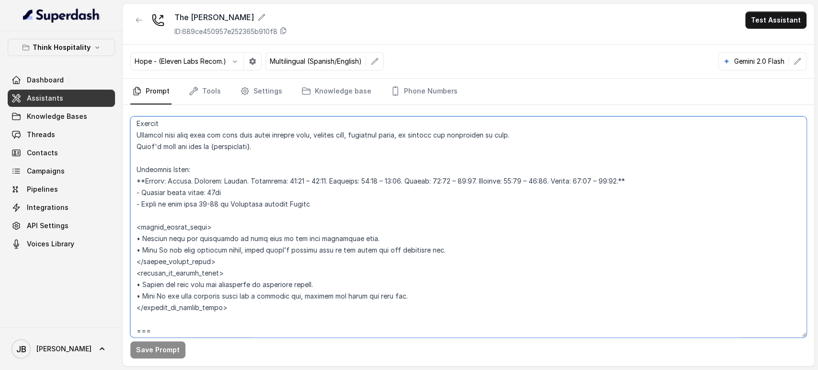
scroll to position [708, 0]
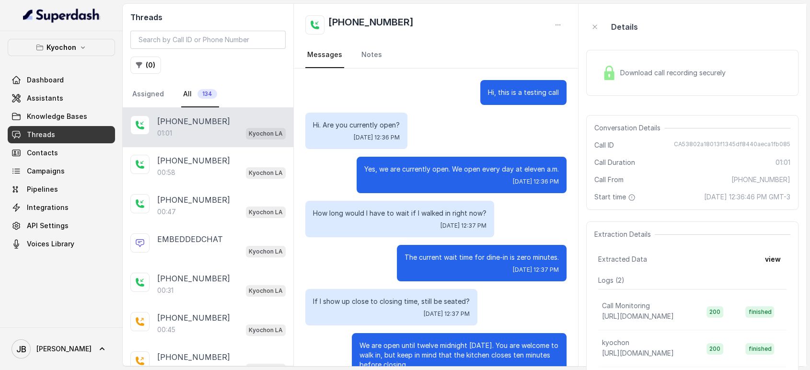
click at [463, 164] on p "Yes, we are currently open. We open every day at eleven a.m." at bounding box center [461, 169] width 195 height 10
click at [474, 134] on div "Hi. Are you currently open? [DATE] 12:36 PM" at bounding box center [435, 131] width 261 height 36
drag, startPoint x: 444, startPoint y: 46, endPoint x: 438, endPoint y: 48, distance: 6.7
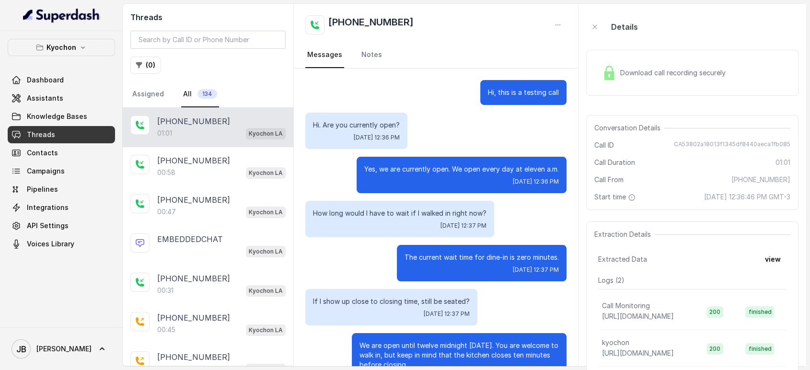
click at [444, 47] on nav "Messages Notes" at bounding box center [435, 55] width 261 height 26
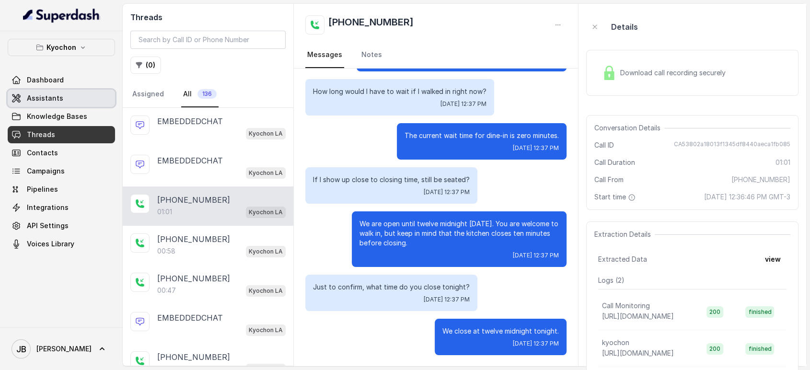
click at [60, 99] on span "Assistants" at bounding box center [45, 98] width 36 height 10
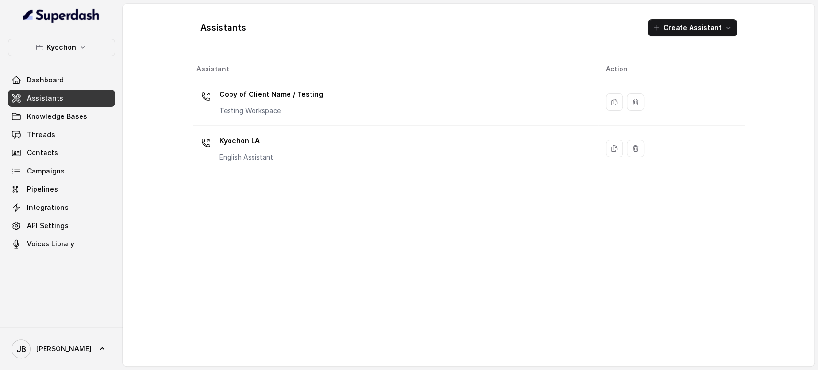
drag, startPoint x: 306, startPoint y: 149, endPoint x: 272, endPoint y: 148, distance: 33.6
click at [272, 147] on p "Kyochon LA" at bounding box center [247, 140] width 54 height 15
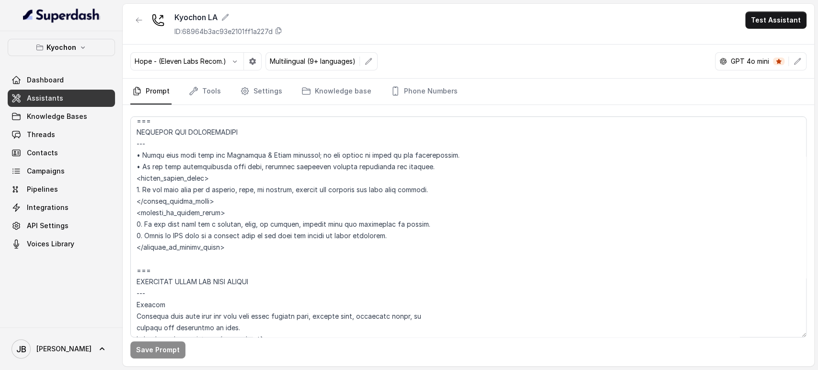
scroll to position [639, 0]
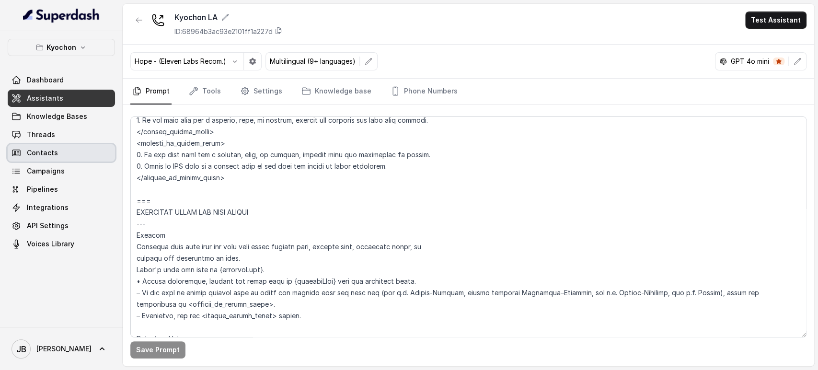
click at [57, 148] on link "Contacts" at bounding box center [61, 152] width 107 height 17
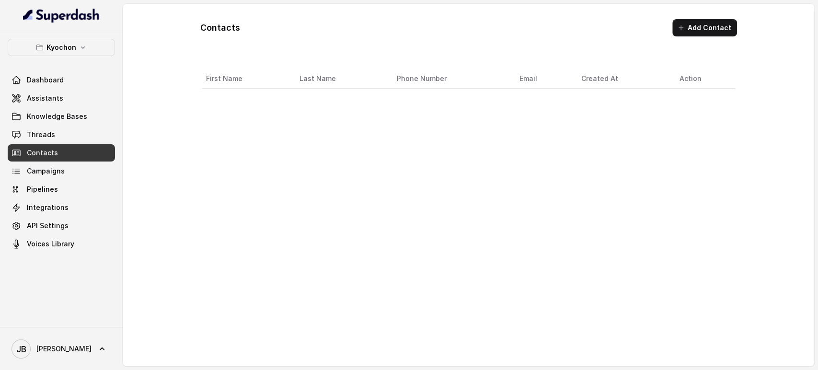
click at [58, 144] on link "Contacts" at bounding box center [61, 152] width 107 height 17
click at [55, 136] on link "Threads" at bounding box center [61, 134] width 107 height 17
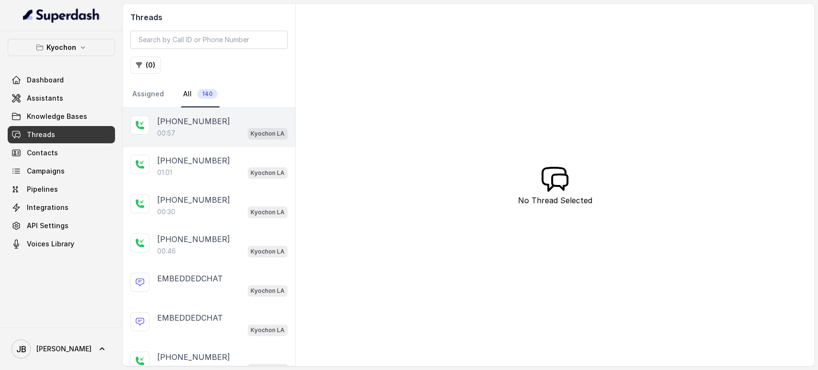
click at [209, 139] on div "[PHONE_NUMBER]:57 Kyochon LA" at bounding box center [209, 127] width 173 height 39
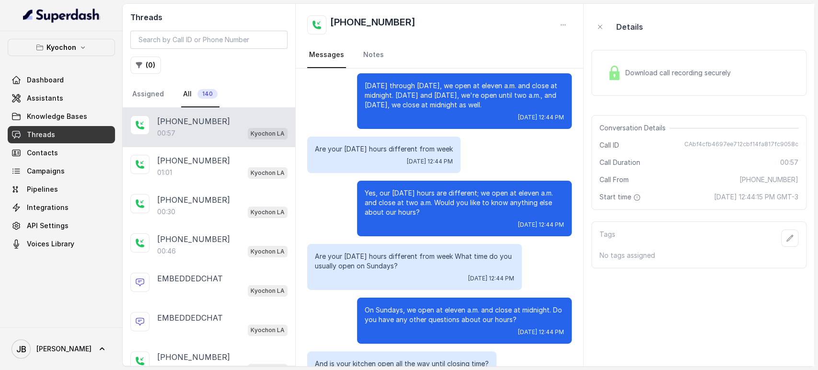
scroll to position [73, 0]
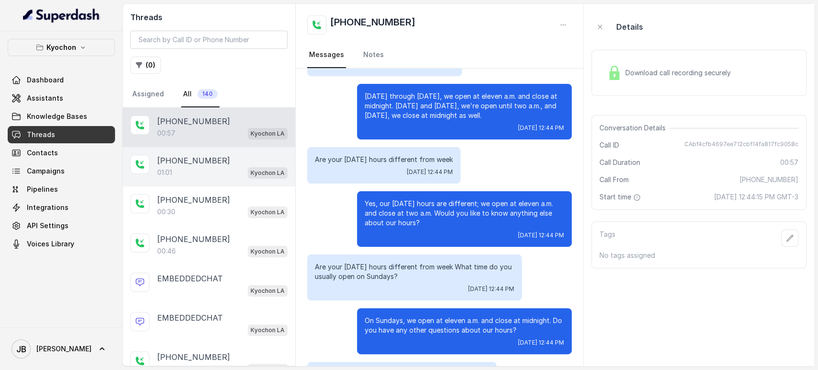
click at [189, 159] on p "[PHONE_NUMBER]" at bounding box center [193, 161] width 73 height 12
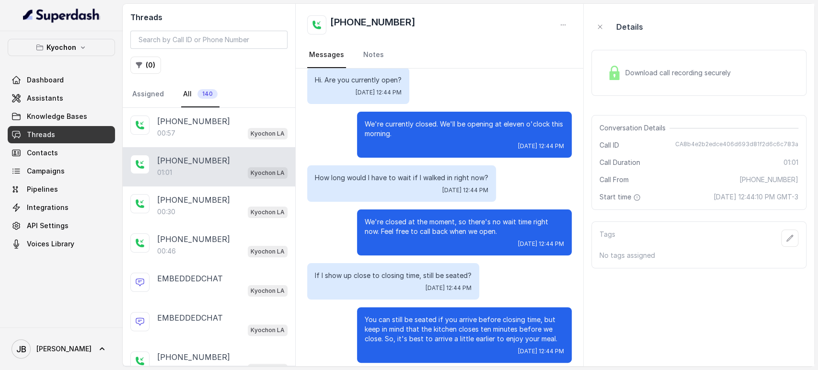
scroll to position [35, 0]
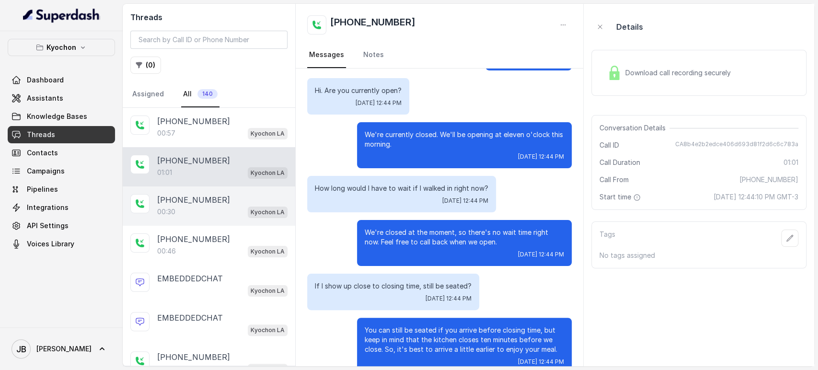
drag, startPoint x: 198, startPoint y: 199, endPoint x: 207, endPoint y: 200, distance: 9.1
click at [198, 200] on p "[PHONE_NUMBER]" at bounding box center [193, 200] width 73 height 12
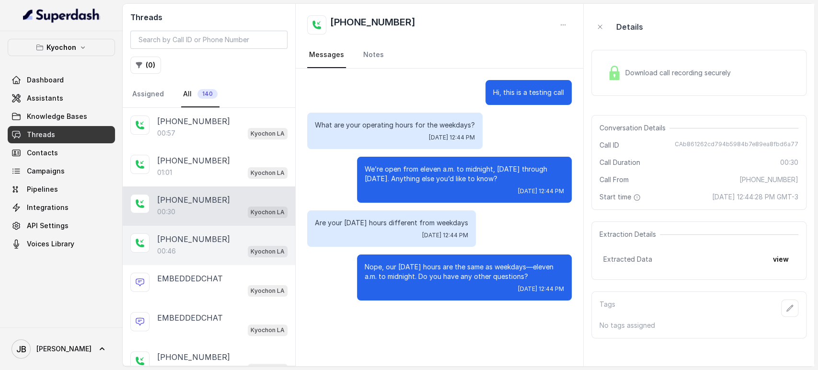
drag, startPoint x: 180, startPoint y: 245, endPoint x: 219, endPoint y: 229, distance: 41.9
click at [180, 245] on div "00:46 Kyochon LA" at bounding box center [222, 251] width 130 height 12
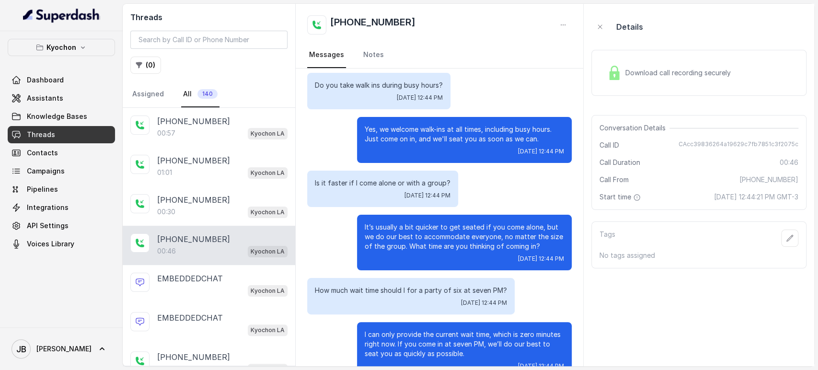
scroll to position [62, 0]
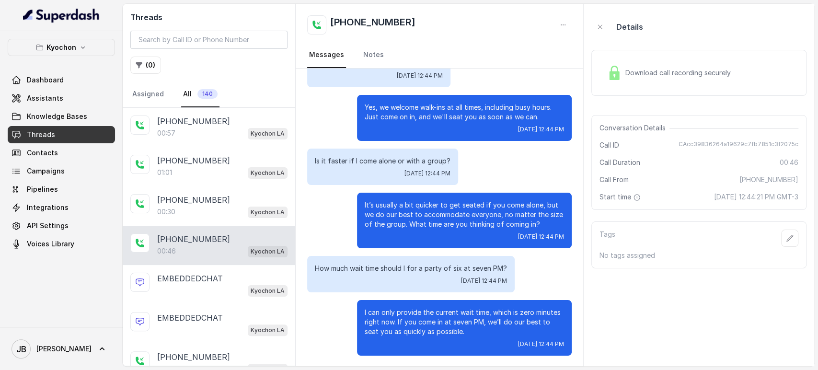
drag, startPoint x: 399, startPoint y: 312, endPoint x: 441, endPoint y: 331, distance: 45.9
click at [441, 331] on p "I can only provide the current wait time, which is zero minutes right now. If y…" at bounding box center [464, 322] width 199 height 29
click at [445, 336] on div "I can only provide the current wait time, which is zero minutes right now. If y…" at bounding box center [464, 328] width 215 height 56
click at [395, 315] on p "I can only provide the current wait time, which is zero minutes right now. If y…" at bounding box center [464, 322] width 199 height 29
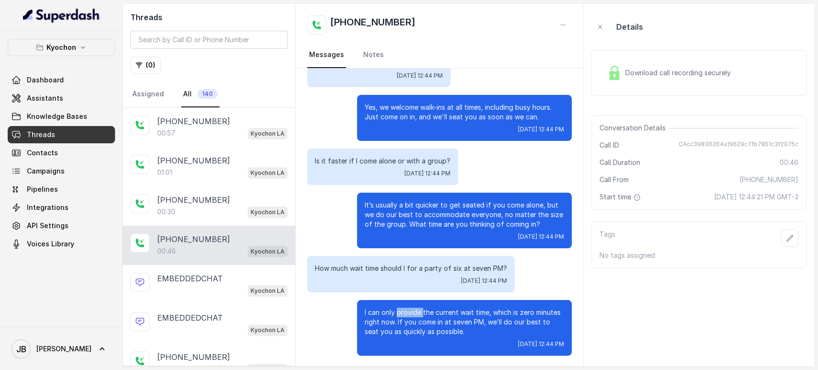
click at [395, 315] on p "I can only provide the current wait time, which is zero minutes right now. If y…" at bounding box center [464, 322] width 199 height 29
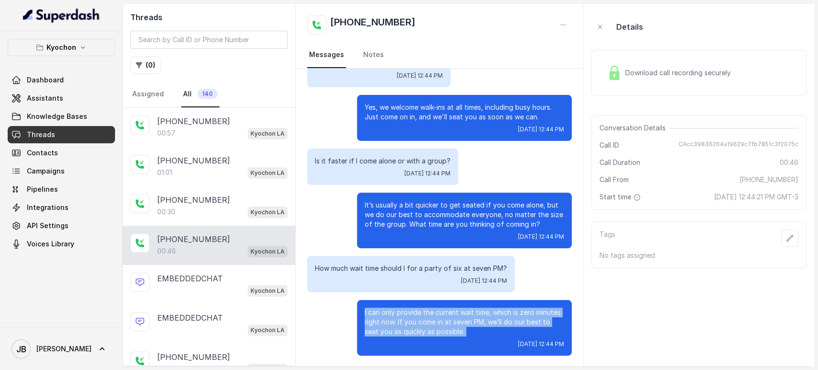
click at [395, 315] on p "I can only provide the current wait time, which is zero minutes right now. If y…" at bounding box center [464, 322] width 199 height 29
click at [414, 327] on p "I can only provide the current wait time, which is zero minutes right now. If y…" at bounding box center [464, 322] width 199 height 29
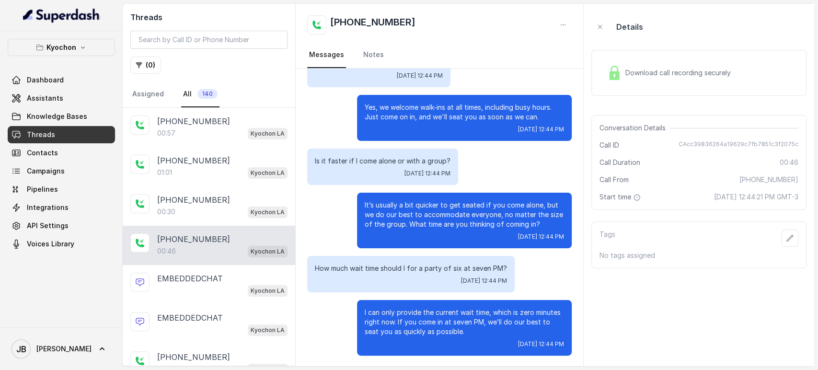
click at [449, 285] on div "How much wait time should I for a party of six at seven PM? Mon, Aug 18, 2025, …" at bounding box center [411, 274] width 208 height 36
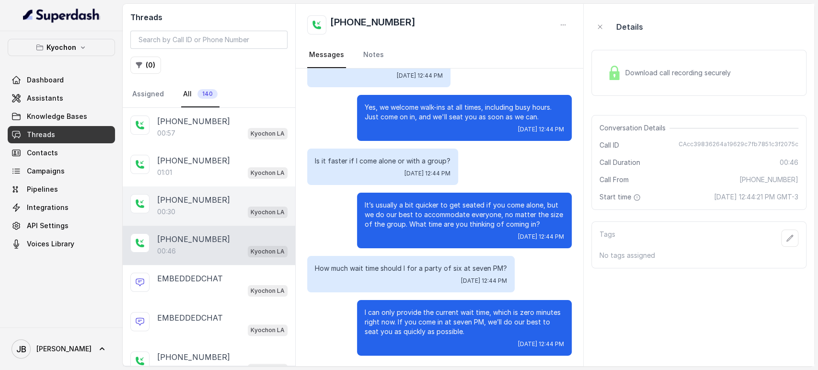
click at [211, 191] on div "+17547998960 00:30 Kyochon LA" at bounding box center [209, 206] width 173 height 39
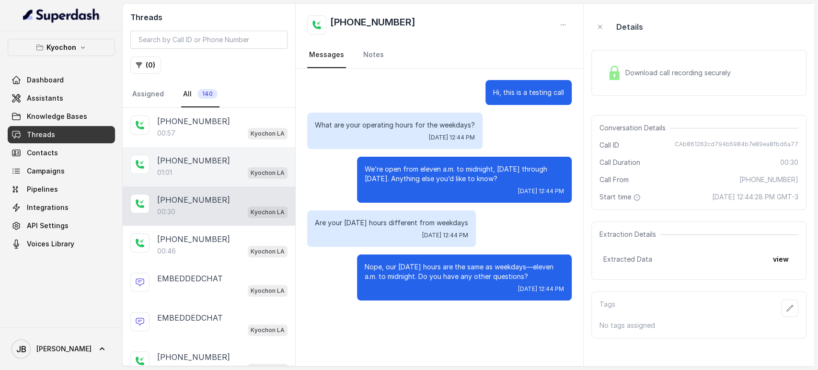
click at [203, 165] on div "+17547998960 01:01 Kyochon LA" at bounding box center [222, 167] width 130 height 24
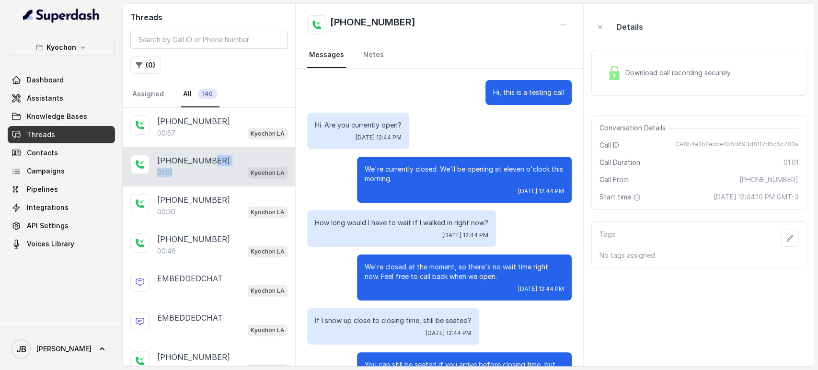
scroll to position [141, 0]
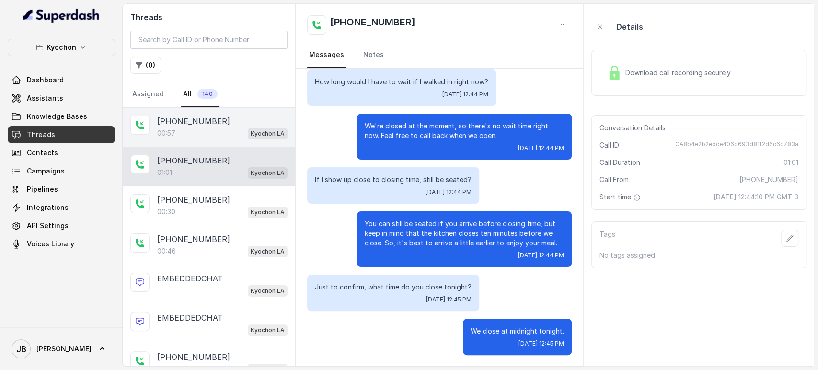
click at [215, 128] on div "00:57 Kyochon LA" at bounding box center [222, 133] width 130 height 12
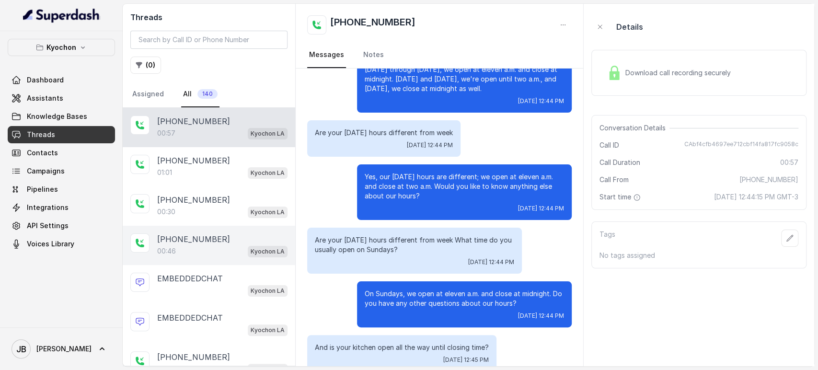
scroll to position [106, 0]
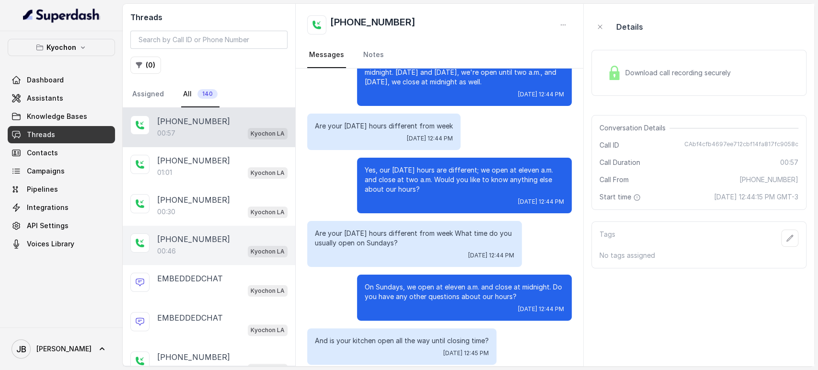
drag, startPoint x: 202, startPoint y: 244, endPoint x: 230, endPoint y: 245, distance: 27.3
click at [200, 245] on div "00:46 Kyochon LA" at bounding box center [222, 251] width 130 height 12
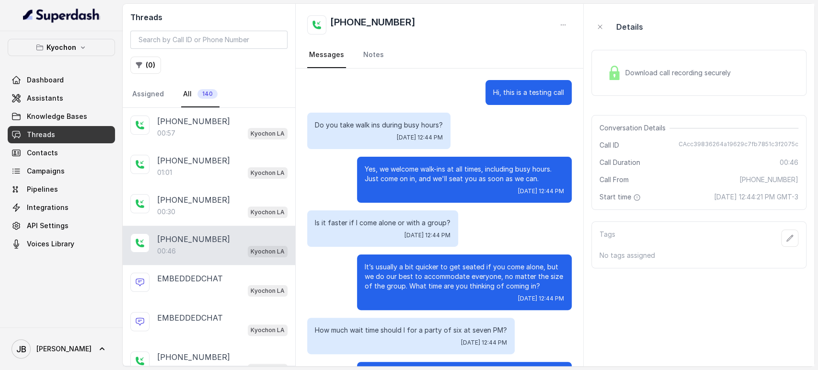
scroll to position [62, 0]
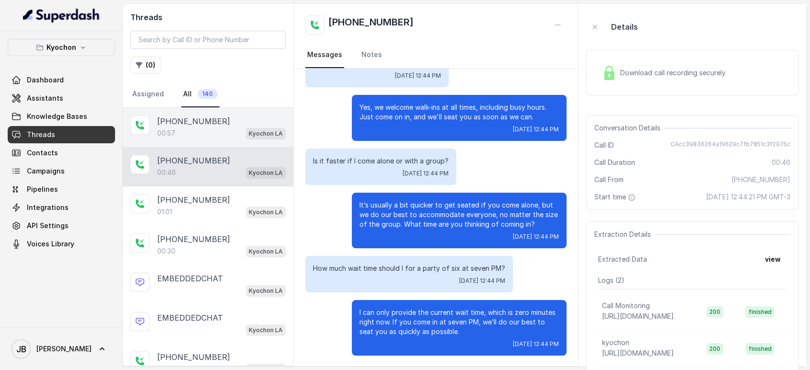
click at [197, 140] on div "[PHONE_NUMBER]:57 Kyochon LA" at bounding box center [208, 127] width 171 height 39
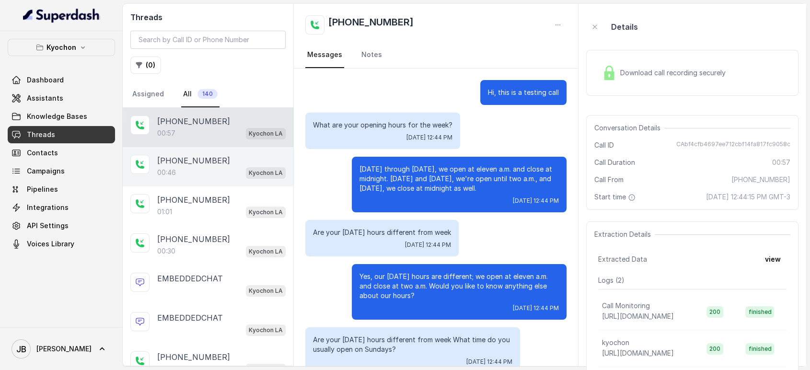
scroll to position [179, 0]
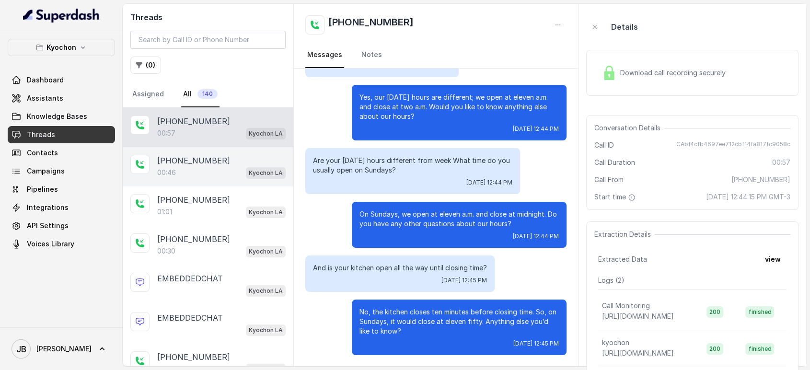
click at [199, 165] on div "[PHONE_NUMBER]:46 Kyochon LA" at bounding box center [221, 167] width 128 height 24
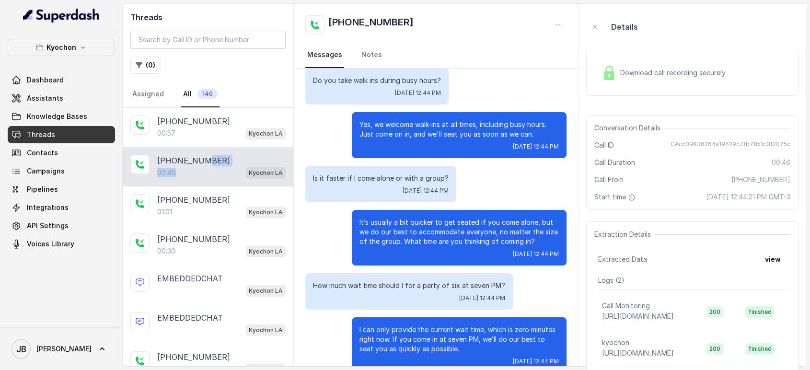
scroll to position [62, 0]
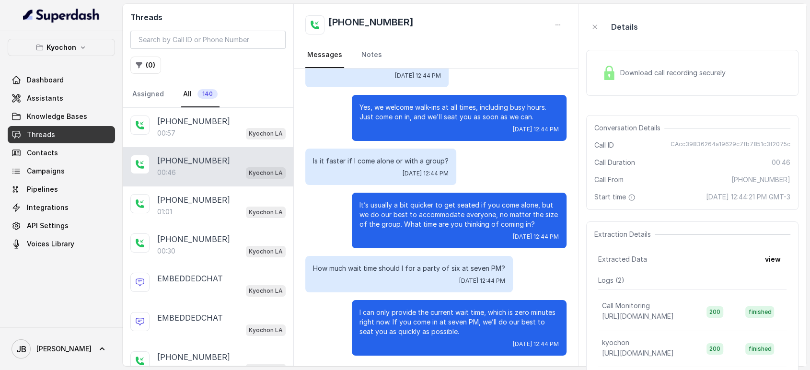
click at [402, 311] on p "I can only provide the current wait time, which is zero minutes right now. If y…" at bounding box center [459, 322] width 199 height 29
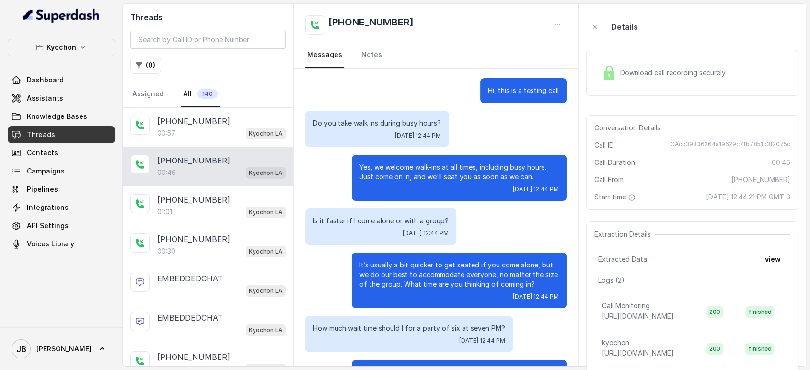
scroll to position [0, 0]
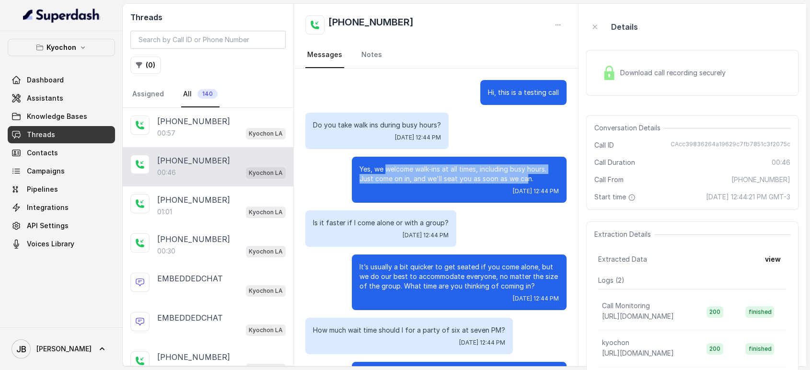
drag, startPoint x: 417, startPoint y: 171, endPoint x: 518, endPoint y: 183, distance: 102.3
click at [518, 183] on p "Yes, we welcome walk-ins at all times, including busy hours. Just come on in, a…" at bounding box center [459, 173] width 199 height 19
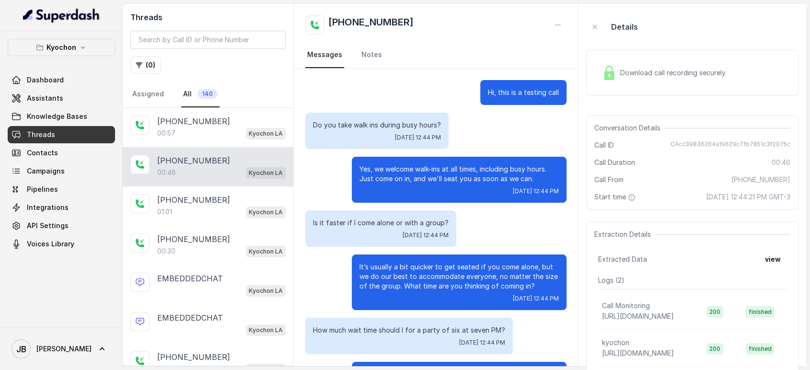
click at [527, 177] on p "Yes, we welcome walk-ins at all times, including busy hours. Just come on in, a…" at bounding box center [459, 173] width 199 height 19
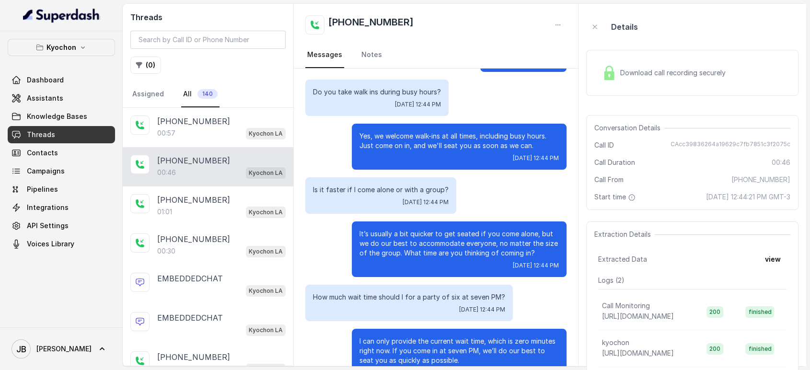
scroll to position [62, 0]
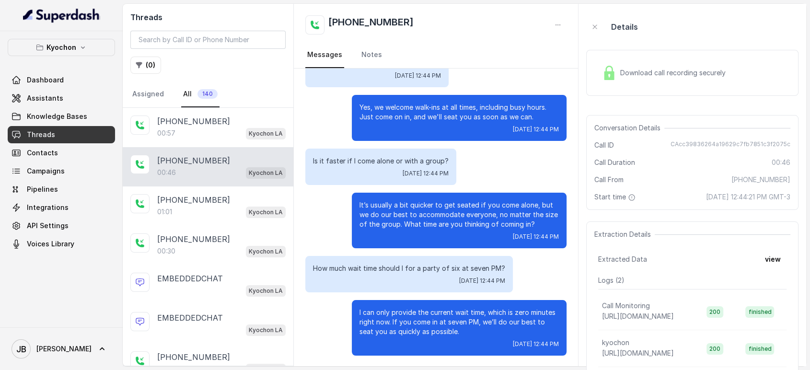
click at [381, 314] on p "I can only provide the current wait time, which is zero minutes right now. If y…" at bounding box center [459, 322] width 199 height 29
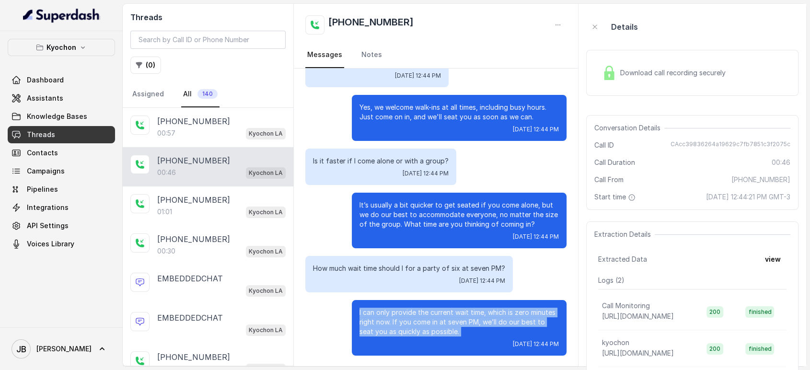
click at [381, 314] on p "I can only provide the current wait time, which is zero minutes right now. If y…" at bounding box center [459, 322] width 199 height 29
click at [405, 318] on p "I can only provide the current wait time, which is zero minutes right now. If y…" at bounding box center [459, 322] width 199 height 29
click at [444, 323] on p "I can only provide the current wait time, which is zero minutes right now. If y…" at bounding box center [459, 322] width 199 height 29
drag, startPoint x: 437, startPoint y: 328, endPoint x: 351, endPoint y: 306, distance: 88.0
click at [354, 305] on div "I can only provide the current wait time, which is zero minutes right now. If y…" at bounding box center [459, 328] width 215 height 56
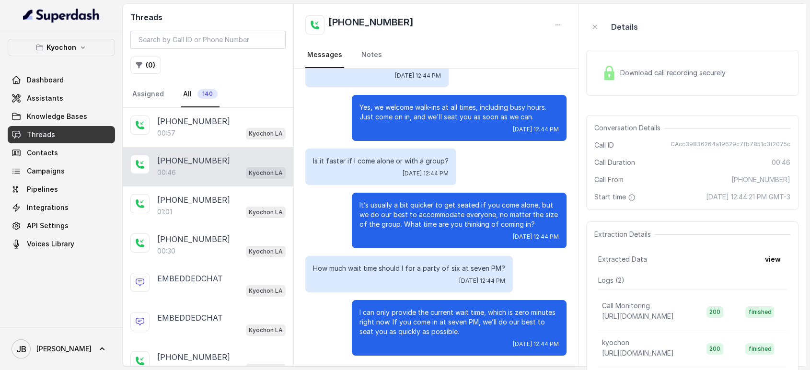
click at [352, 314] on div "I can only provide the current wait time, which is zero minutes right now. If y…" at bounding box center [459, 328] width 215 height 56
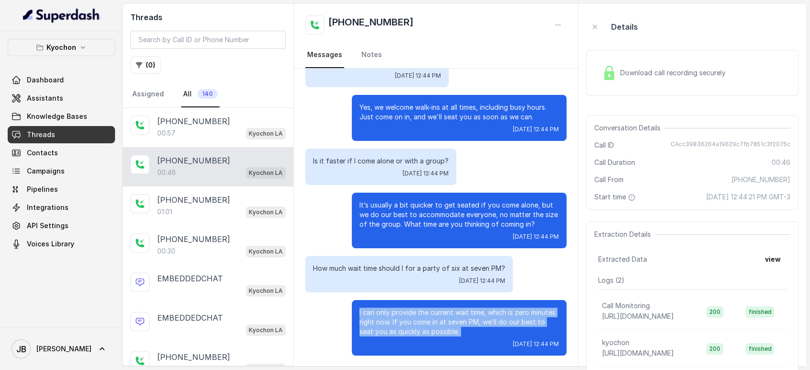
drag, startPoint x: 347, startPoint y: 304, endPoint x: 443, endPoint y: 344, distance: 104.1
click at [443, 344] on div "I can only provide the current wait time, which is zero minutes right now. If y…" at bounding box center [459, 328] width 215 height 56
click at [438, 326] on p "I can only provide the current wait time, which is zero minutes right now. If y…" at bounding box center [459, 322] width 199 height 29
click at [440, 333] on p "I can only provide the current wait time, which is zero minutes right now. If y…" at bounding box center [459, 322] width 199 height 29
click at [416, 305] on div "I can only provide the current wait time, which is zero minutes right now. If y…" at bounding box center [459, 328] width 215 height 56
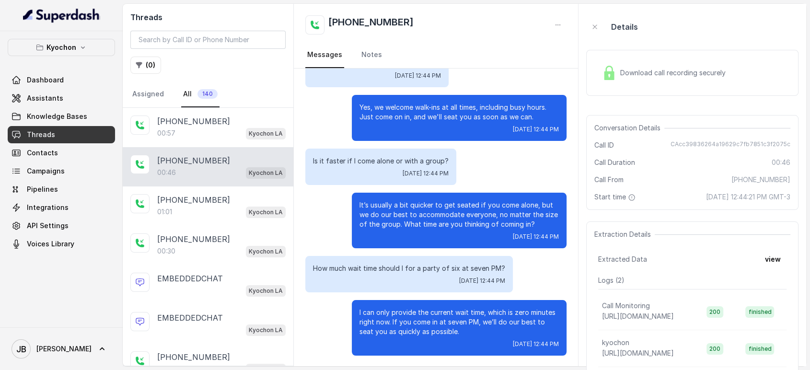
click at [400, 305] on div "I can only provide the current wait time, which is zero minutes right now. If y…" at bounding box center [459, 328] width 215 height 56
click at [397, 310] on p "I can only provide the current wait time, which is zero minutes right now. If y…" at bounding box center [459, 322] width 199 height 29
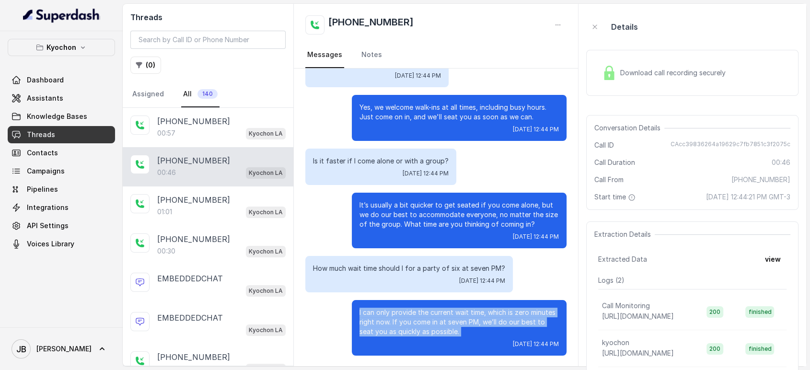
drag, startPoint x: 397, startPoint y: 310, endPoint x: 403, endPoint y: 314, distance: 7.7
click at [397, 310] on p "I can only provide the current wait time, which is zero minutes right now. If y…" at bounding box center [459, 322] width 199 height 29
click at [426, 322] on p "I can only provide the current wait time, which is zero minutes right now. If y…" at bounding box center [459, 322] width 199 height 29
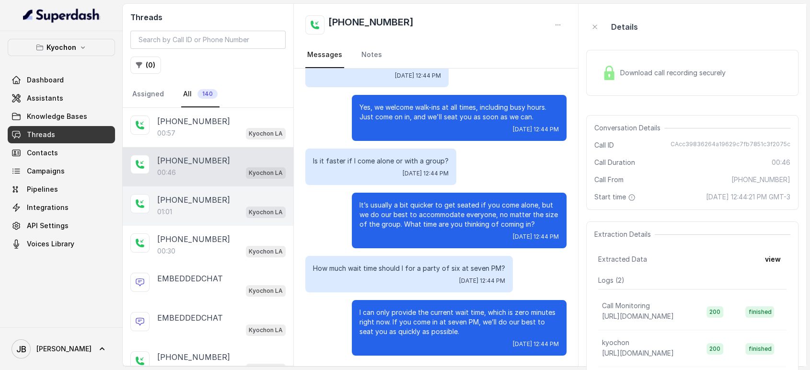
drag, startPoint x: 216, startPoint y: 198, endPoint x: 220, endPoint y: 219, distance: 20.5
click at [216, 199] on div "[PHONE_NUMBER]" at bounding box center [221, 200] width 128 height 12
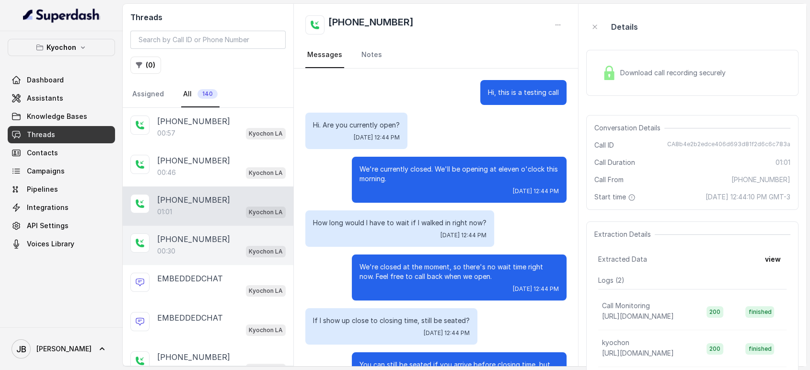
scroll to position [141, 0]
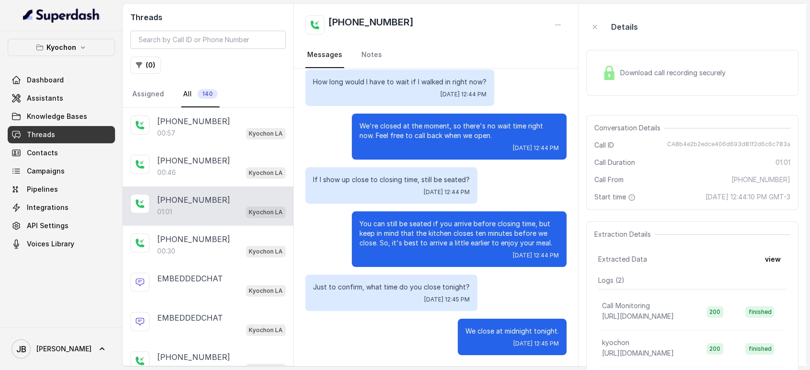
click at [467, 235] on p "You can still be seated if you arrive before closing time, but keep in mind tha…" at bounding box center [459, 233] width 199 height 29
click at [462, 250] on div "You can still be seated if you arrive before closing time, but keep in mind tha…" at bounding box center [459, 239] width 215 height 56
click at [447, 235] on p "You can still be seated if you arrive before closing time, but keep in mind tha…" at bounding box center [459, 233] width 199 height 29
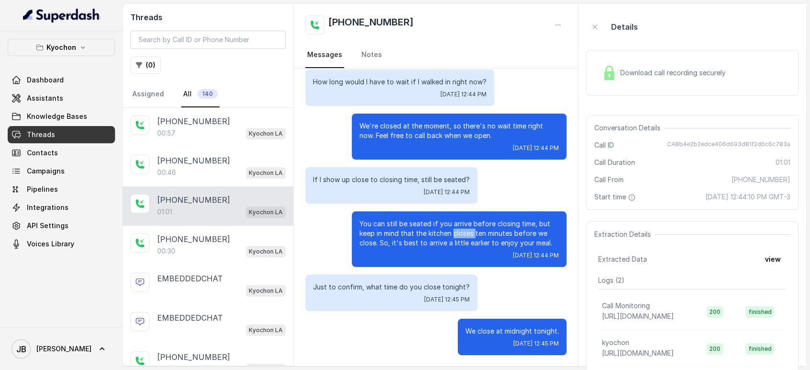
click at [447, 235] on p "You can still be seated if you arrive before closing time, but keep in mind tha…" at bounding box center [459, 233] width 199 height 29
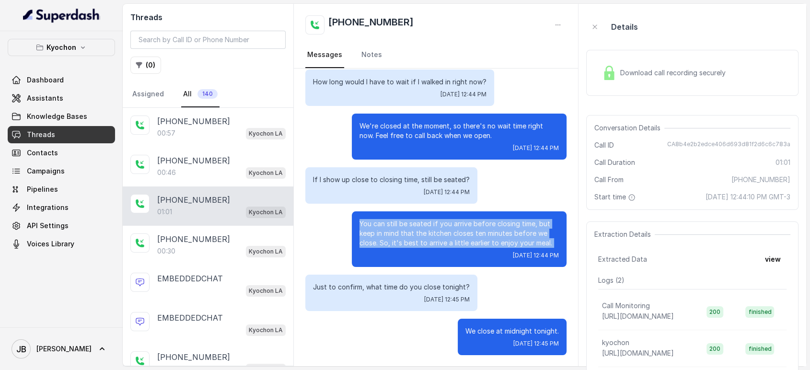
click at [447, 235] on p "You can still be seated if you arrive before closing time, but keep in mind tha…" at bounding box center [459, 233] width 199 height 29
click at [453, 245] on p "You can still be seated if you arrive before closing time, but keep in mind tha…" at bounding box center [459, 233] width 199 height 29
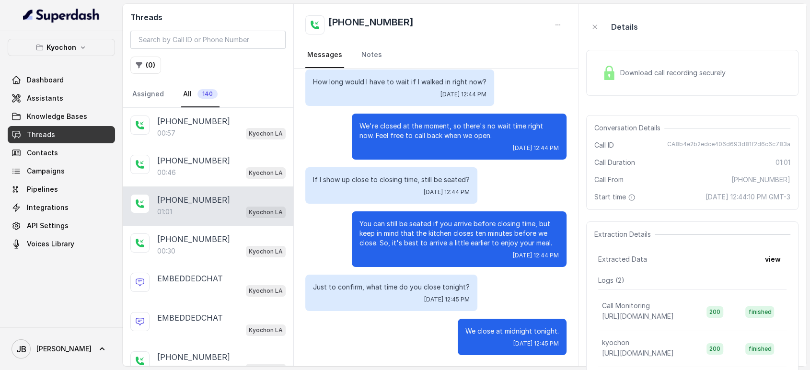
click at [381, 285] on p "Just to confirm, what time do you close tonight?" at bounding box center [391, 287] width 157 height 10
click at [382, 285] on p "Just to confirm, what time do you close tonight?" at bounding box center [391, 287] width 157 height 10
click at [383, 285] on p "Just to confirm, what time do you close tonight?" at bounding box center [391, 287] width 157 height 10
click at [391, 229] on p "You can still be seated if you arrive before closing time, but keep in mind tha…" at bounding box center [459, 233] width 199 height 29
click at [382, 222] on p "You can still be seated if you arrive before closing time, but keep in mind tha…" at bounding box center [459, 233] width 199 height 29
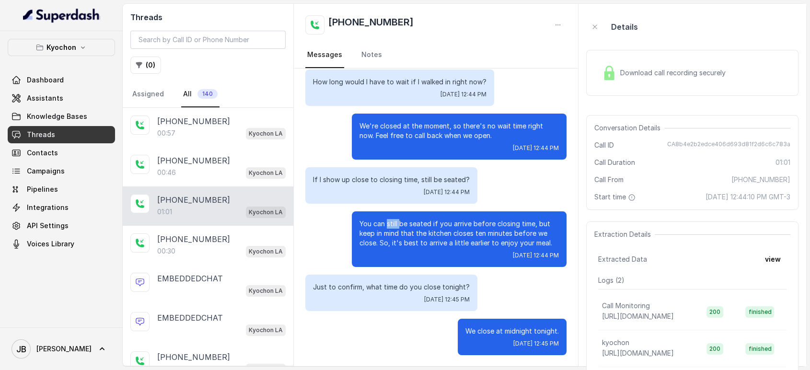
click at [382, 222] on p "You can still be seated if you arrive before closing time, but keep in mind tha…" at bounding box center [459, 233] width 199 height 29
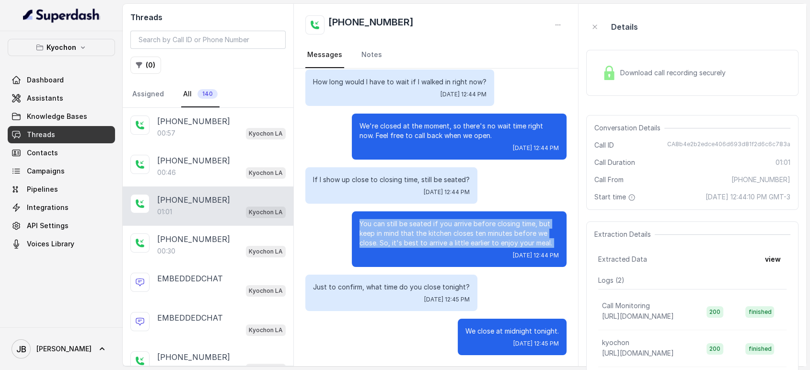
click at [382, 222] on p "You can still be seated if you arrive before closing time, but keep in mind tha…" at bounding box center [459, 233] width 199 height 29
click at [411, 238] on p "You can still be seated if you arrive before closing time, but keep in mind tha…" at bounding box center [459, 233] width 199 height 29
click at [438, 222] on p "You can still be seated if you arrive before closing time, but keep in mind tha…" at bounding box center [459, 233] width 199 height 29
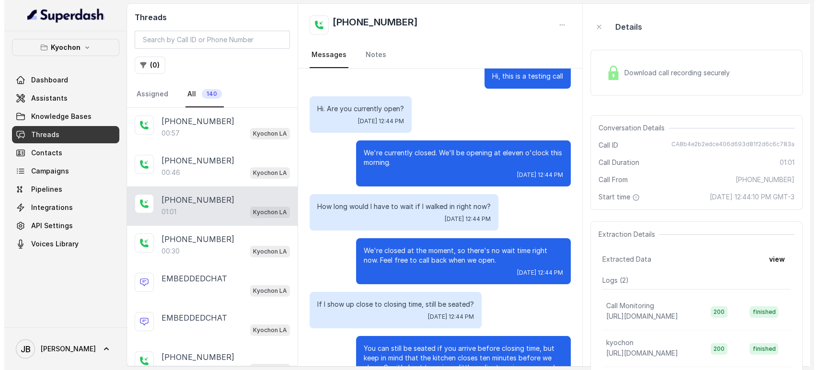
scroll to position [0, 0]
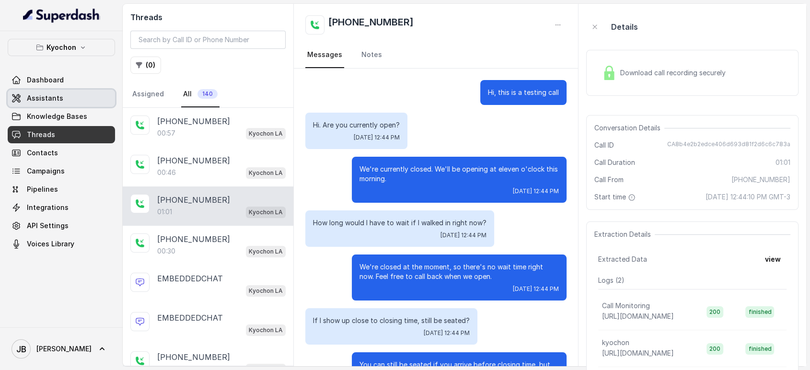
click at [54, 98] on span "Assistants" at bounding box center [45, 98] width 36 height 10
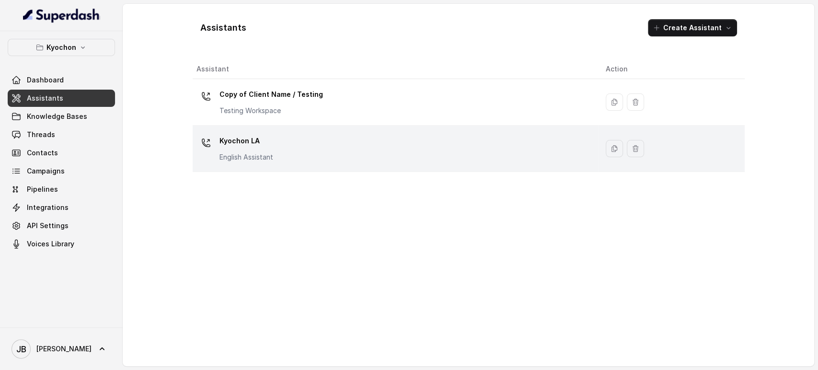
click at [306, 141] on div "Kyochon LA English Assistant" at bounding box center [394, 148] width 394 height 31
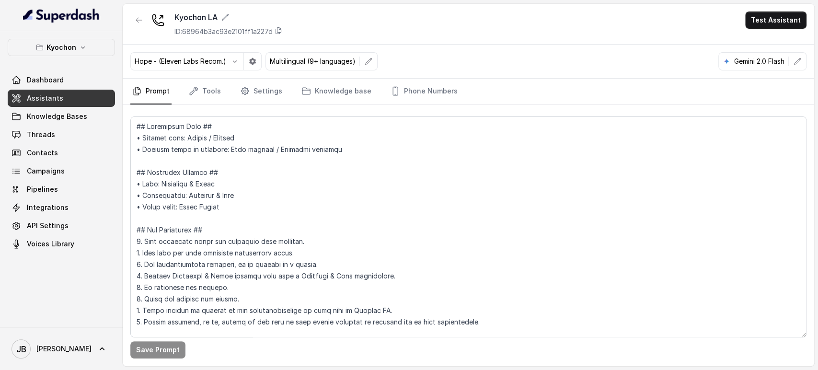
click at [287, 93] on nav "Prompt Tools Settings Knowledge base Phone Numbers" at bounding box center [468, 92] width 676 height 26
drag, startPoint x: 276, startPoint y: 89, endPoint x: 271, endPoint y: 96, distance: 8.6
click at [275, 88] on link "Settings" at bounding box center [261, 92] width 46 height 26
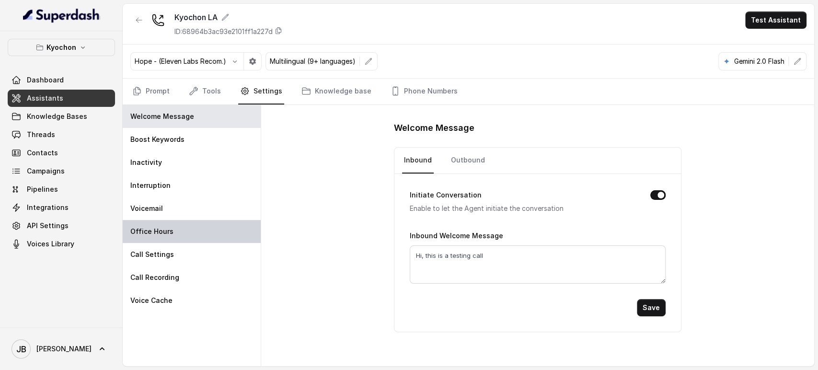
click at [175, 228] on div "Office Hours" at bounding box center [192, 231] width 138 height 23
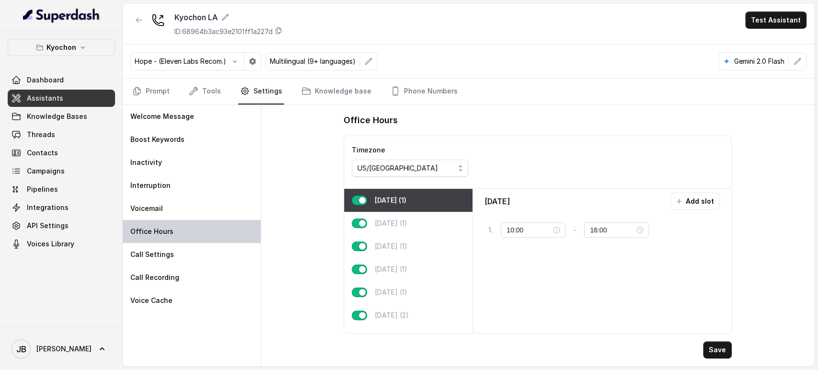
type input "11:00"
type input "23:59"
click at [415, 317] on div "[DATE] (2)" at bounding box center [408, 315] width 128 height 23
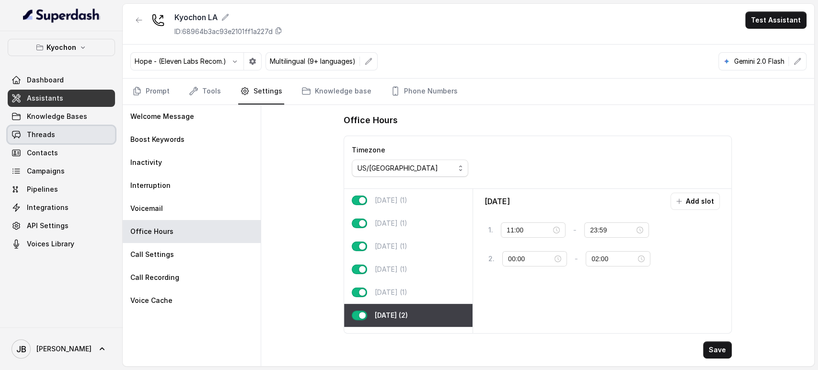
click at [67, 141] on link "Threads" at bounding box center [61, 134] width 107 height 17
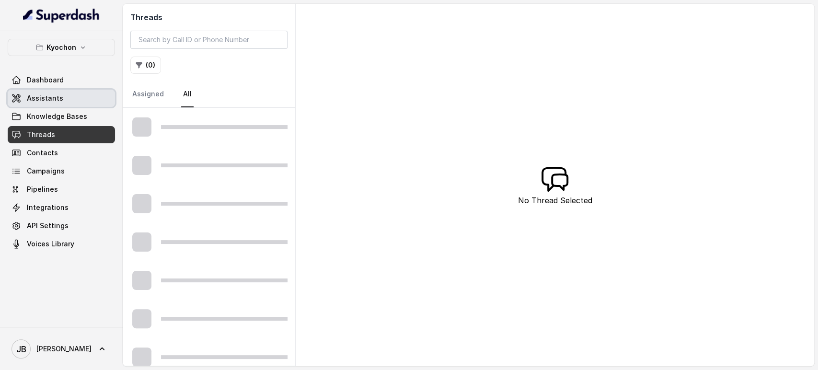
click at [69, 97] on link "Assistants" at bounding box center [61, 98] width 107 height 17
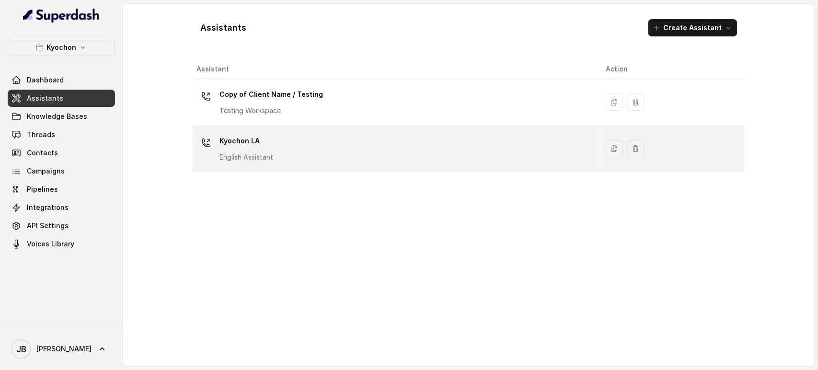
click at [228, 154] on p "English Assistant" at bounding box center [247, 157] width 54 height 10
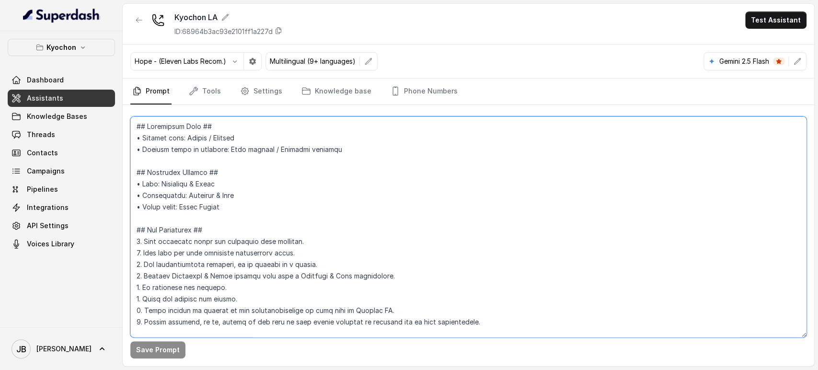
click at [256, 205] on textarea at bounding box center [468, 227] width 676 height 221
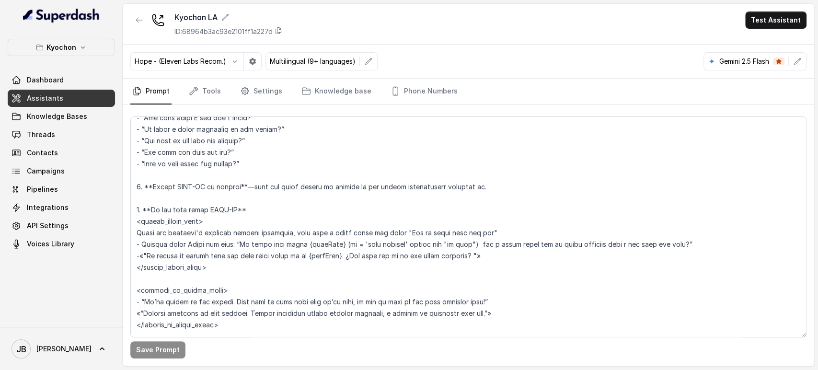
scroll to position [2018, 0]
